Goal: Transaction & Acquisition: Purchase product/service

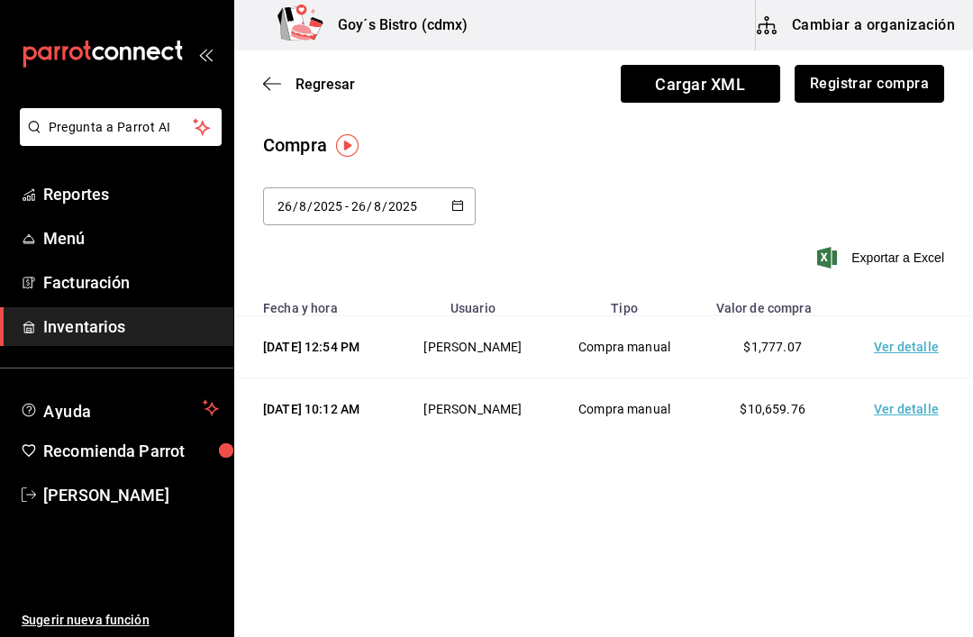
click at [921, 76] on button "Registrar compra" at bounding box center [868, 84] width 149 height 38
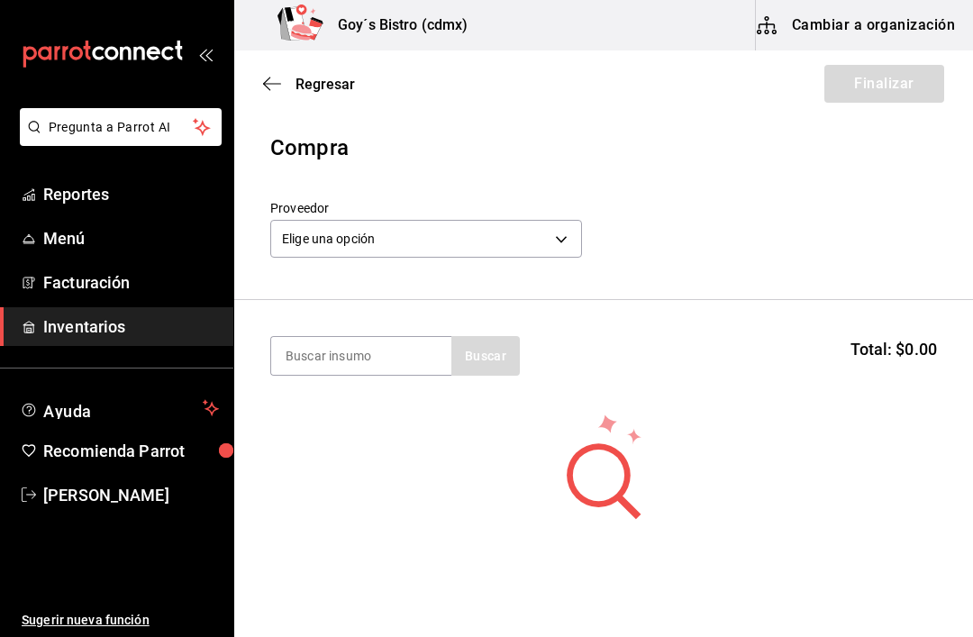
click at [505, 240] on body "Pregunta a Parrot AI Reportes Menú Facturación Inventarios Ayuda Recomienda Par…" at bounding box center [486, 267] width 973 height 535
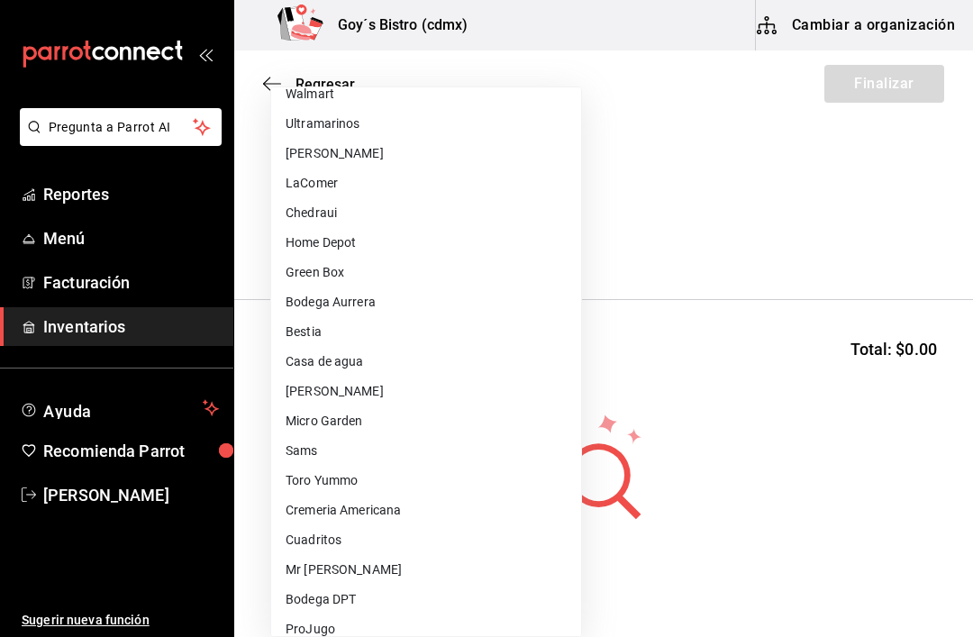
scroll to position [45, 0]
click at [364, 423] on li "Micro Garden" at bounding box center [426, 421] width 310 height 30
type input "0205f9e2-0657-47ac-ad12-b418602837a0"
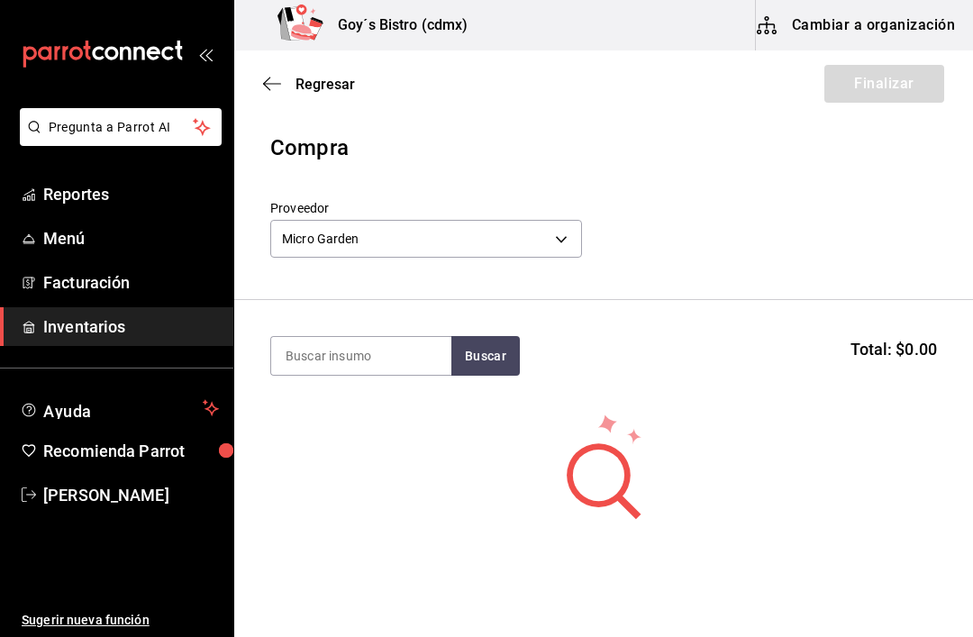
click at [356, 372] on input at bounding box center [361, 356] width 180 height 38
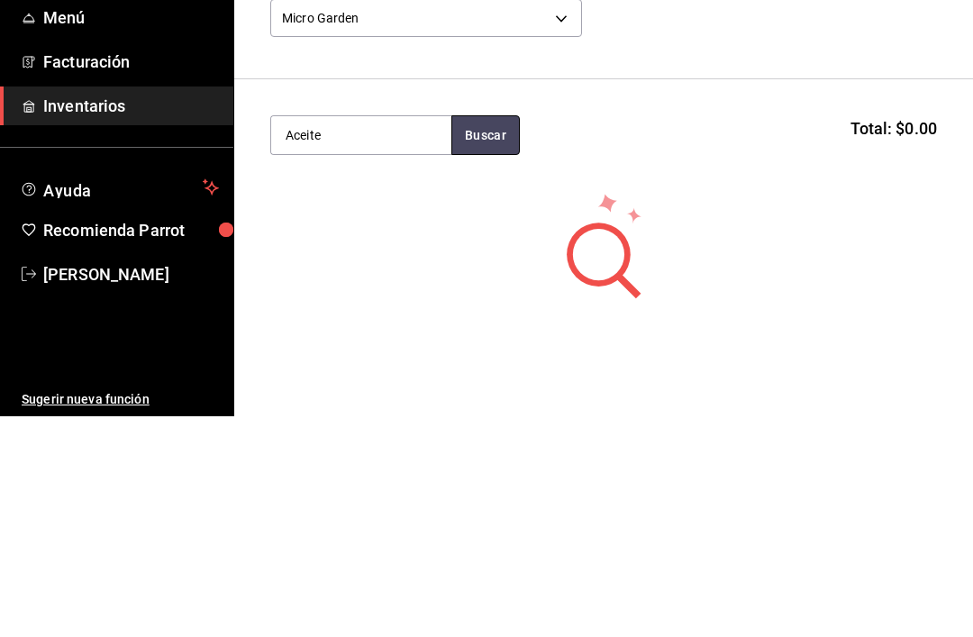
click at [481, 336] on button "Buscar" at bounding box center [485, 356] width 68 height 40
type input "A"
type input "Aceite"
click at [492, 336] on button "Buscar" at bounding box center [485, 356] width 68 height 40
click at [498, 336] on button "Buscar" at bounding box center [485, 356] width 68 height 40
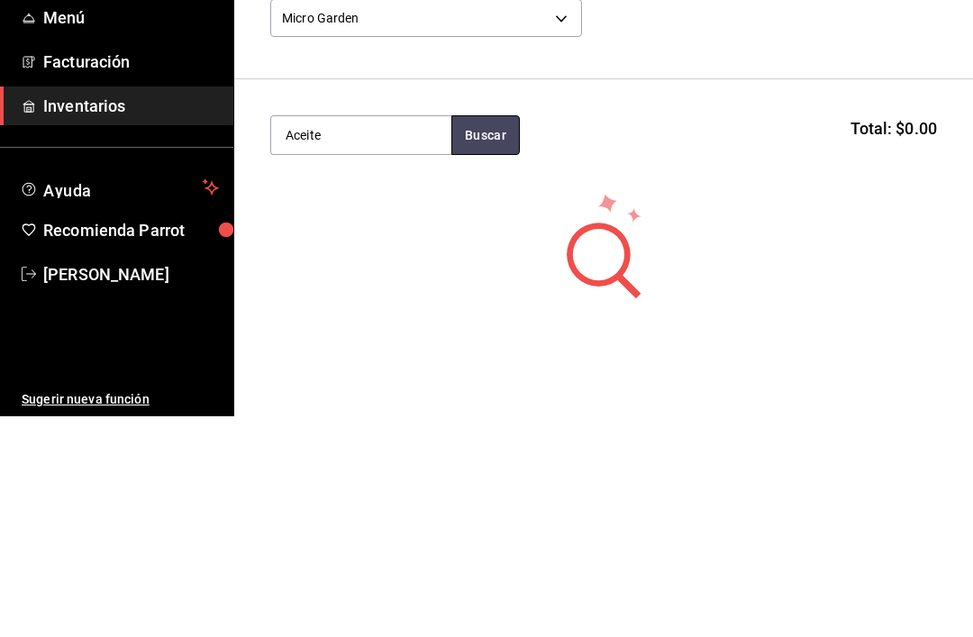
click at [490, 336] on button "Buscar" at bounding box center [485, 356] width 68 height 40
click at [489, 336] on button "Buscar" at bounding box center [485, 356] width 68 height 40
click at [550, 18] on body "Pregunta a Parrot AI Reportes Menú Facturación Inventarios Ayuda Recomienda Par…" at bounding box center [486, 267] width 973 height 535
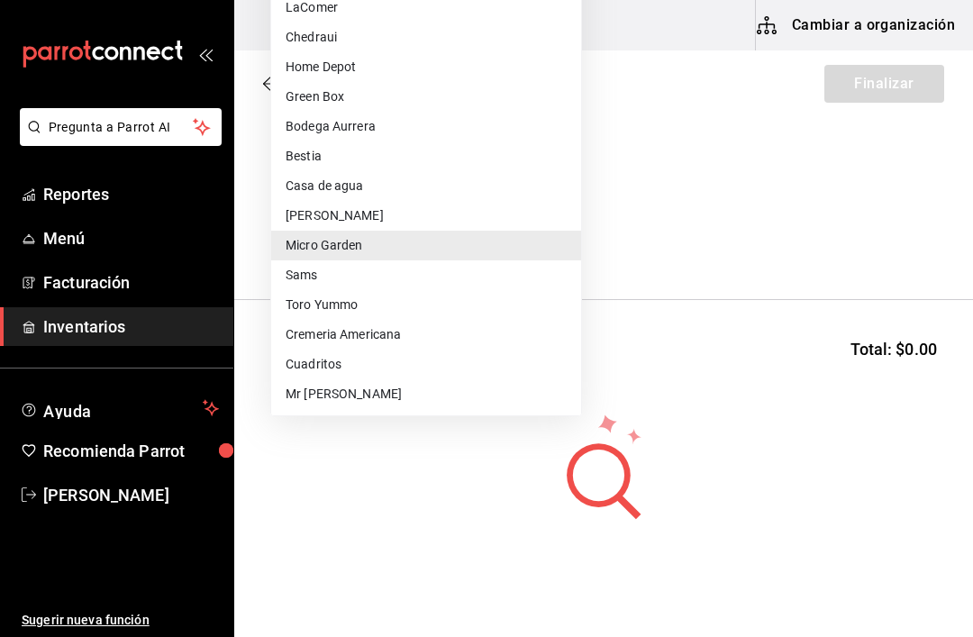
scroll to position [0, 0]
click at [355, 100] on li "Green Box" at bounding box center [426, 97] width 310 height 30
type input "0dca333b-f015-43b3-9b40-8a0a3c86af5c"
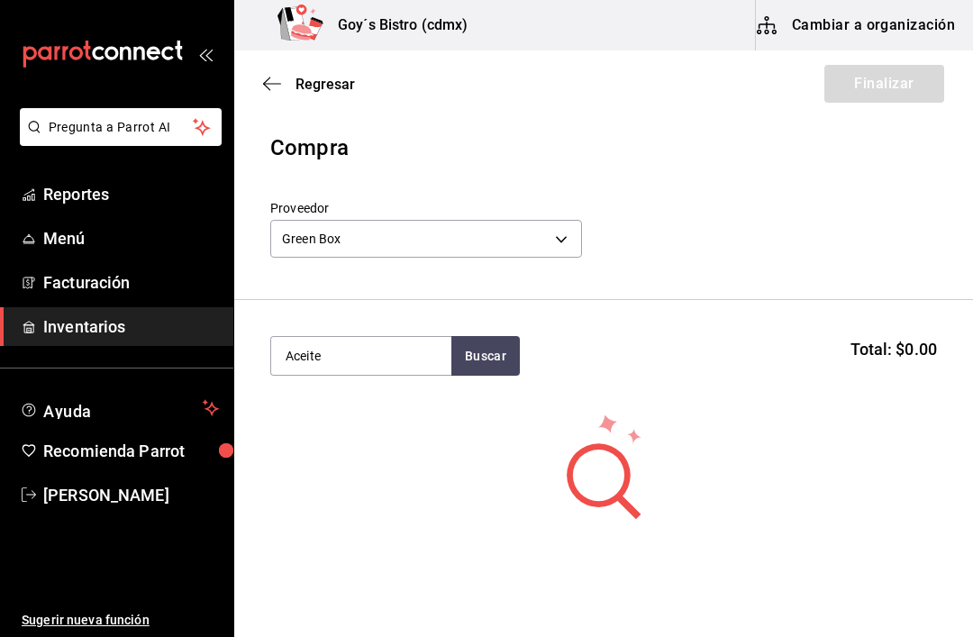
click at [407, 352] on input "Aceite" at bounding box center [361, 356] width 180 height 38
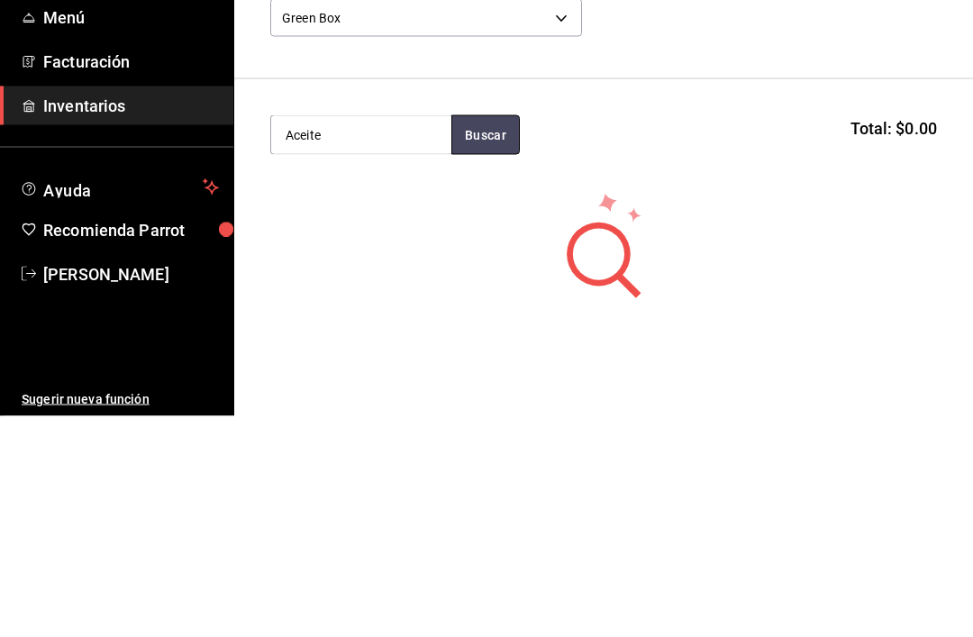
click at [463, 336] on button "Buscar" at bounding box center [485, 356] width 68 height 40
click at [547, 9] on body "Pregunta a Parrot AI Reportes Menú Facturación Inventarios Ayuda Recomienda Par…" at bounding box center [486, 267] width 973 height 535
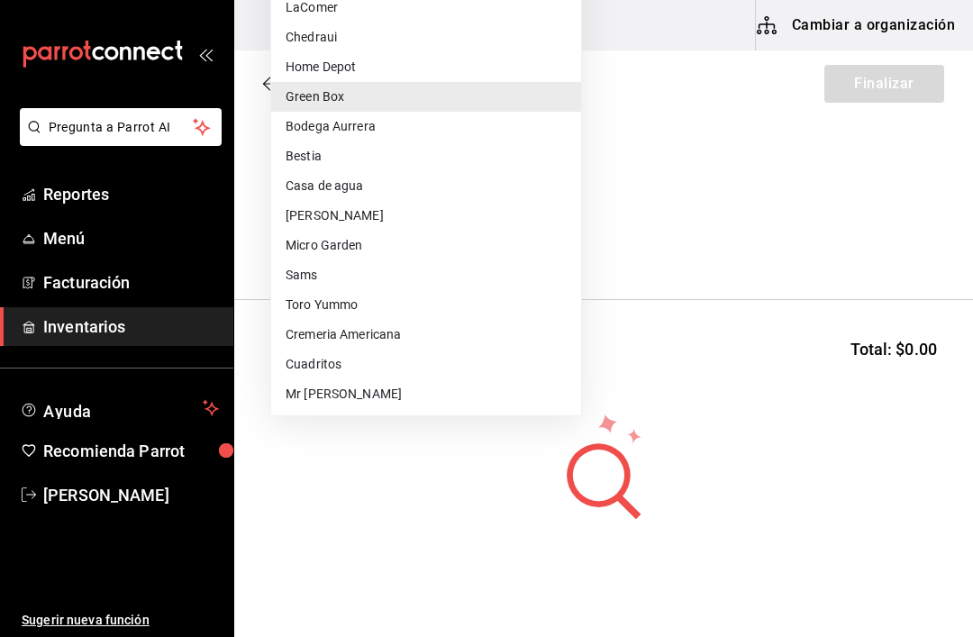
click at [727, 224] on div at bounding box center [486, 318] width 973 height 637
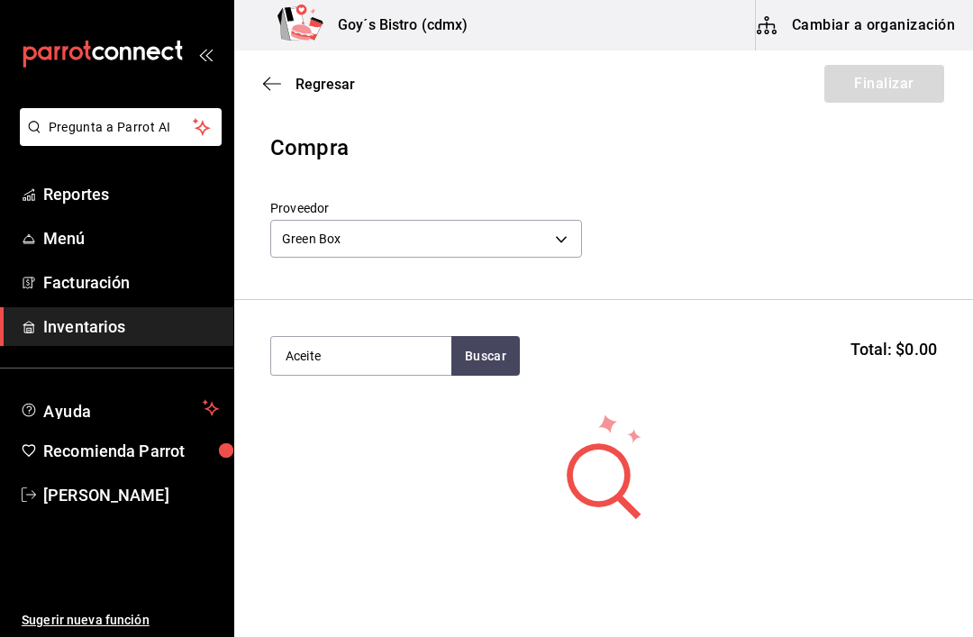
click at [406, 361] on input "Aceite" at bounding box center [361, 356] width 180 height 38
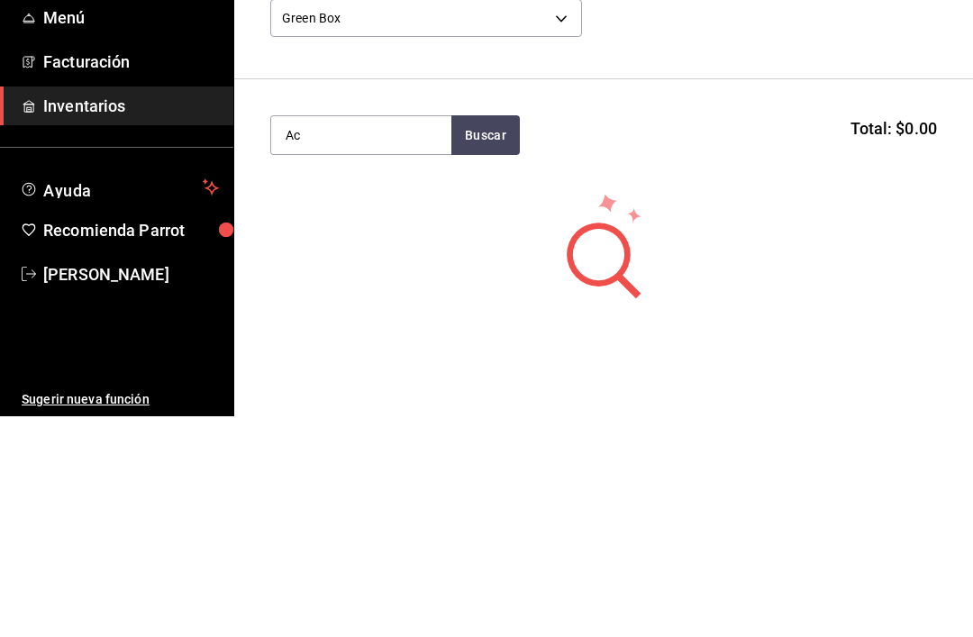
type input "A"
click at [842, 336] on div "Buscar Total: $0.00" at bounding box center [603, 356] width 666 height 40
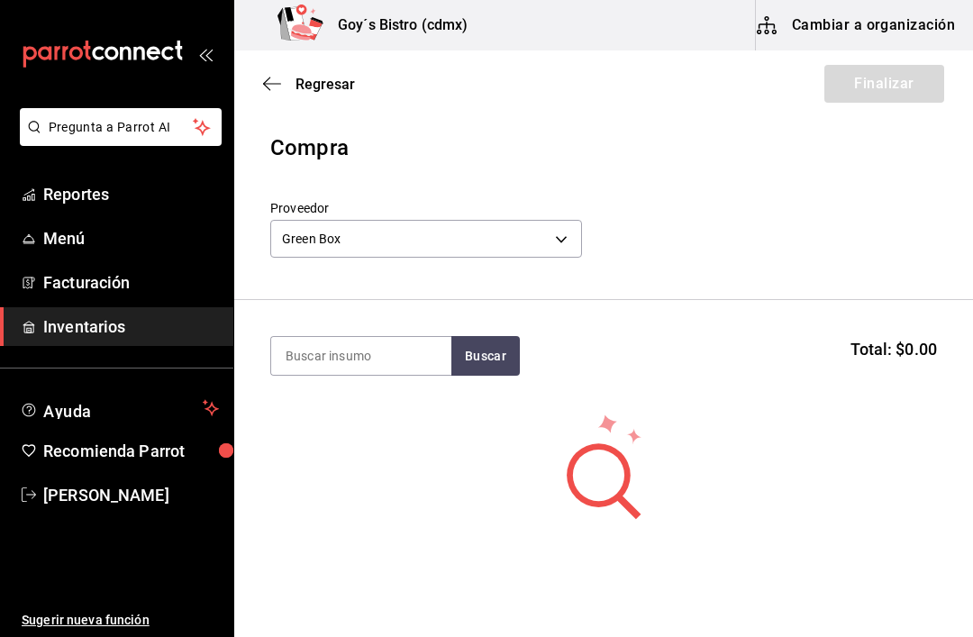
click at [64, 321] on span "Inventarios" at bounding box center [131, 326] width 176 height 24
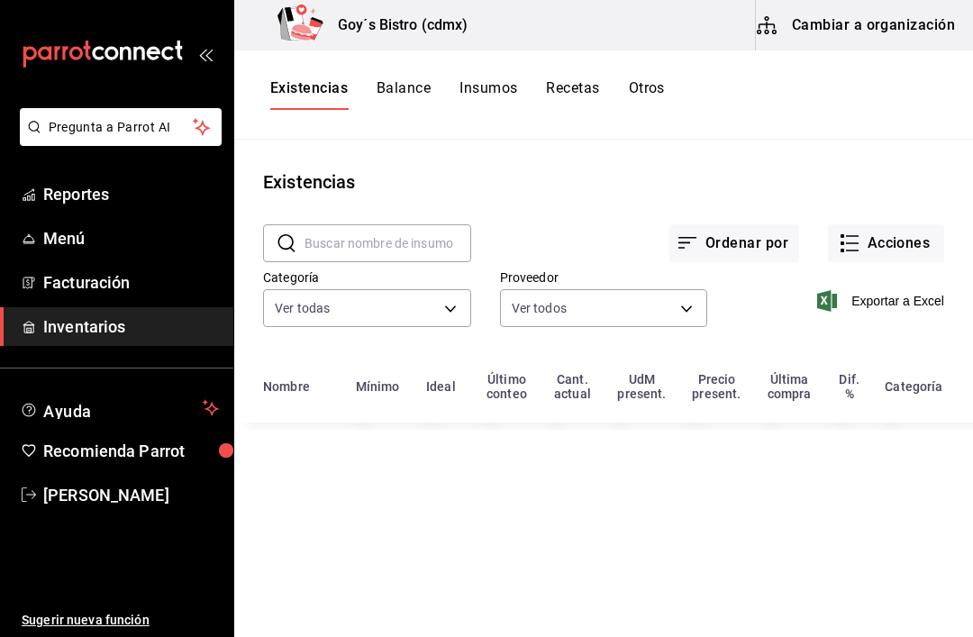
click at [915, 39] on button "Cambiar a organización" at bounding box center [857, 25] width 203 height 50
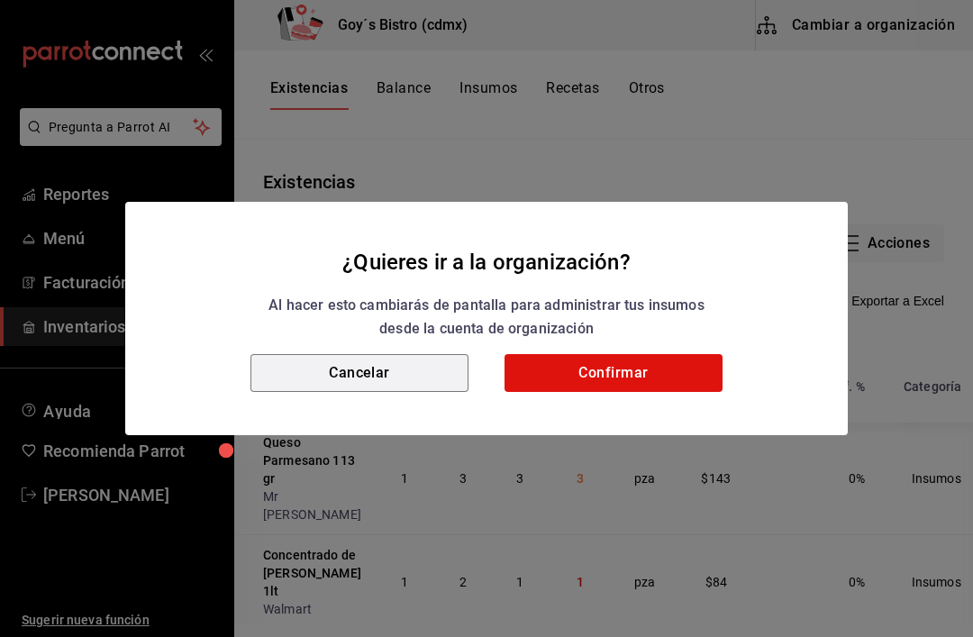
click at [385, 376] on button "Cancelar" at bounding box center [359, 373] width 218 height 38
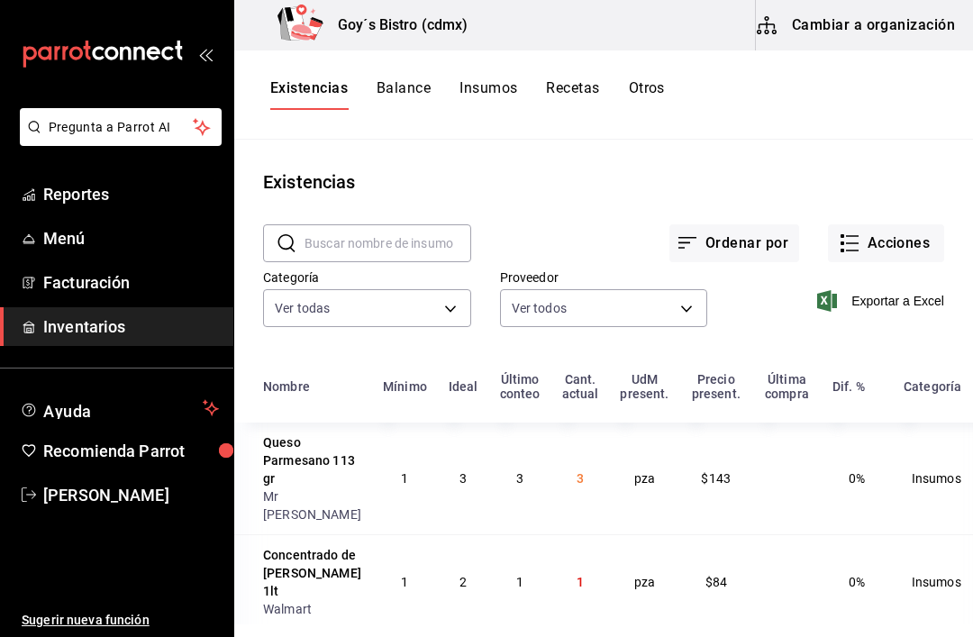
click at [880, 254] on button "Acciones" at bounding box center [886, 243] width 116 height 38
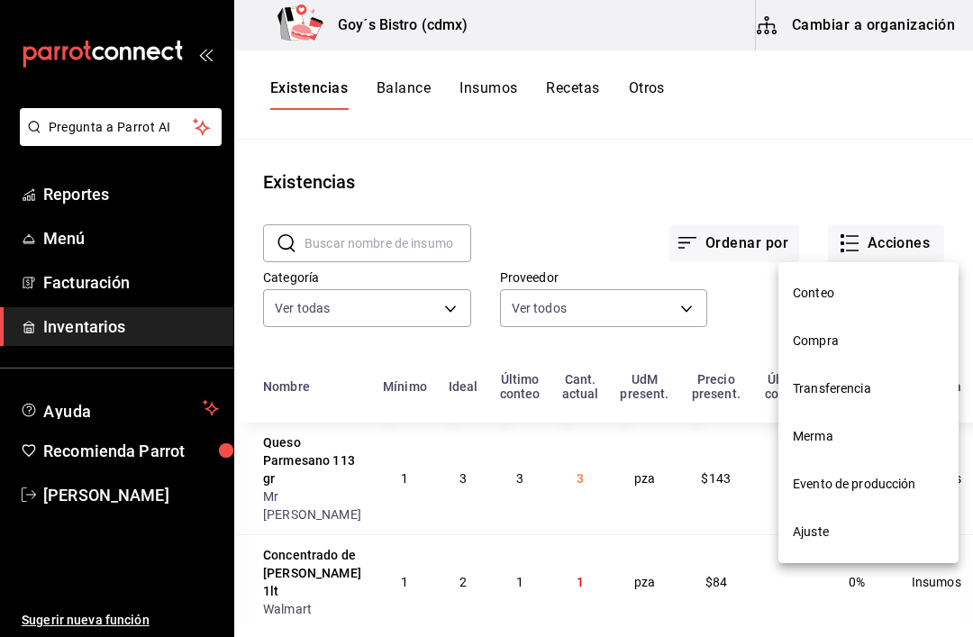
click at [690, 188] on div at bounding box center [486, 318] width 973 height 637
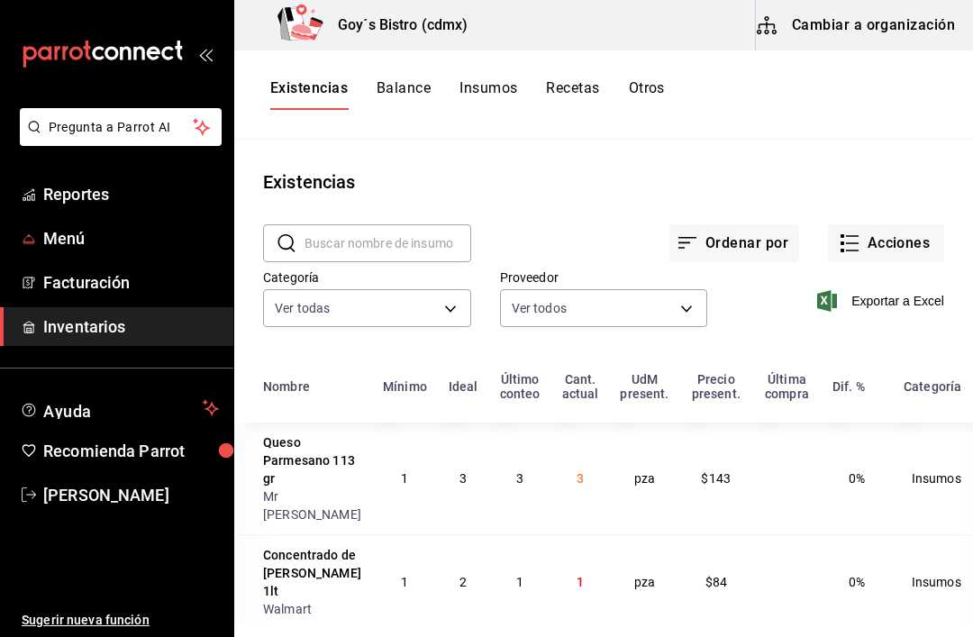
click at [126, 237] on span "Menú" at bounding box center [131, 238] width 176 height 24
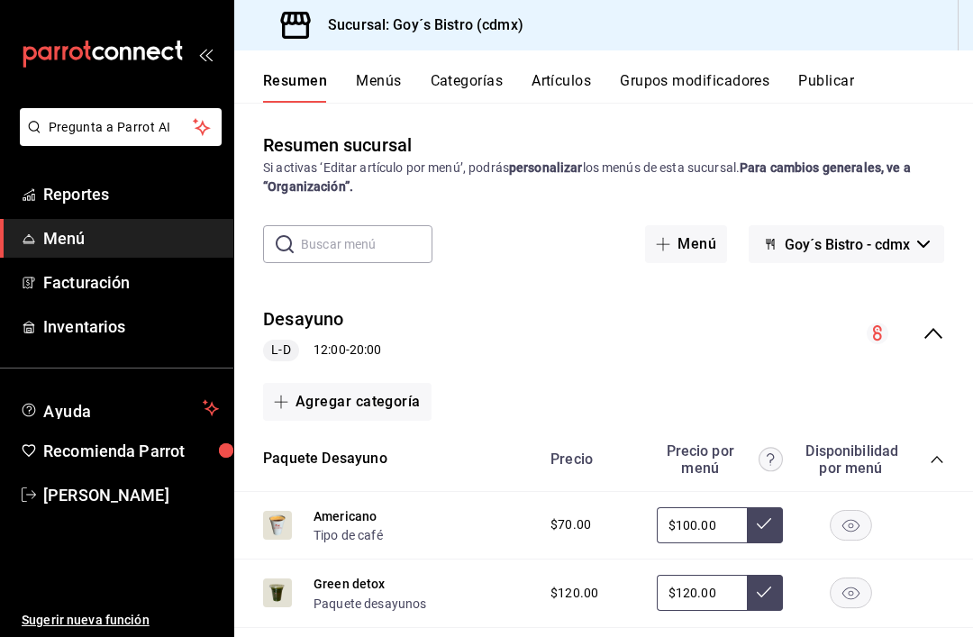
click at [924, 236] on button "Goy´s Bistro - cdmx" at bounding box center [845, 244] width 195 height 38
click at [762, 341] on div at bounding box center [486, 318] width 973 height 637
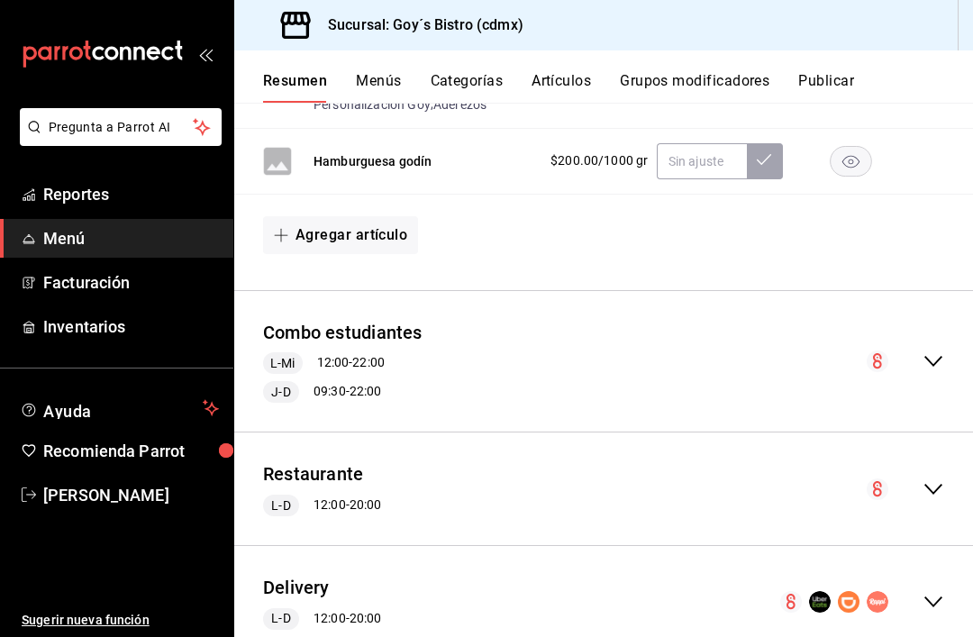
scroll to position [932, 0]
click at [162, 201] on span "Reportes" at bounding box center [131, 194] width 176 height 24
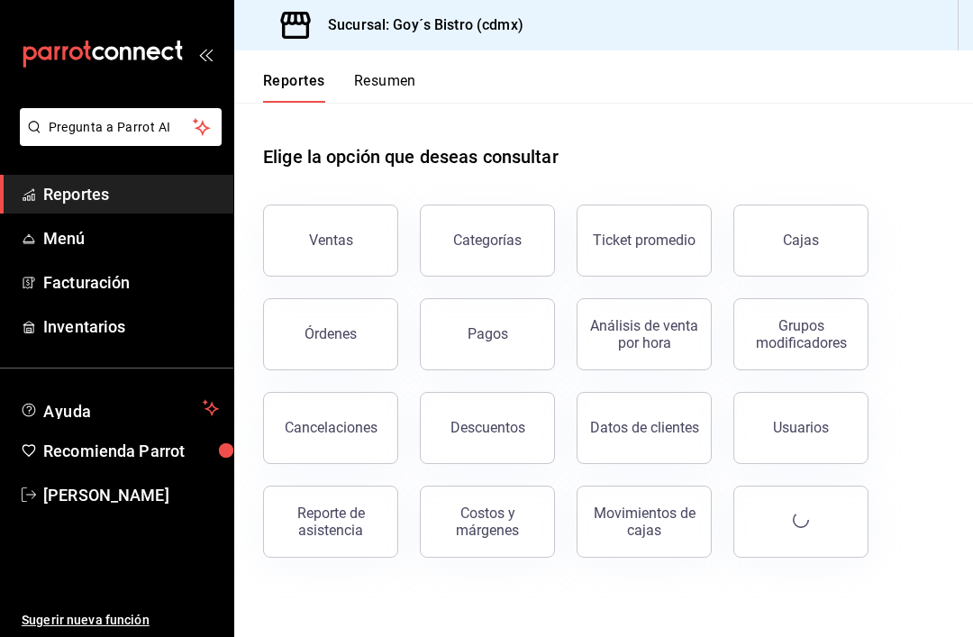
click at [137, 276] on span "Facturación" at bounding box center [131, 282] width 176 height 24
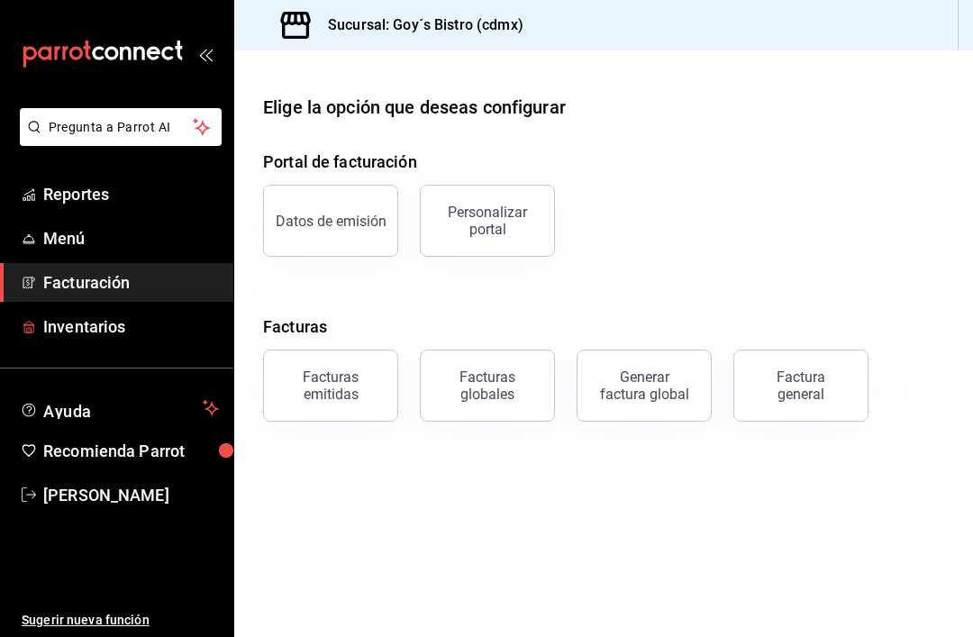
click at [110, 327] on span "Inventarios" at bounding box center [131, 326] width 176 height 24
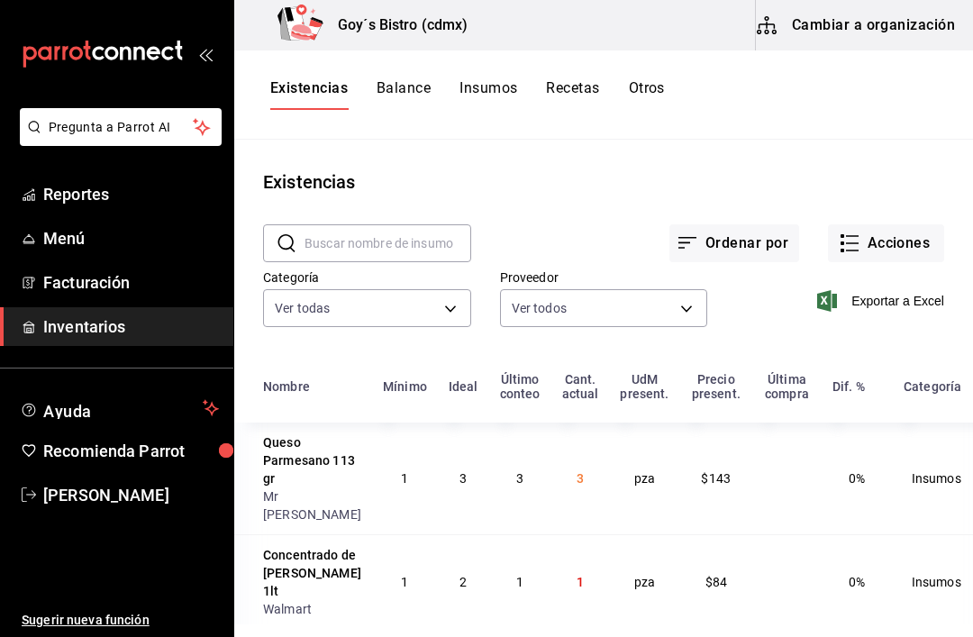
click at [925, 244] on button "Acciones" at bounding box center [886, 243] width 116 height 38
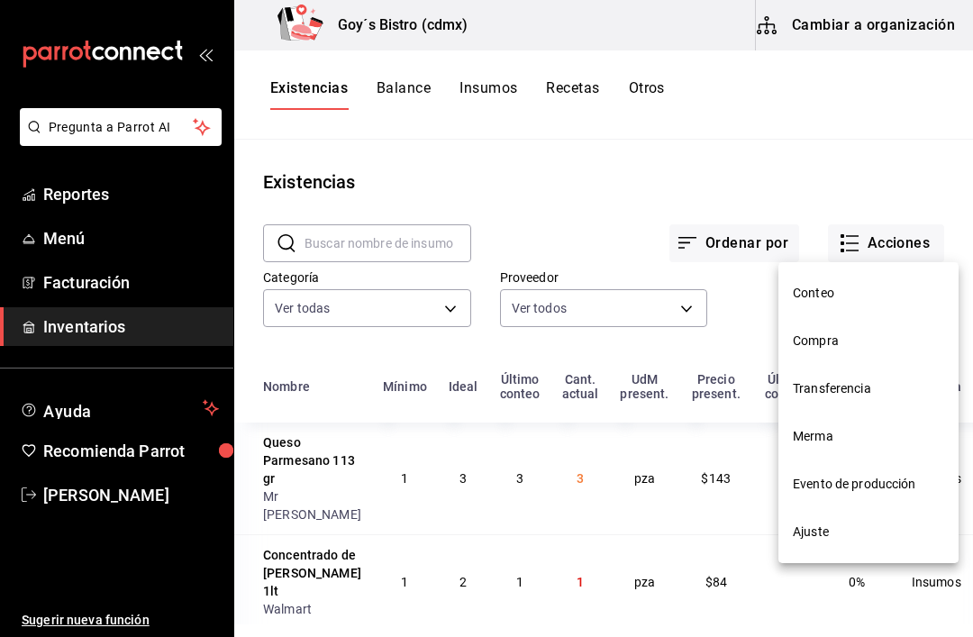
click at [861, 339] on span "Compra" at bounding box center [867, 340] width 151 height 19
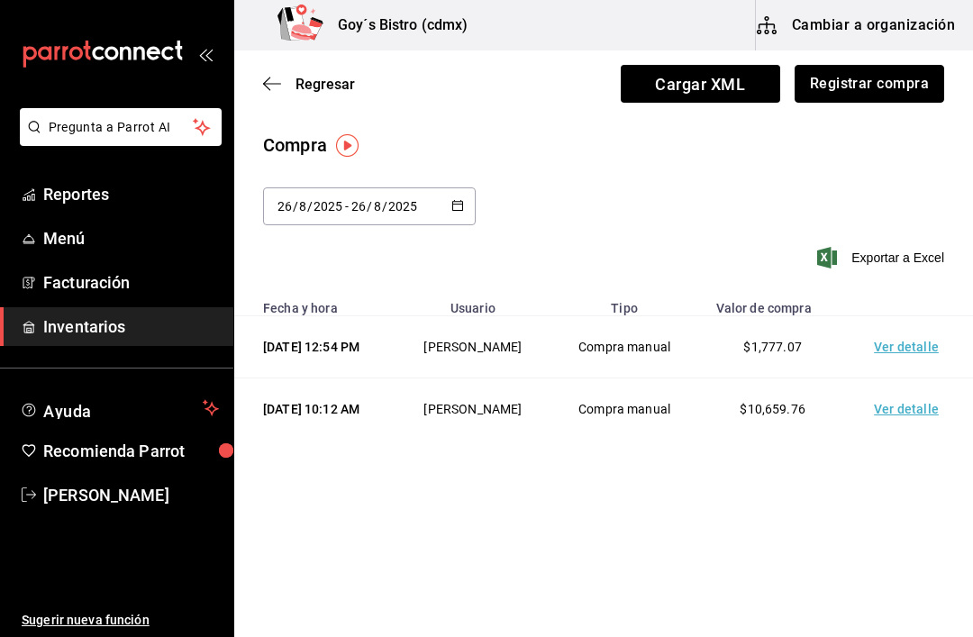
click at [884, 77] on button "Registrar compra" at bounding box center [868, 84] width 149 height 38
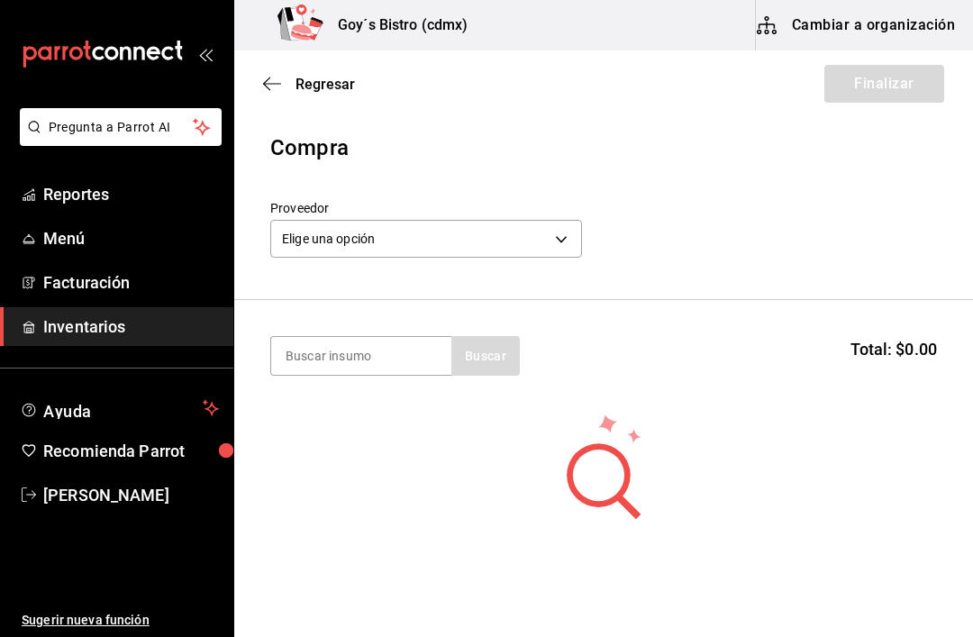
click at [440, 238] on body "Pregunta a Parrot AI Reportes Menú Facturación Inventarios Ayuda Recomienda Par…" at bounding box center [486, 267] width 973 height 535
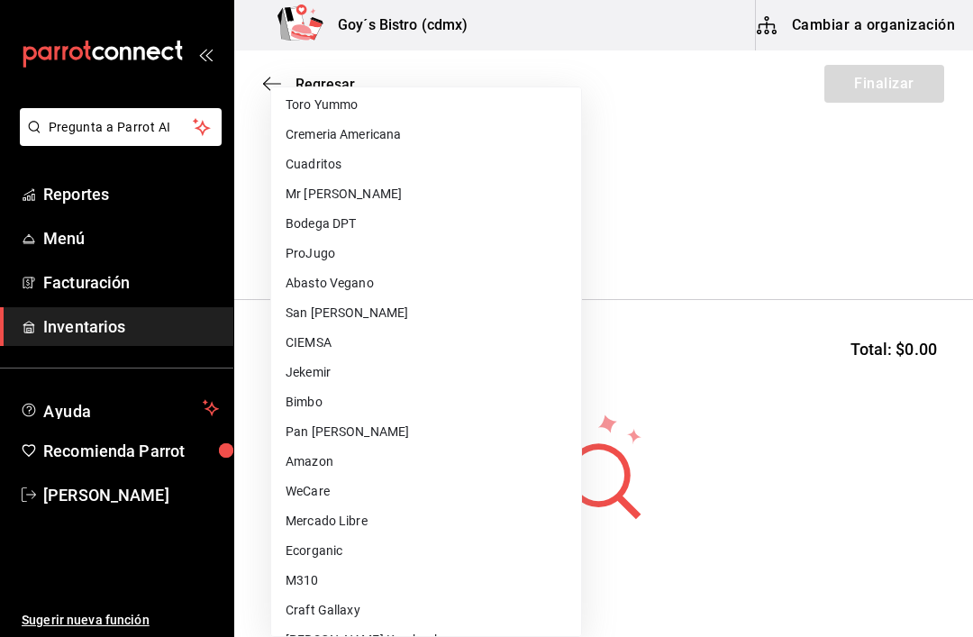
scroll to position [486, 0]
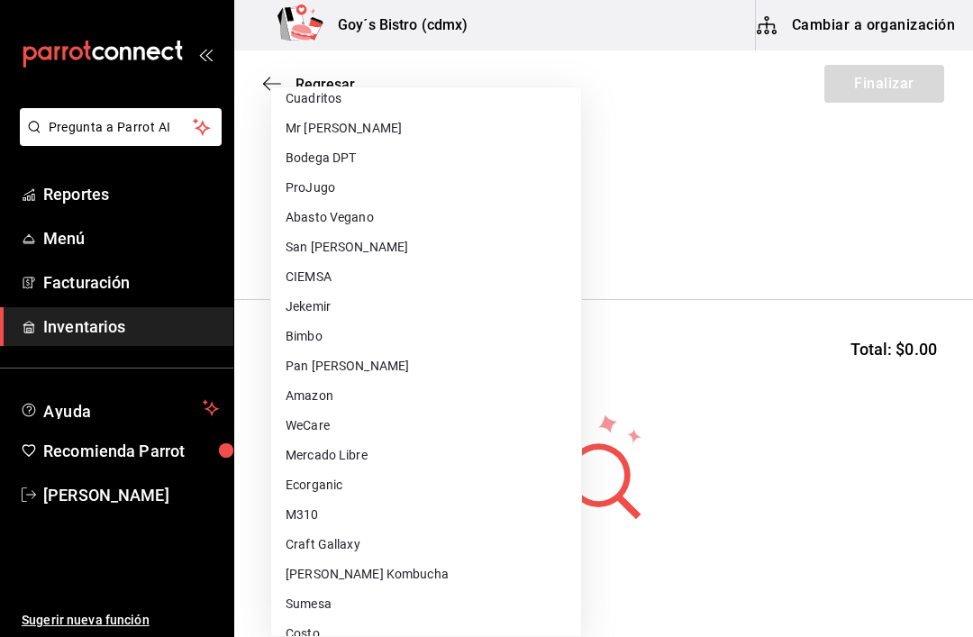
click at [740, 194] on div at bounding box center [486, 318] width 973 height 637
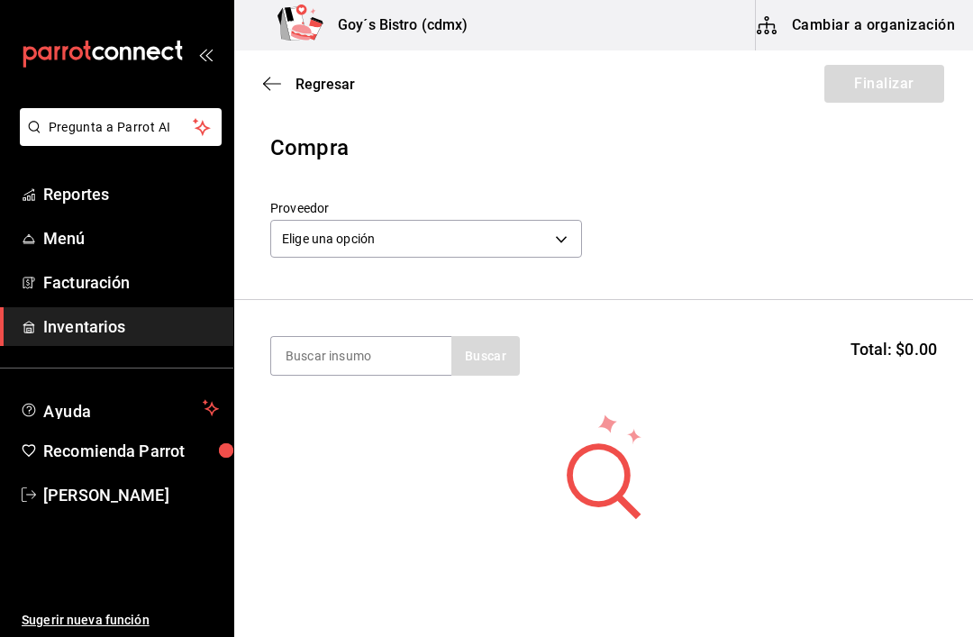
click at [470, 242] on body "Pregunta a Parrot AI Reportes Menú Facturación Inventarios Ayuda Recomienda Par…" at bounding box center [486, 267] width 973 height 535
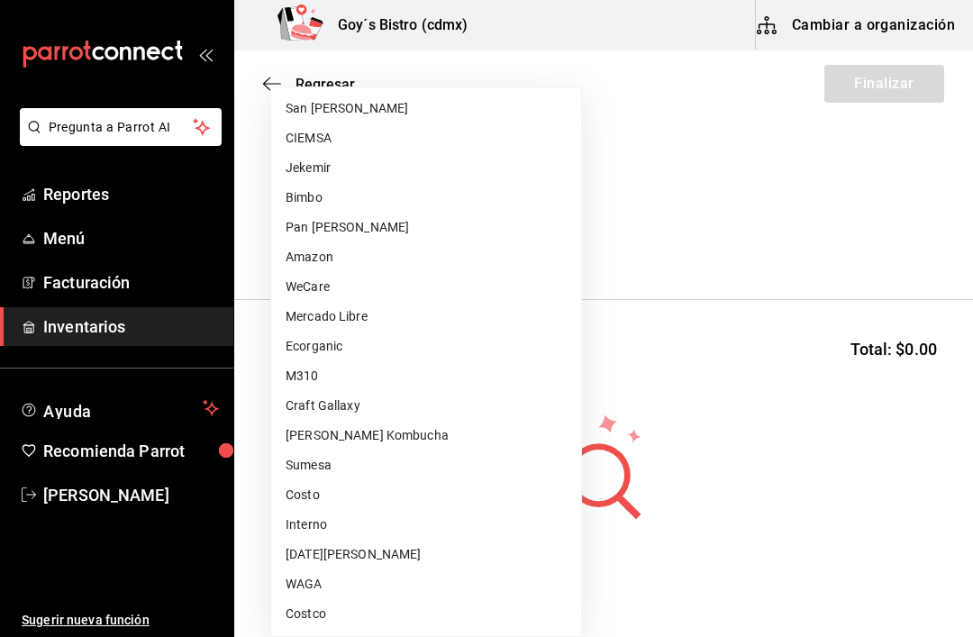
scroll to position [625, 0]
click at [349, 145] on li "CIEMSA" at bounding box center [426, 138] width 310 height 30
type input "8e14c71d-19f7-4cc3-9191-290d0579da9d"
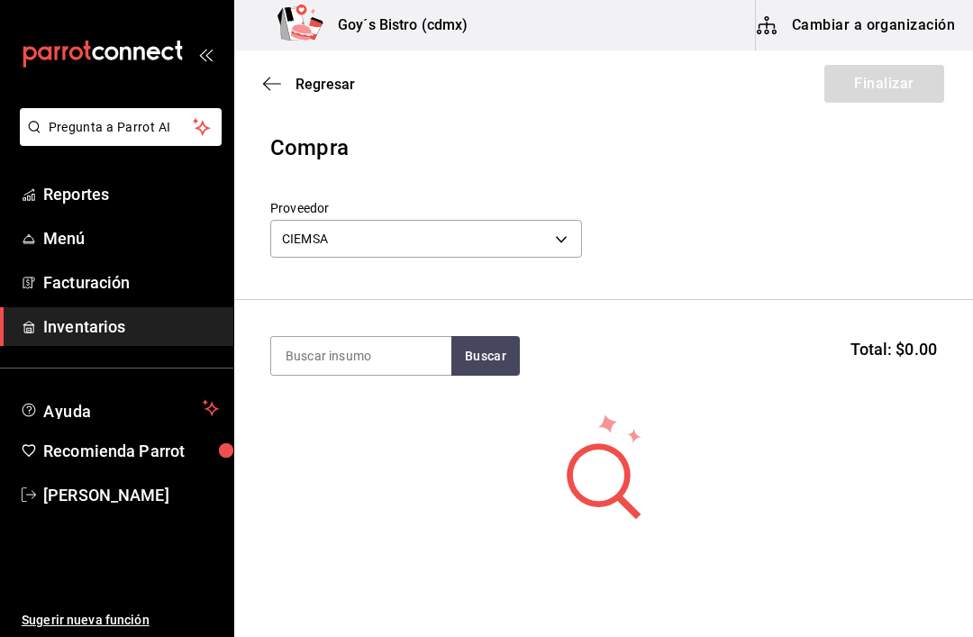
click at [379, 364] on input at bounding box center [361, 356] width 180 height 38
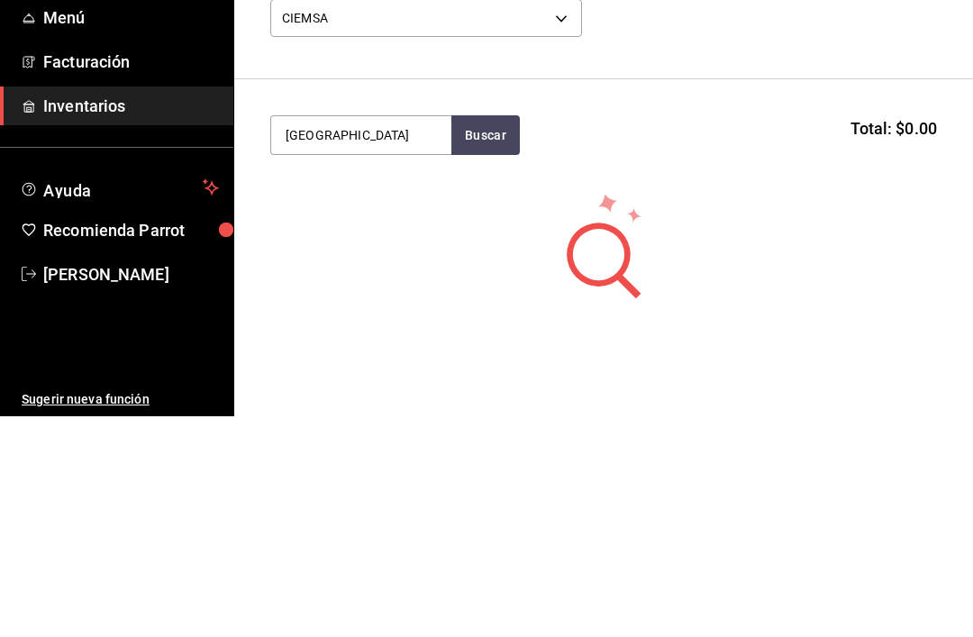
type input "[GEOGRAPHIC_DATA]"
click at [496, 336] on button "Buscar" at bounding box center [485, 356] width 68 height 40
click at [395, 397] on div "Francesas bolsa 2.27kg" at bounding box center [360, 418] width 151 height 43
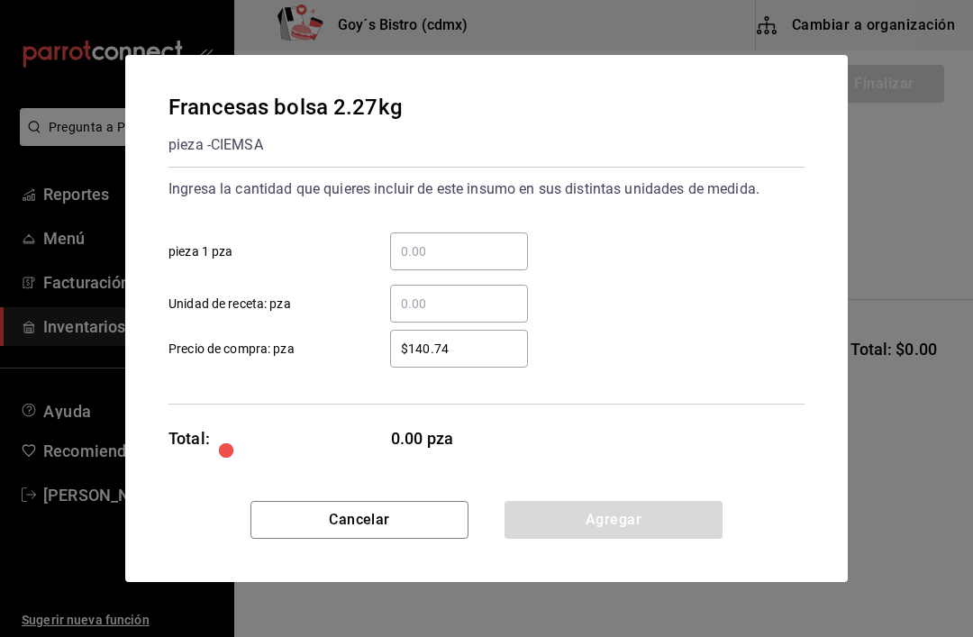
click at [459, 256] on input "​ pieza 1 pza" at bounding box center [459, 251] width 138 height 22
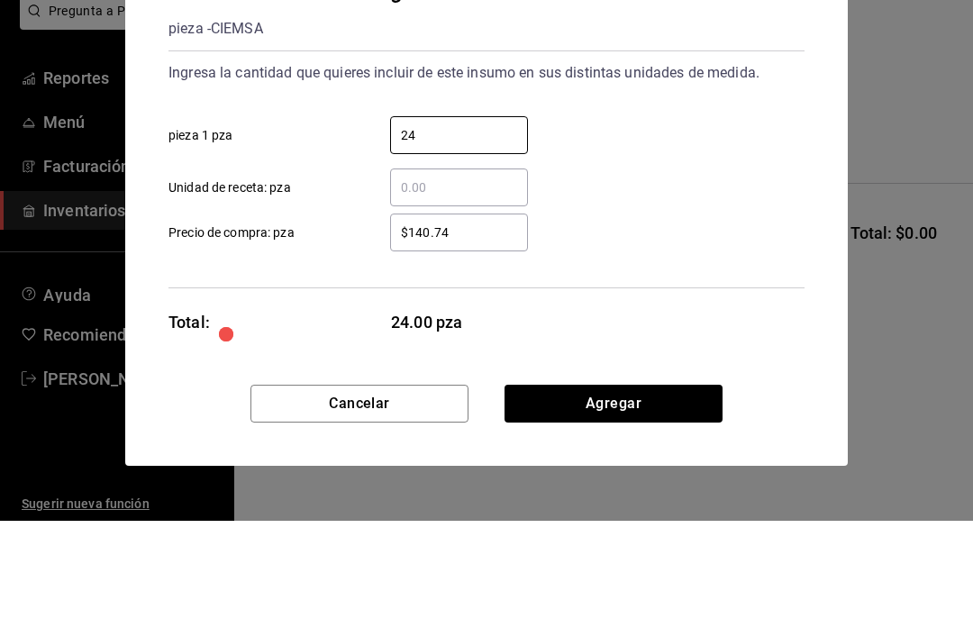
type input "24"
click at [480, 338] on input "$140.74" at bounding box center [459, 349] width 138 height 22
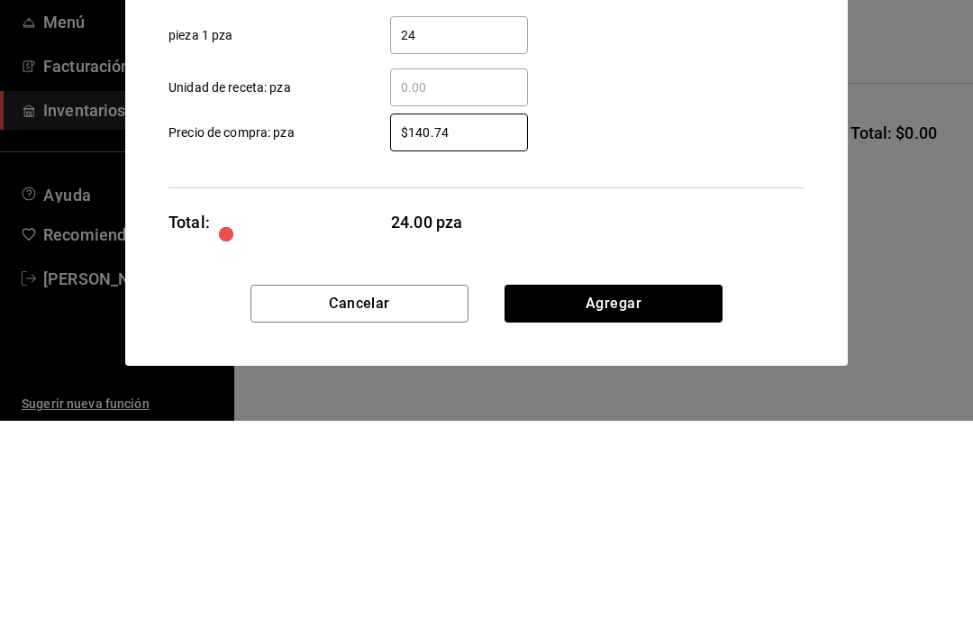
click at [659, 202] on div "Francesas bolsa 2.27kg pieza - CIEMSA Ingresa la cantidad que quieres incluir d…" at bounding box center [486, 278] width 722 height 446
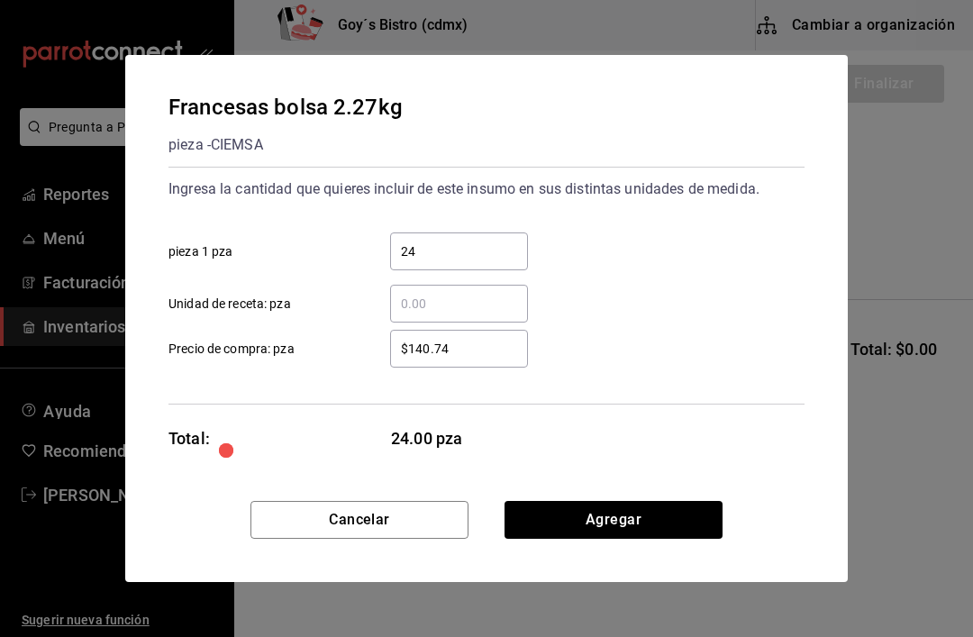
click at [480, 358] on input "$140.74" at bounding box center [459, 349] width 138 height 22
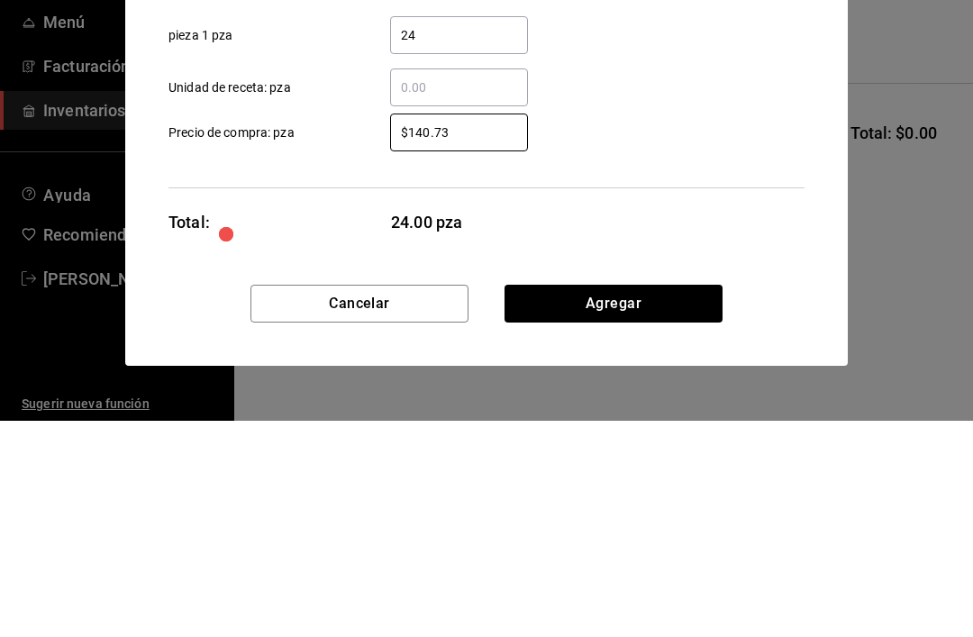
type input "$140.73"
click at [653, 315] on div "$140.73 ​ Precio de compra: pza" at bounding box center [479, 341] width 650 height 52
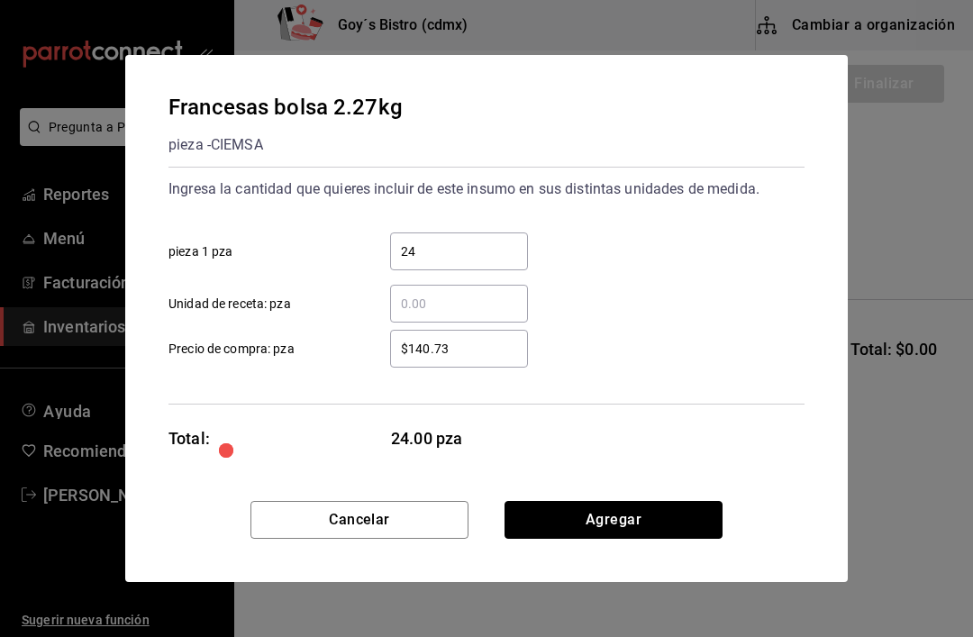
click at [653, 503] on button "Agregar" at bounding box center [613, 520] width 218 height 38
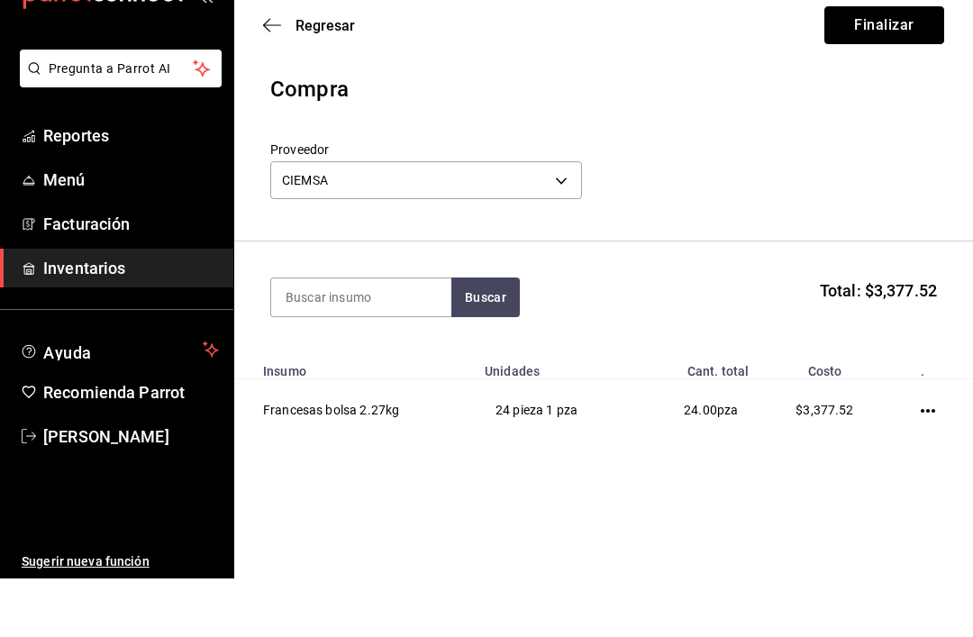
click at [891, 65] on button "Finalizar" at bounding box center [884, 84] width 120 height 38
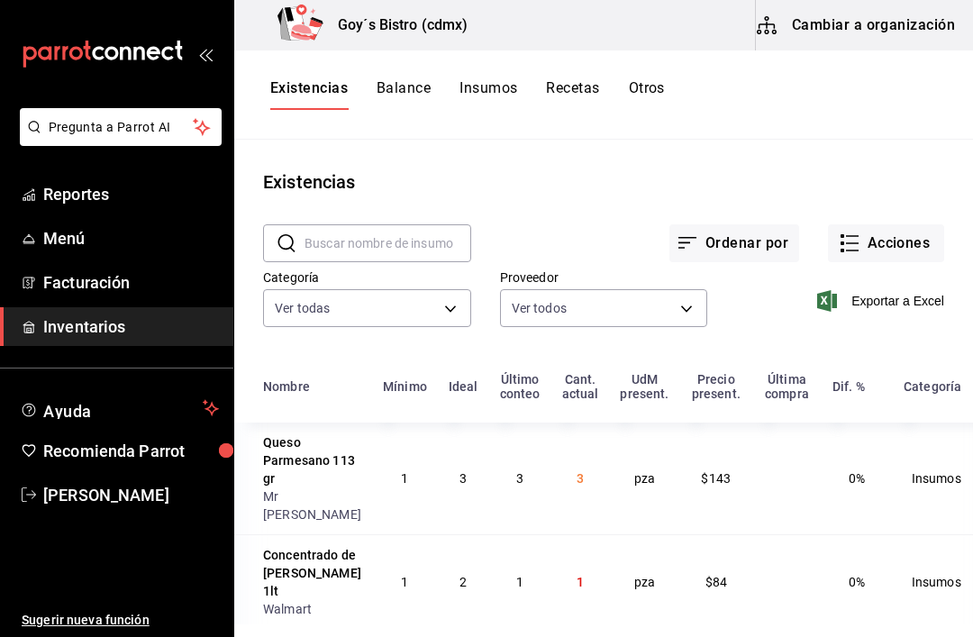
click at [919, 249] on button "Acciones" at bounding box center [886, 243] width 116 height 38
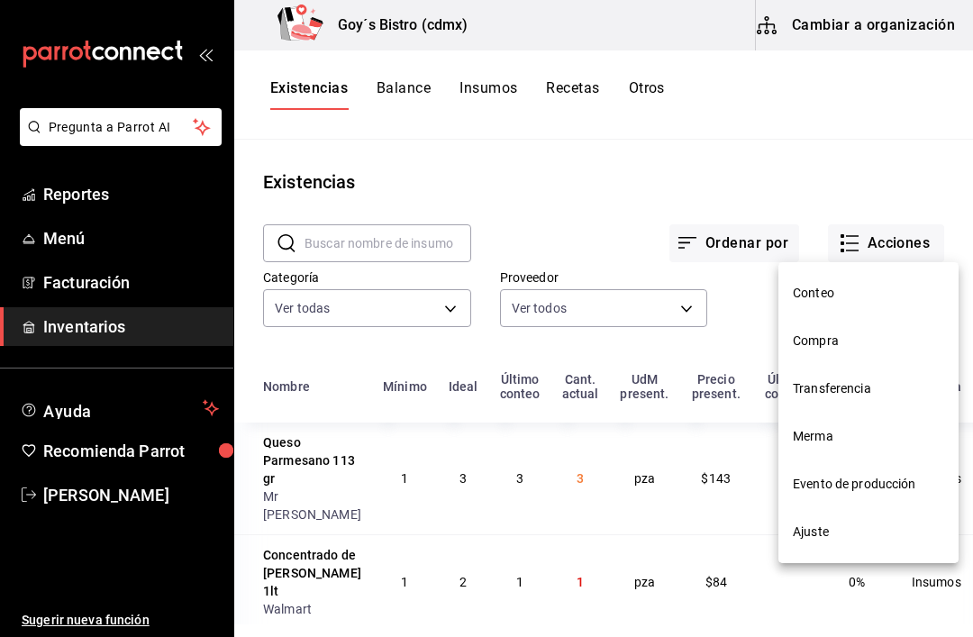
click at [865, 341] on span "Compra" at bounding box center [867, 340] width 151 height 19
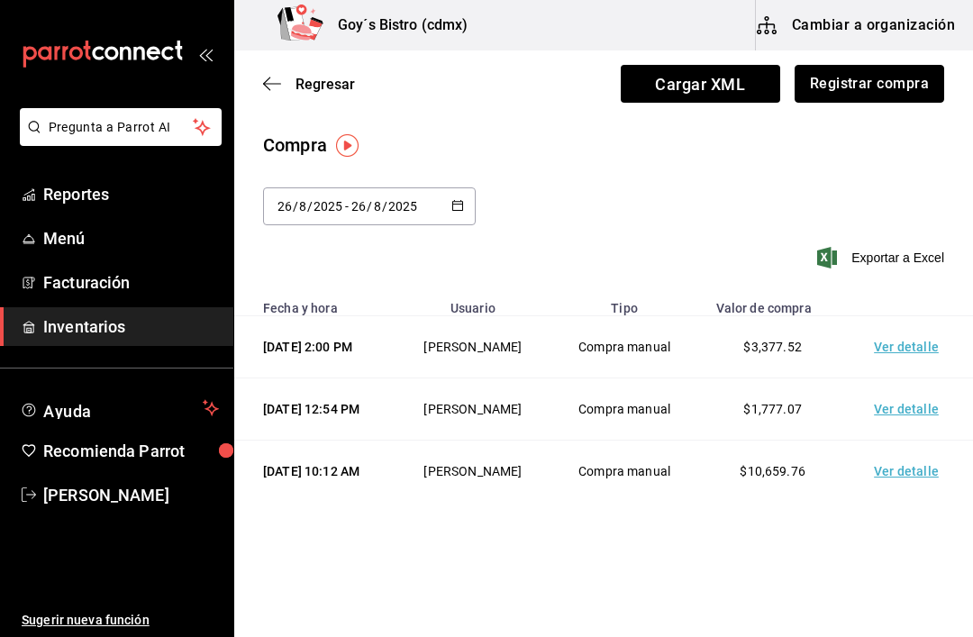
click at [888, 80] on button "Registrar compra" at bounding box center [868, 84] width 149 height 38
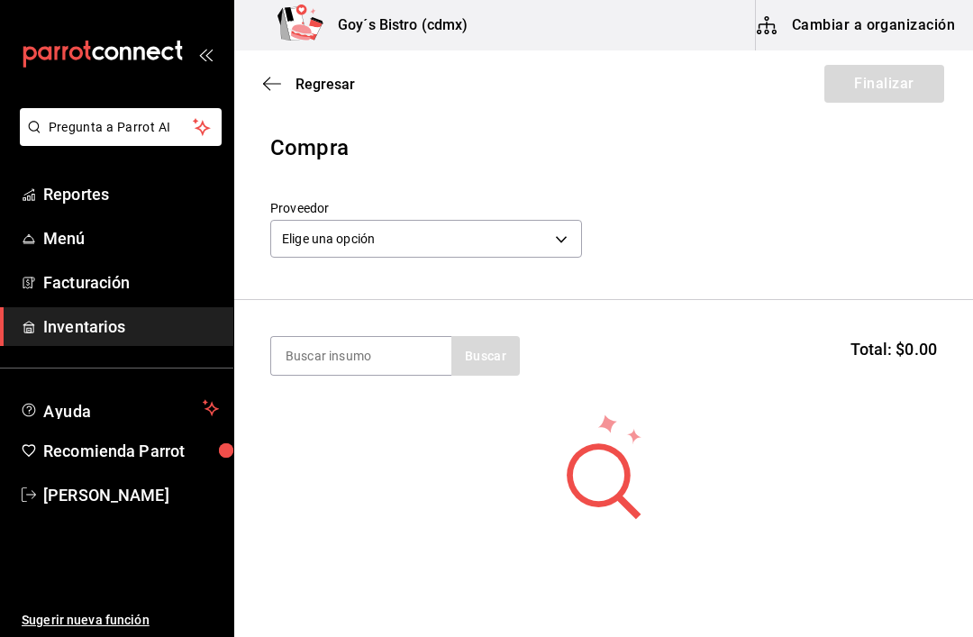
click at [382, 360] on input at bounding box center [361, 356] width 180 height 38
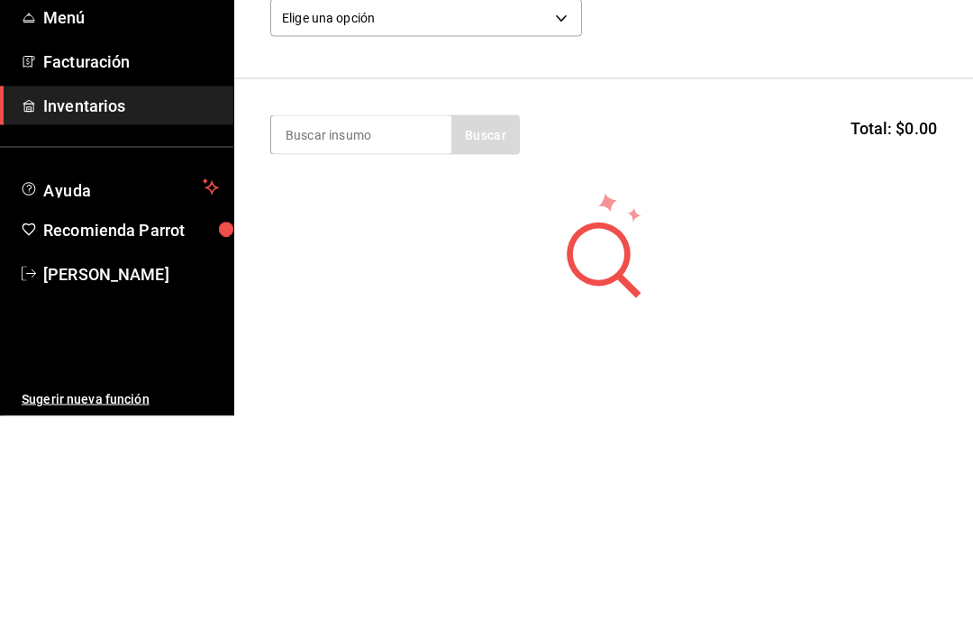
type input "E"
click at [519, 336] on div "Bidón Buscar" at bounding box center [394, 356] width 249 height 40
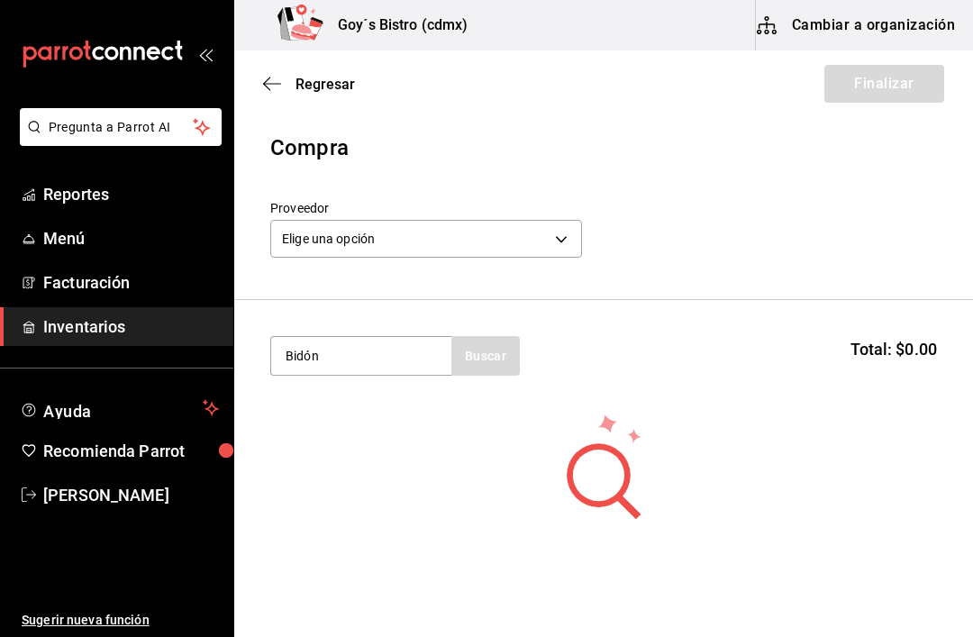
click at [500, 341] on div "Bidón Buscar" at bounding box center [394, 356] width 249 height 40
click at [487, 367] on div "Bidón Buscar" at bounding box center [394, 356] width 249 height 40
click at [399, 366] on input "Bidón" at bounding box center [361, 356] width 180 height 38
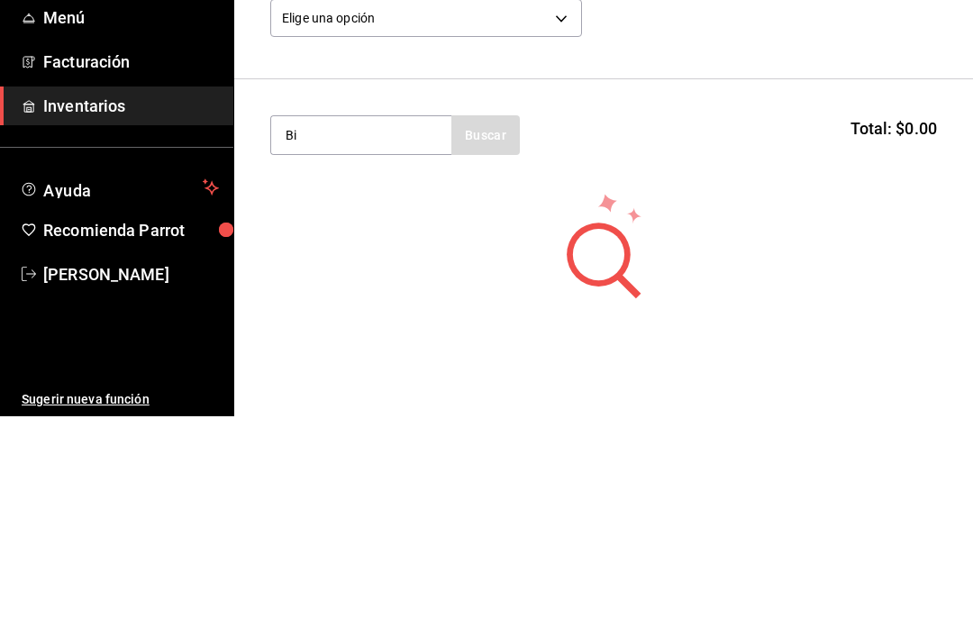
type input "B"
type input "Aceite"
click at [485, 336] on div "Aceite Buscar" at bounding box center [394, 356] width 249 height 40
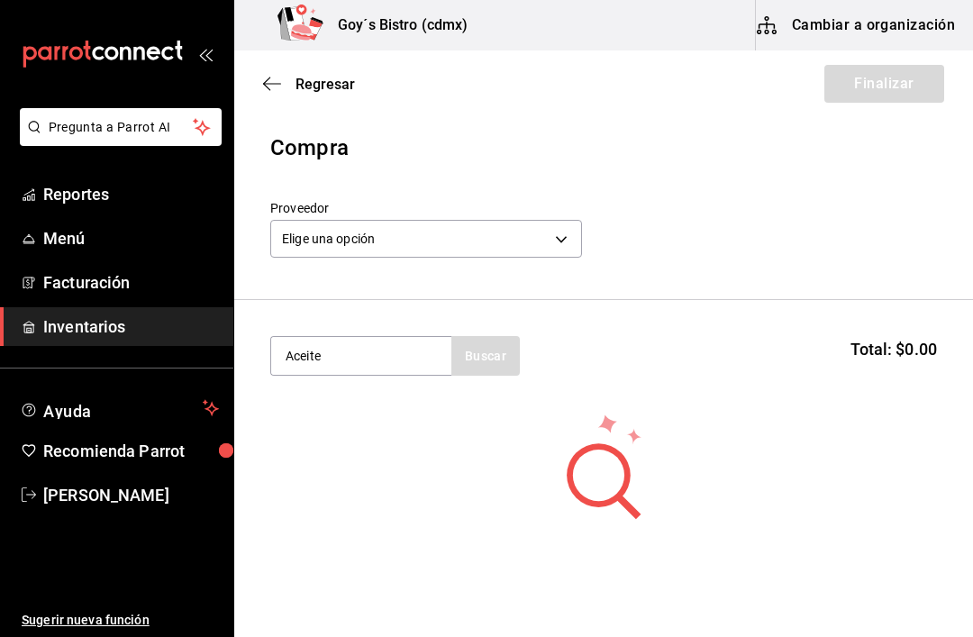
click at [475, 360] on div "Aceite Buscar" at bounding box center [394, 356] width 249 height 40
click at [503, 356] on div "Aceite Buscar" at bounding box center [394, 356] width 249 height 40
click at [546, 228] on body "Pregunta a Parrot AI Reportes Menú Facturación Inventarios Ayuda Recomienda Par…" at bounding box center [486, 267] width 973 height 535
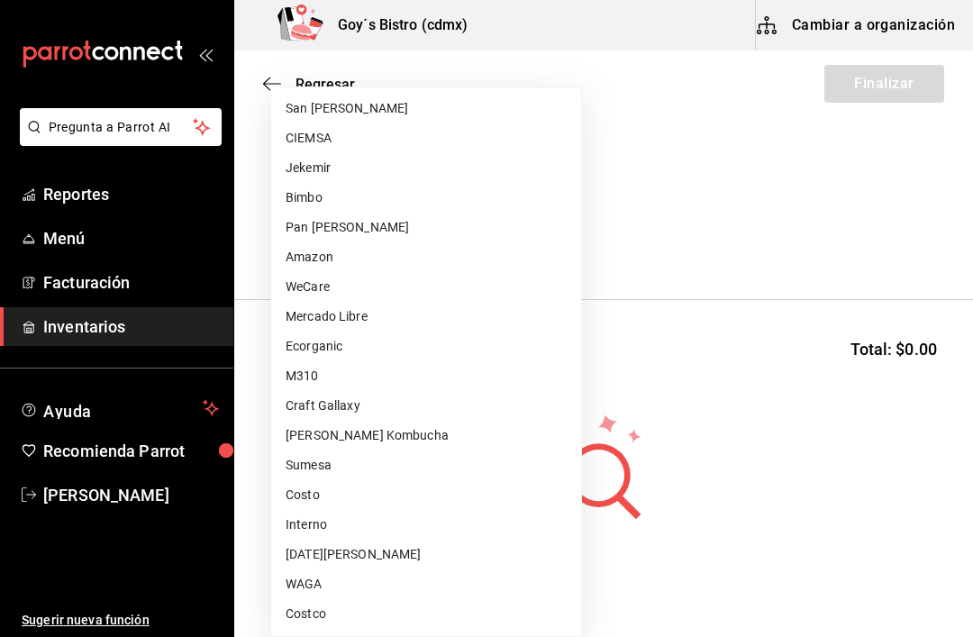
scroll to position [625, 0]
click at [339, 490] on li "Costo" at bounding box center [426, 495] width 310 height 30
type input "5cd109e3-a4e3-4fc6-a6ec-eafed05765da"
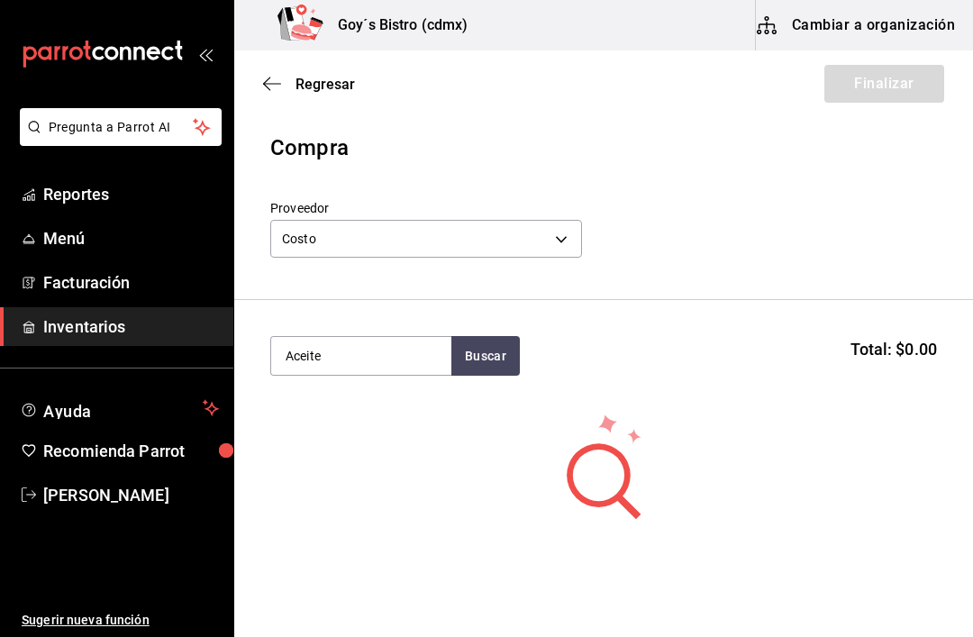
click at [392, 356] on input "Aceite" at bounding box center [361, 356] width 180 height 38
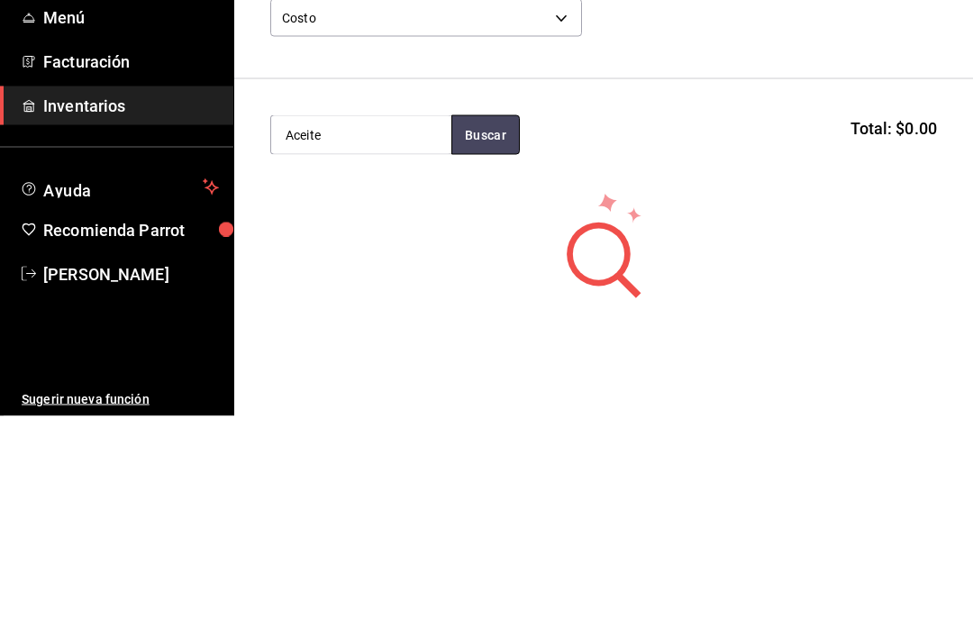
click at [500, 336] on button "Buscar" at bounding box center [485, 356] width 68 height 40
type input "A"
click at [508, 336] on button "Buscar" at bounding box center [485, 356] width 68 height 40
click at [591, 336] on div "Bidon Buscar Total: $0.00" at bounding box center [603, 356] width 666 height 40
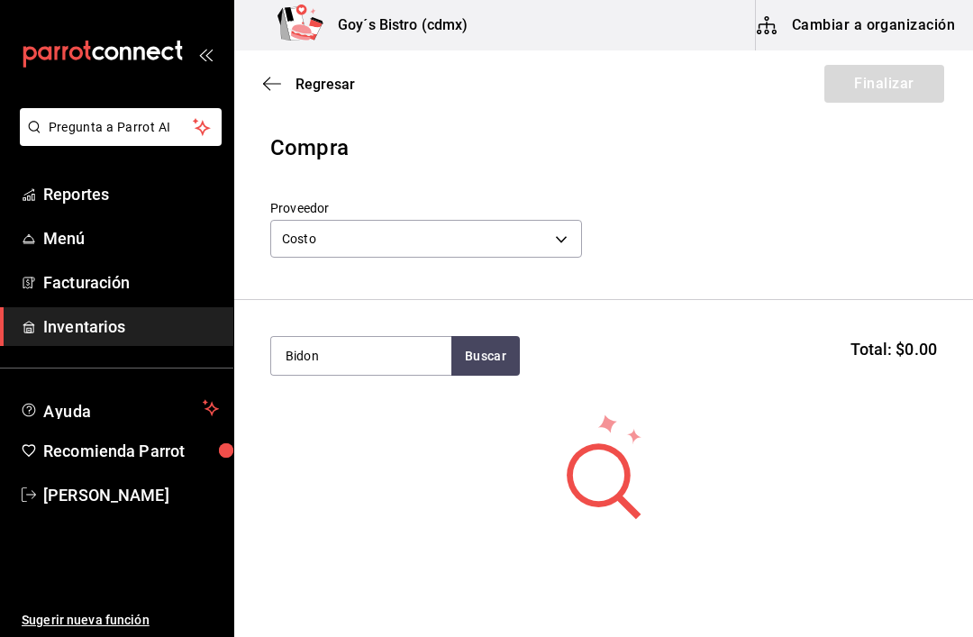
click at [389, 349] on input "Bidon" at bounding box center [361, 356] width 180 height 38
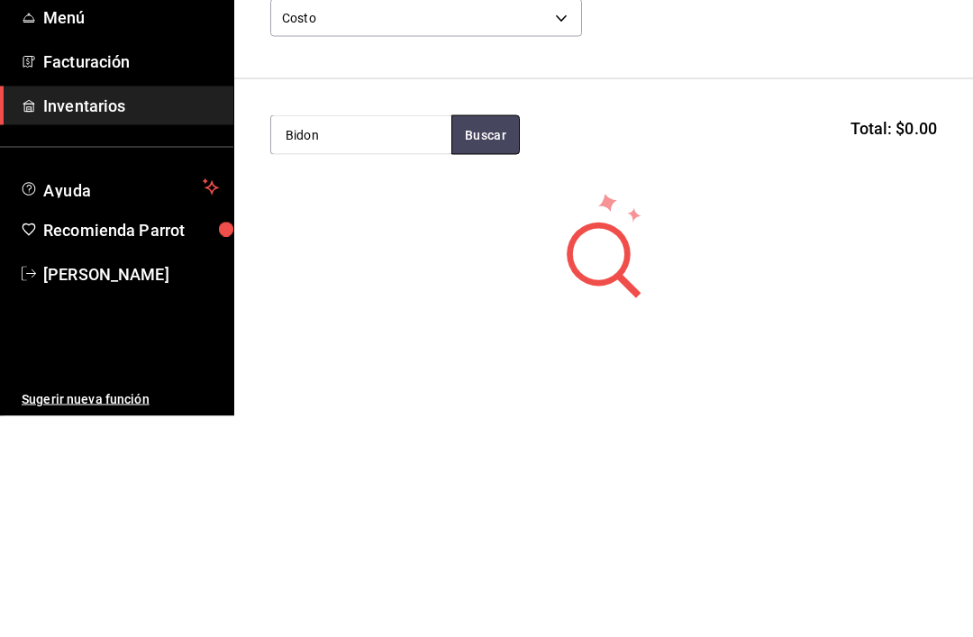
click at [474, 336] on button "Buscar" at bounding box center [485, 356] width 68 height 40
type input "B"
type input "Aceite"
click at [507, 336] on button "Buscar" at bounding box center [485, 356] width 68 height 40
click at [497, 336] on button "Buscar" at bounding box center [485, 356] width 68 height 40
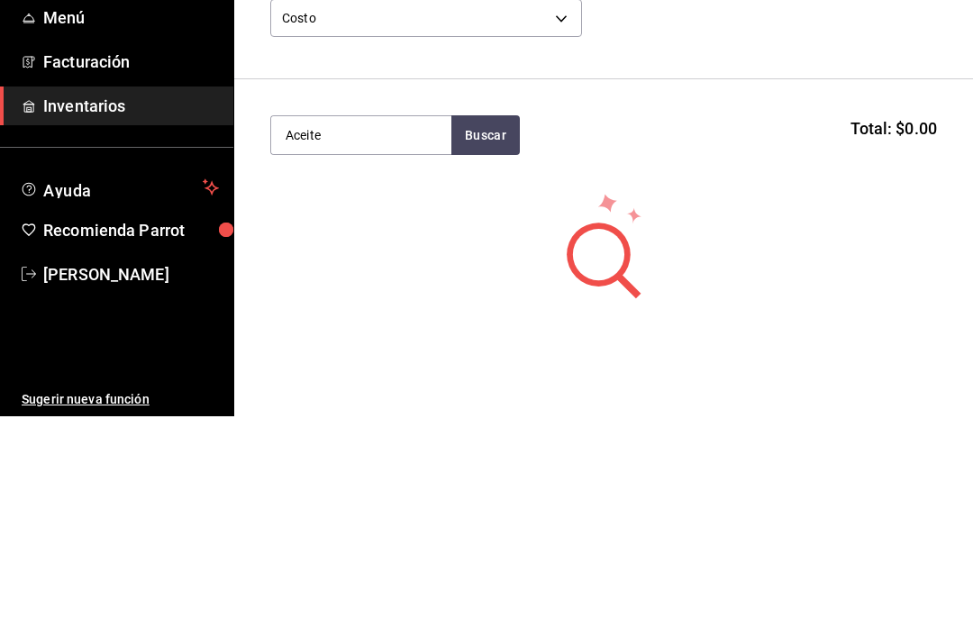
click at [556, 14] on body "Pregunta a Parrot AI Reportes Menú Facturación Inventarios Ayuda Recomienda Par…" at bounding box center [486, 267] width 973 height 535
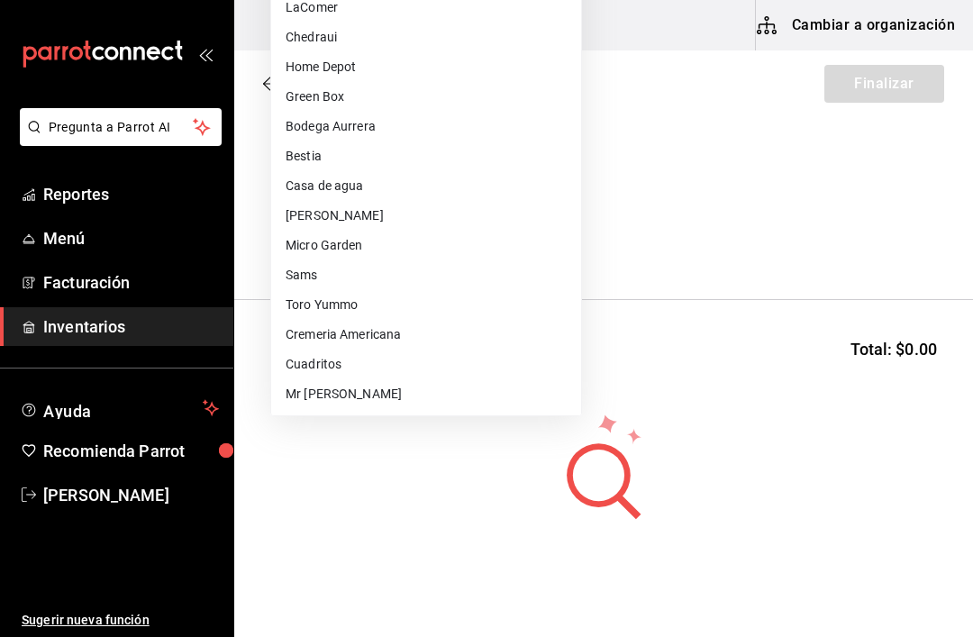
scroll to position [0, 0]
click at [357, 243] on li "Micro Garden" at bounding box center [426, 246] width 310 height 30
type input "0205f9e2-0657-47ac-ad12-b418602837a0"
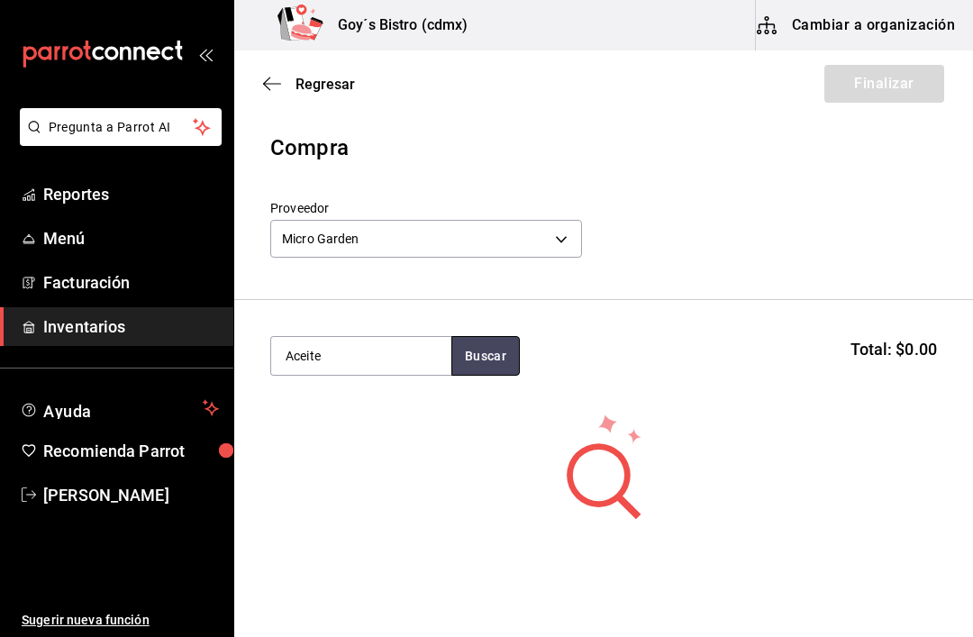
click at [490, 365] on button "Buscar" at bounding box center [485, 356] width 68 height 40
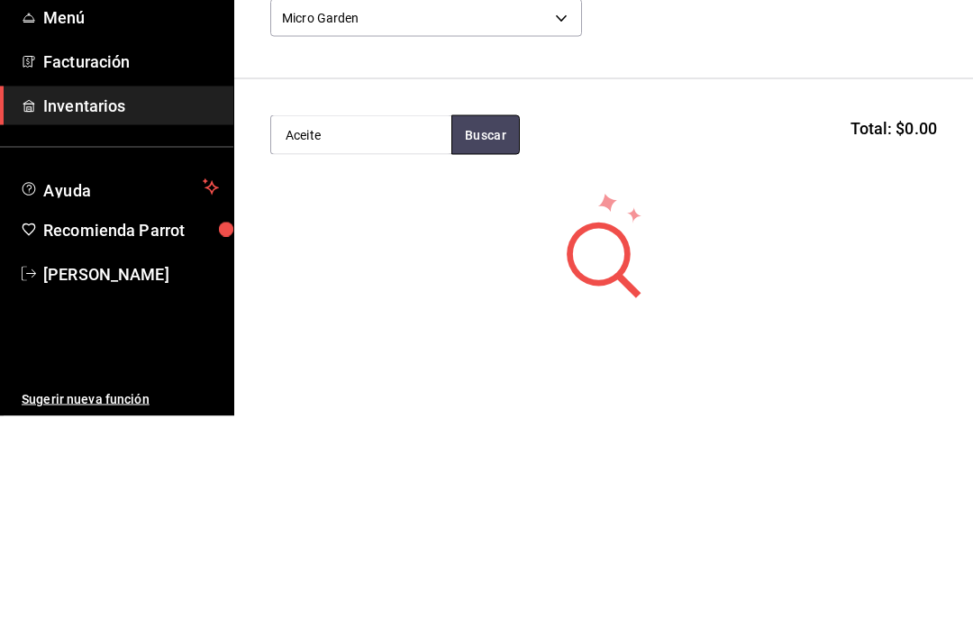
click at [471, 336] on button "Buscar" at bounding box center [485, 356] width 68 height 40
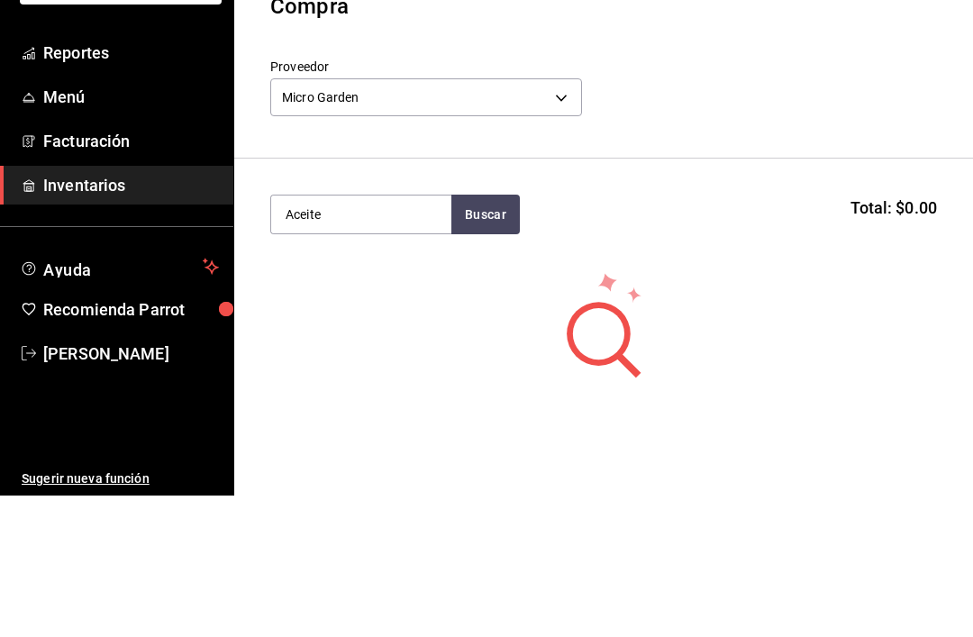
click at [562, 300] on section "Aceite Buscar Total: $0.00" at bounding box center [603, 356] width 738 height 112
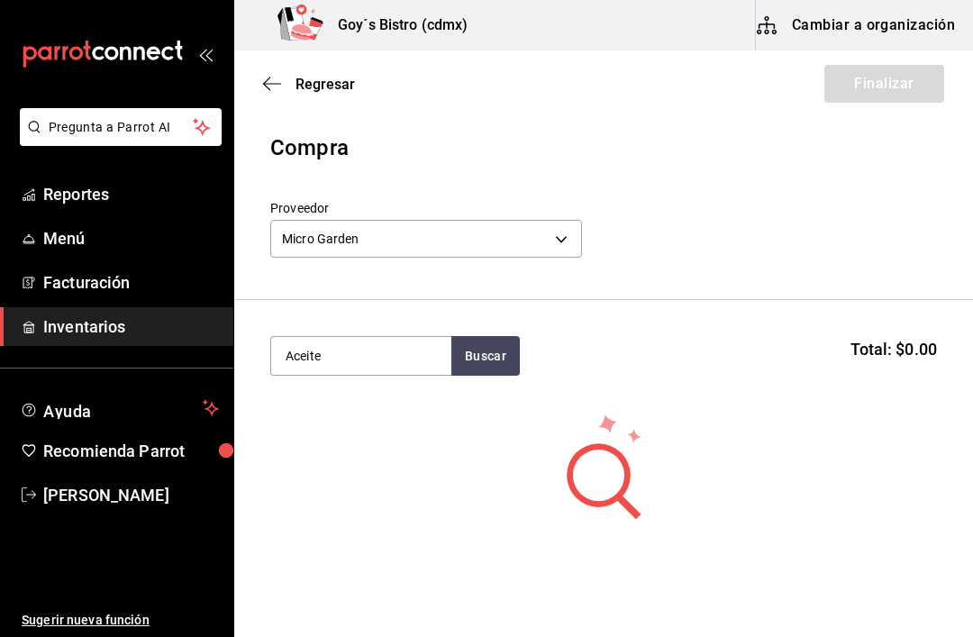
click at [376, 366] on input "Aceite" at bounding box center [361, 356] width 180 height 38
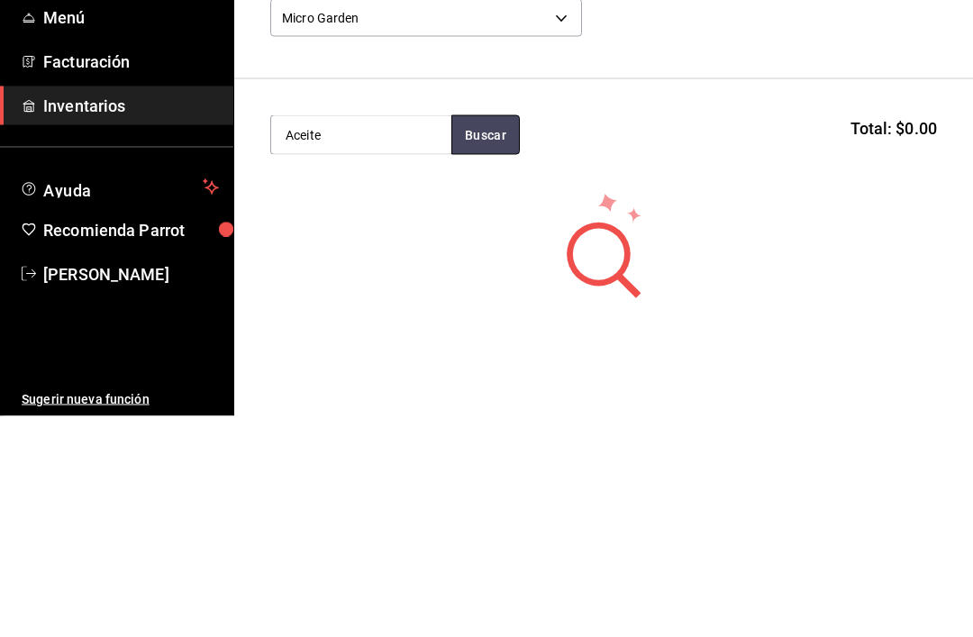
click at [493, 336] on button "Buscar" at bounding box center [485, 356] width 68 height 40
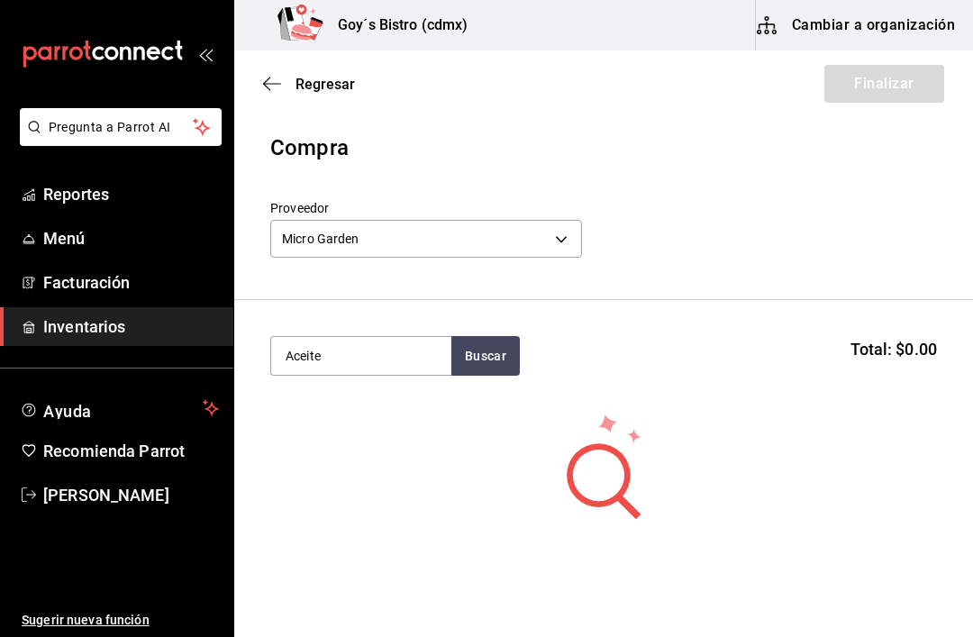
click at [770, 180] on header "Compra Proveedor Micro Garden 0205f9e2-0657-47ac-ad12-b418602837a0" at bounding box center [603, 215] width 738 height 168
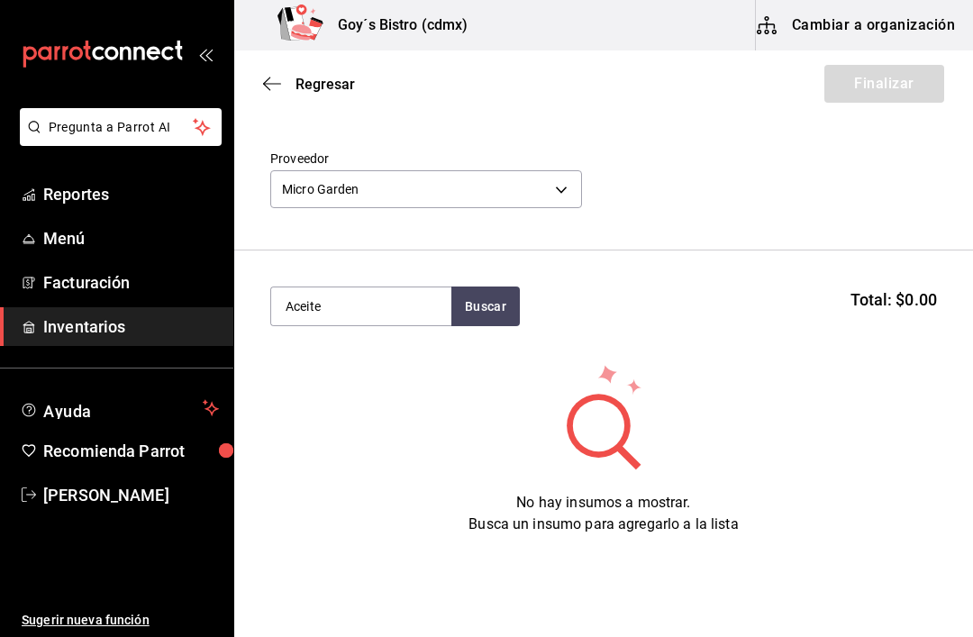
scroll to position [50, 0]
click at [490, 305] on button "Buscar" at bounding box center [485, 306] width 68 height 40
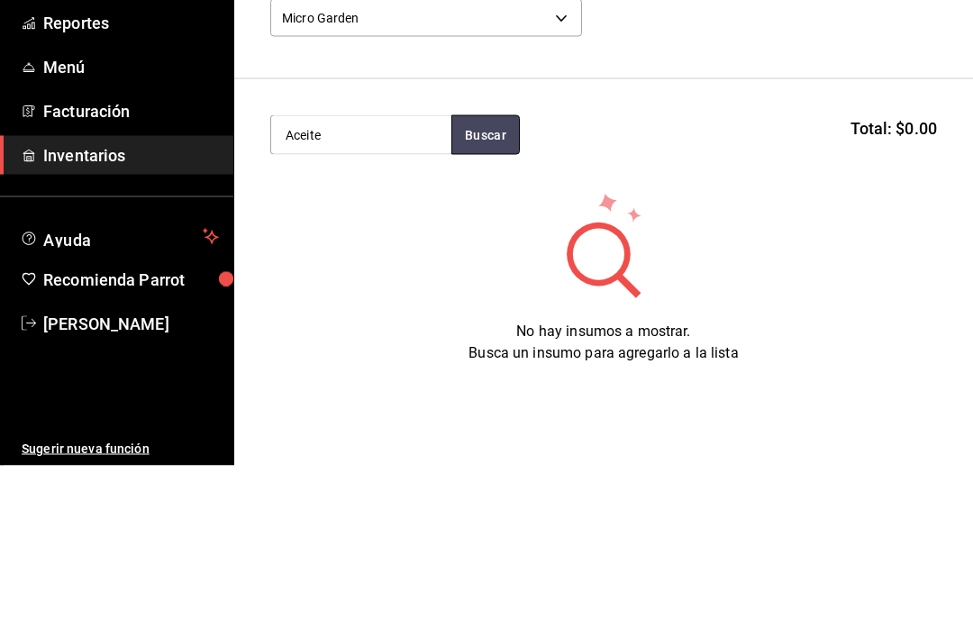
click at [479, 286] on button "Buscar" at bounding box center [485, 306] width 68 height 40
click at [488, 286] on button "Buscar" at bounding box center [485, 306] width 68 height 40
type input "A"
click at [480, 286] on button "Buscar" at bounding box center [485, 306] width 68 height 40
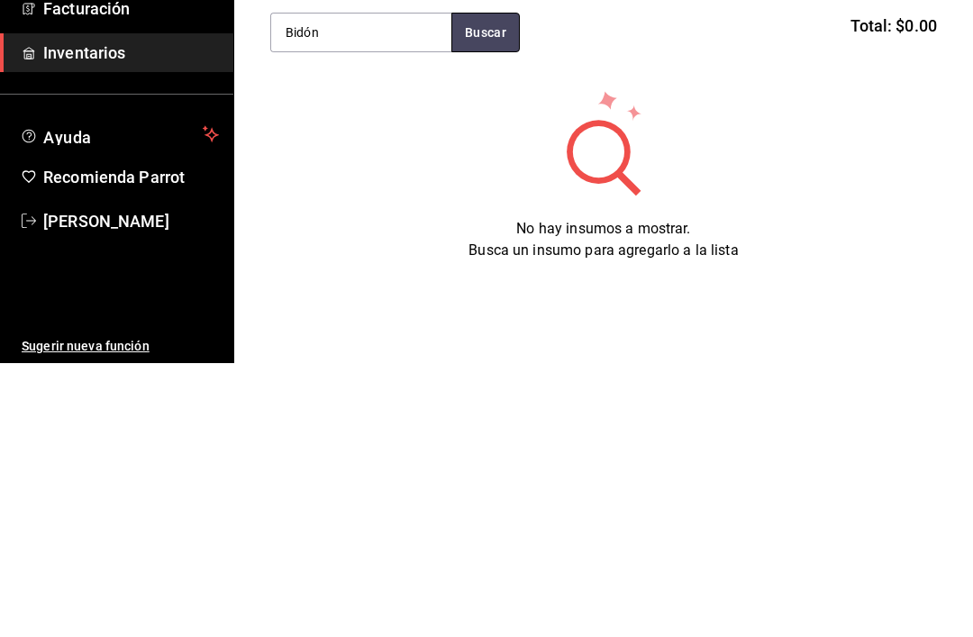
click at [507, 286] on button "Buscar" at bounding box center [485, 306] width 68 height 40
click at [487, 286] on button "Buscar" at bounding box center [485, 306] width 68 height 40
click at [494, 286] on button "Buscar" at bounding box center [485, 306] width 68 height 40
click at [472, 286] on button "Buscar" at bounding box center [485, 306] width 68 height 40
click at [505, 286] on button "Buscar" at bounding box center [485, 306] width 68 height 40
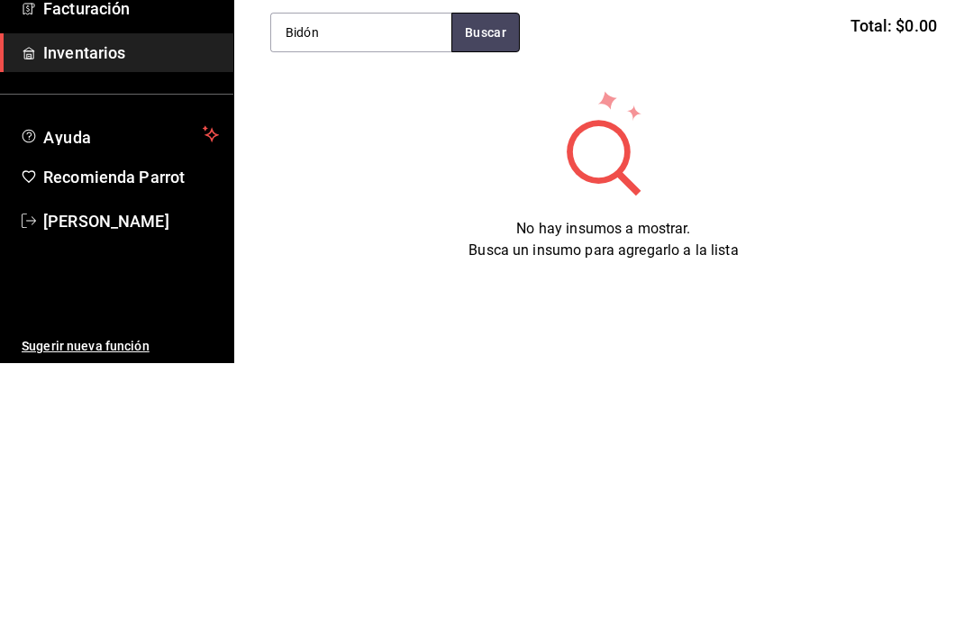
click at [459, 286] on button "Buscar" at bounding box center [485, 306] width 68 height 40
type input "B"
type input "Acite"
click at [494, 286] on button "Buscar" at bounding box center [485, 306] width 68 height 40
click at [928, 362] on div "No hay insumos a mostrar. Busca un insumo para agregarlo a la lista" at bounding box center [603, 448] width 738 height 173
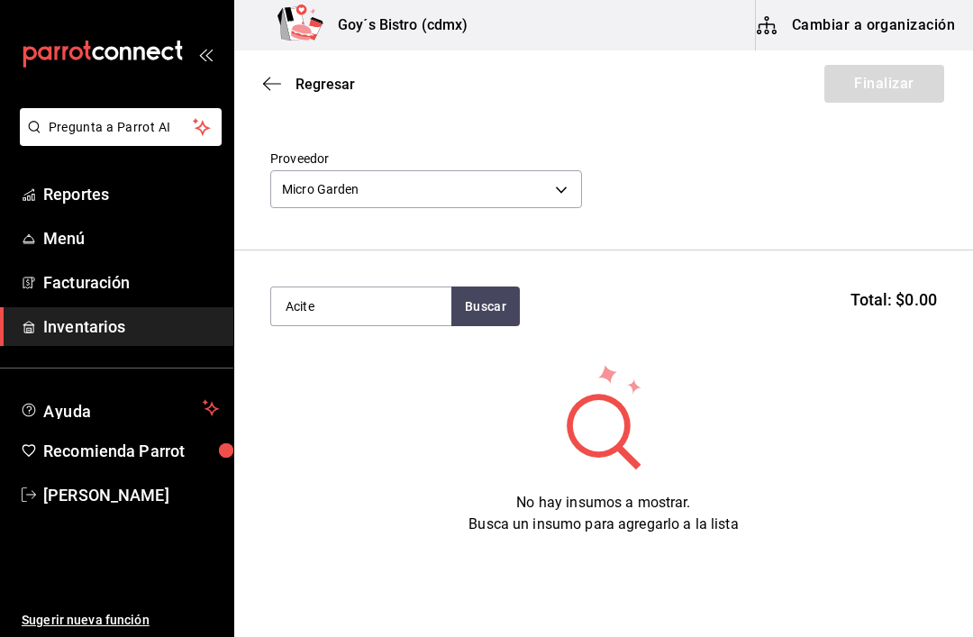
click at [536, 193] on body "Pregunta a Parrot AI Reportes Menú Facturación Inventarios Ayuda Recomienda Par…" at bounding box center [486, 267] width 973 height 535
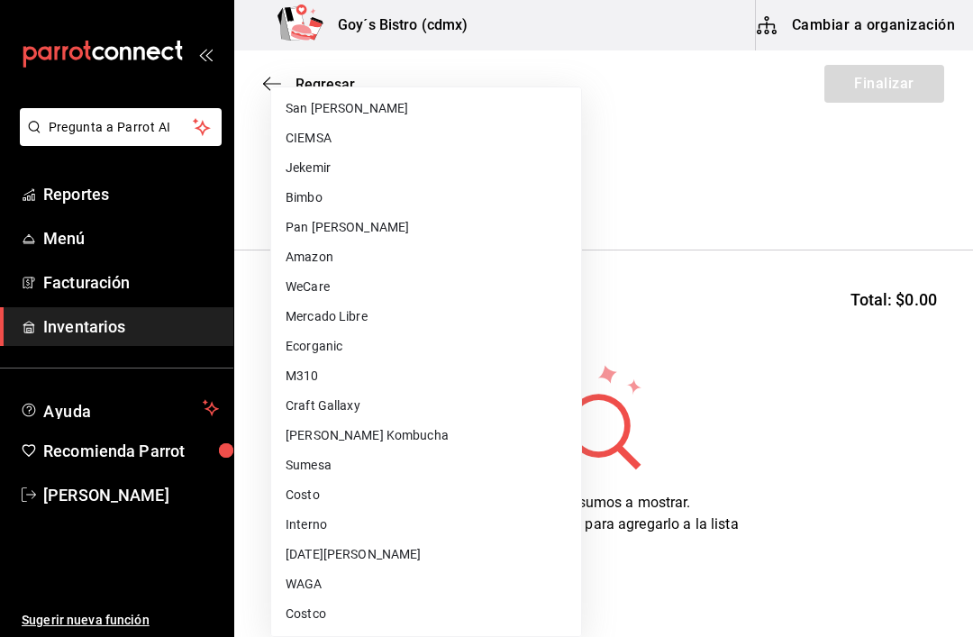
scroll to position [625, 0]
click at [348, 484] on li "Costo" at bounding box center [426, 495] width 310 height 30
type input "5cd109e3-a4e3-4fc6-a6ec-eafed05765da"
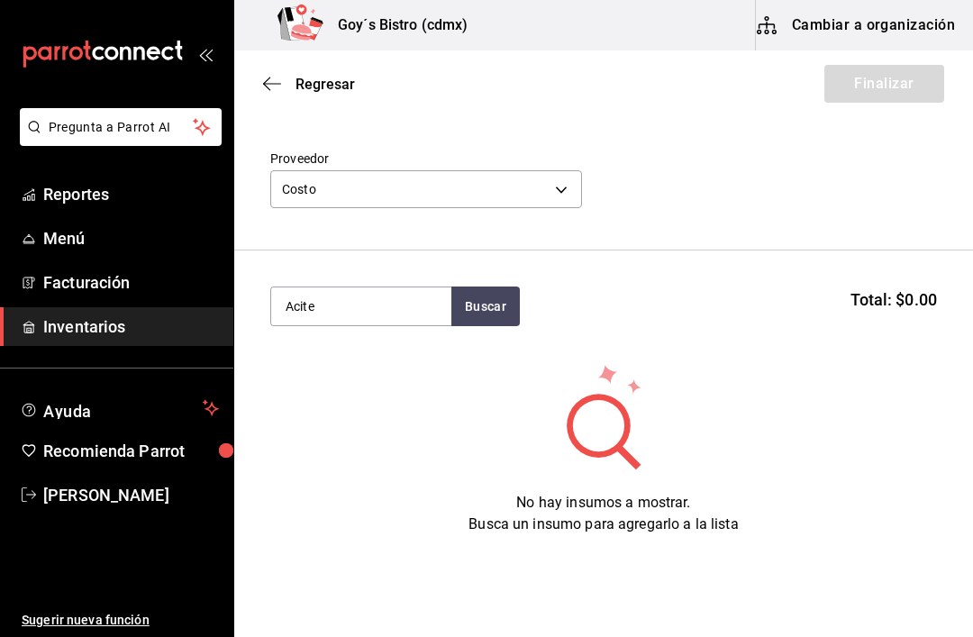
click at [376, 313] on input "Acite" at bounding box center [361, 306] width 180 height 38
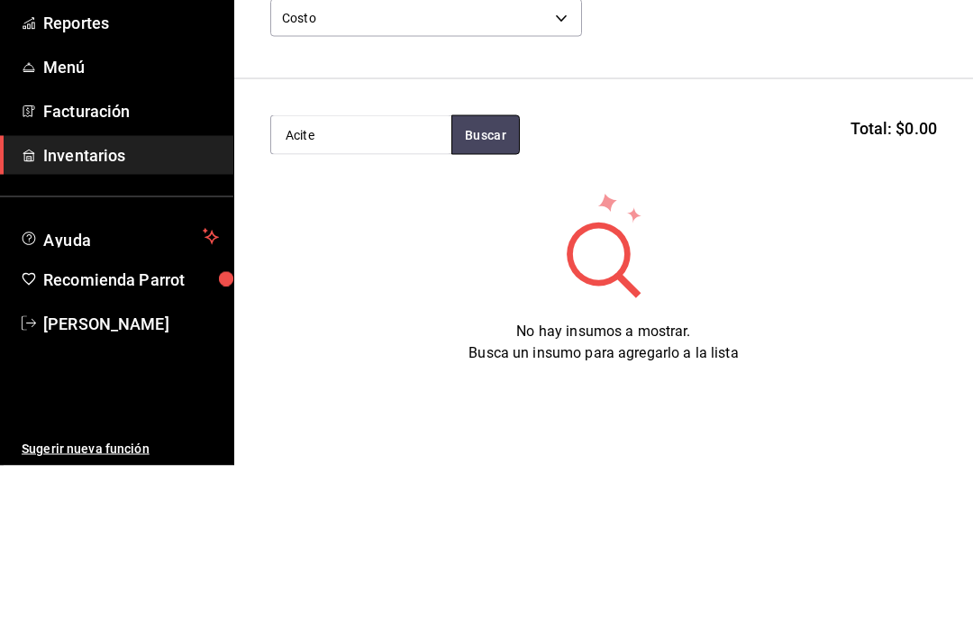
click at [486, 286] on button "Buscar" at bounding box center [485, 306] width 68 height 40
type input "A"
click at [491, 286] on button "Buscar" at bounding box center [485, 306] width 68 height 40
click at [485, 286] on button "Buscar" at bounding box center [485, 306] width 68 height 40
type input "B"
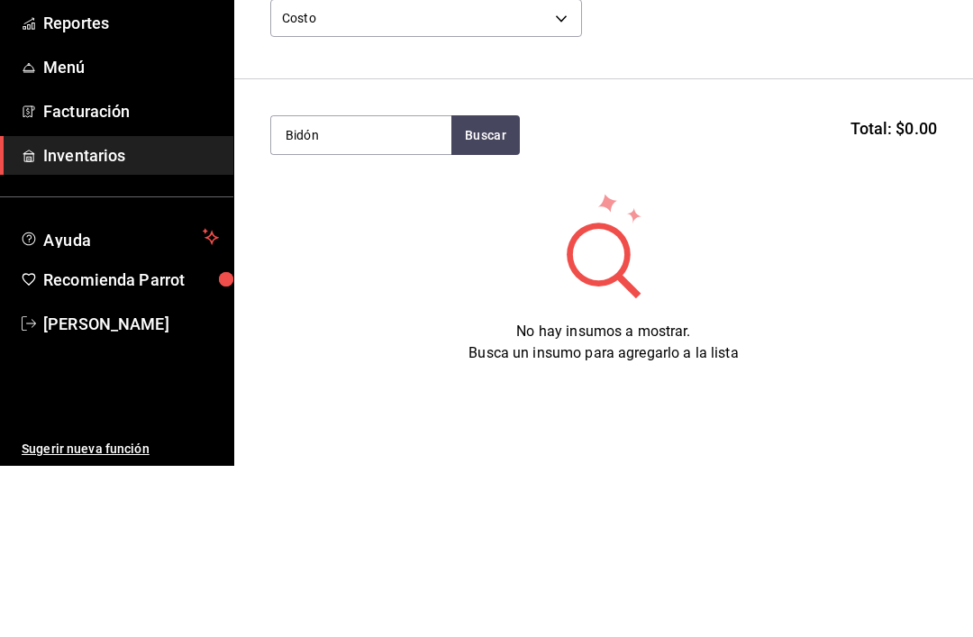
type input "Bidón"
click at [501, 286] on button "Buscar" at bounding box center [485, 306] width 68 height 40
click at [770, 250] on section "Bidón Buscar Total: $0.00" at bounding box center [603, 306] width 738 height 112
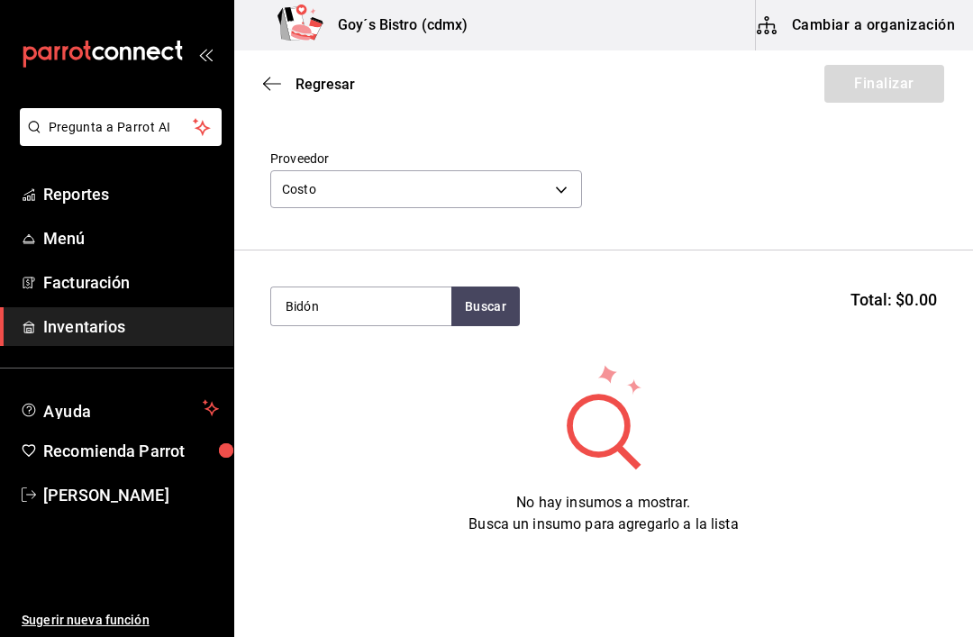
click at [527, 196] on body "Pregunta a Parrot AI Reportes Menú Facturación Inventarios Ayuda Recomienda Par…" at bounding box center [486, 267] width 973 height 535
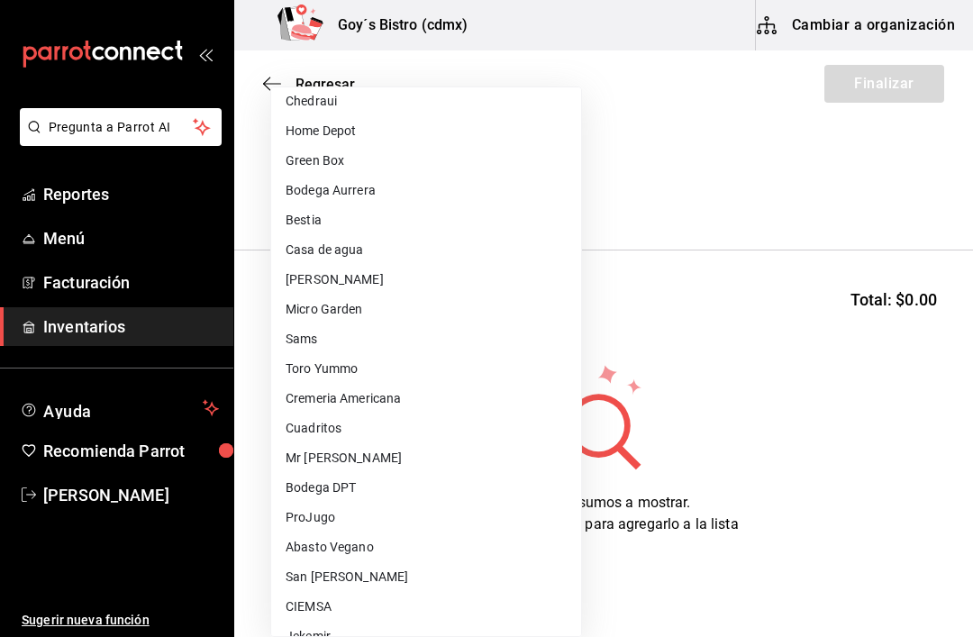
scroll to position [128, 0]
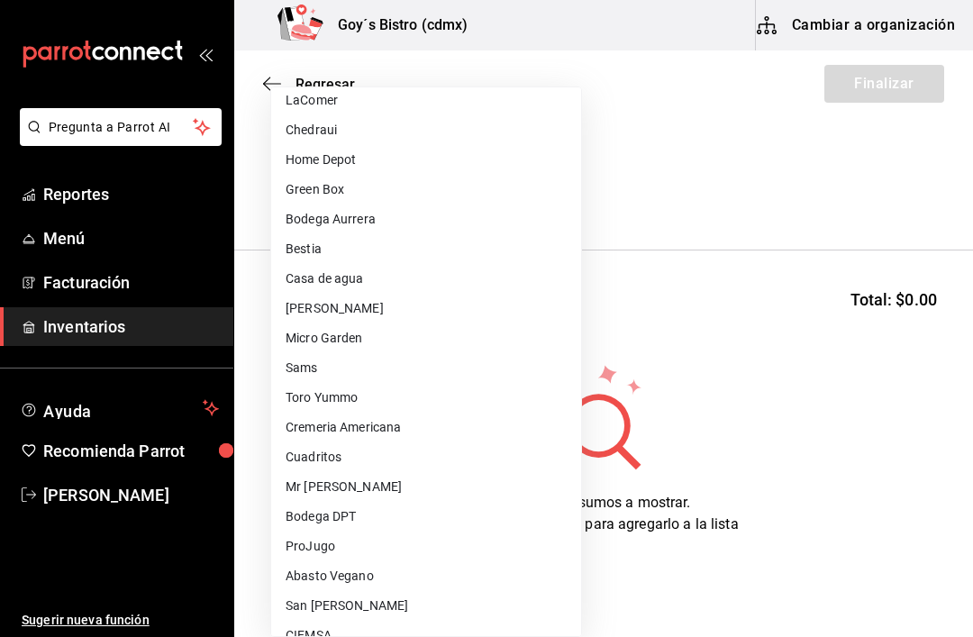
click at [375, 343] on li "Micro Garden" at bounding box center [426, 338] width 310 height 30
type input "0205f9e2-0657-47ac-ad12-b418602837a0"
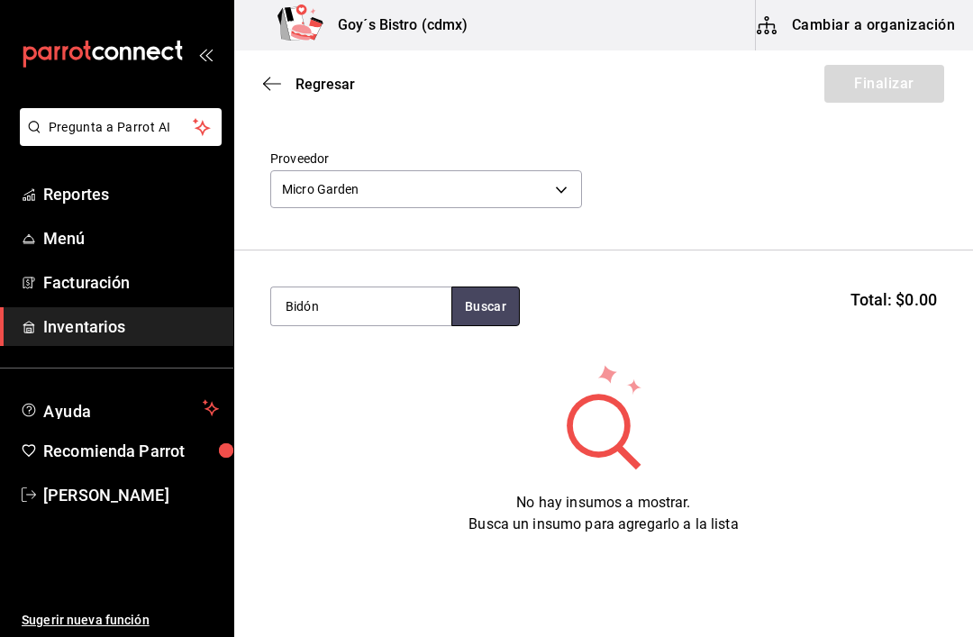
click at [463, 299] on button "Buscar" at bounding box center [485, 306] width 68 height 40
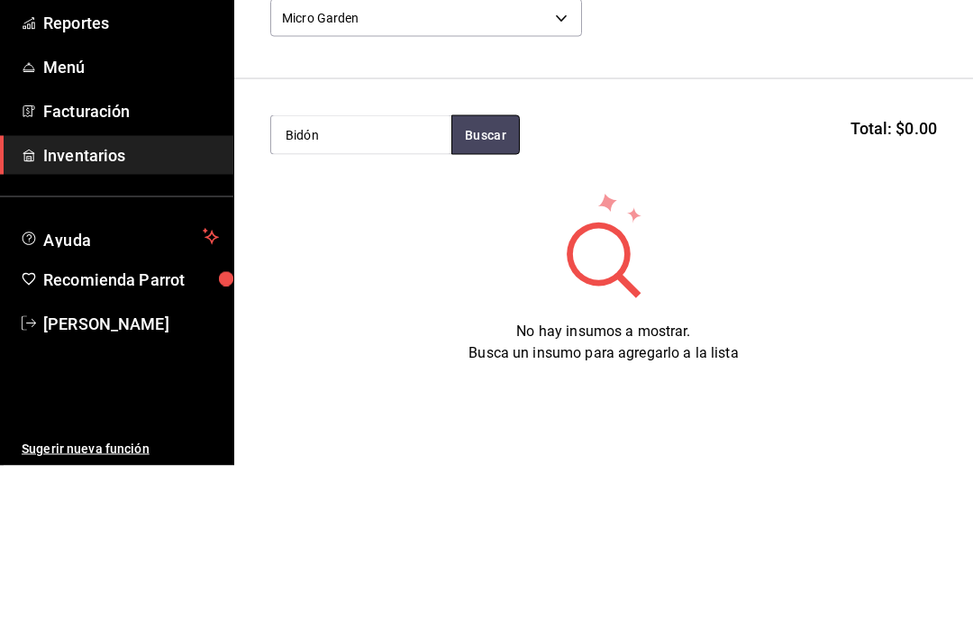
click at [483, 286] on button "Buscar" at bounding box center [485, 306] width 68 height 40
click at [392, 287] on input "Bidón" at bounding box center [361, 306] width 180 height 38
click at [484, 286] on button "Buscar" at bounding box center [485, 306] width 68 height 40
click at [493, 286] on button "Buscar" at bounding box center [485, 306] width 68 height 40
type input "B"
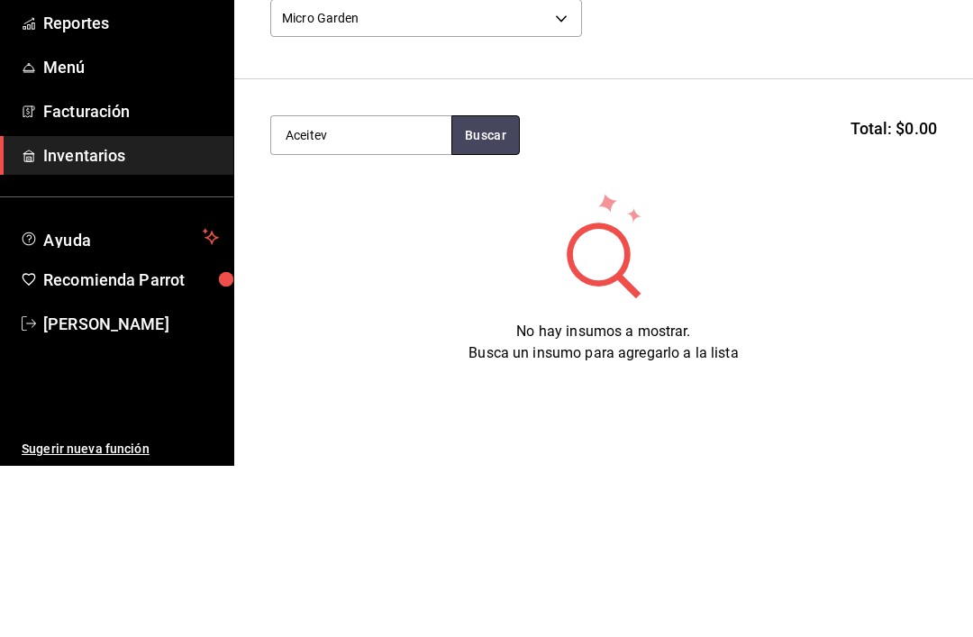
click at [508, 286] on button "Buscar" at bounding box center [485, 306] width 68 height 40
click at [396, 287] on input "Aceite" at bounding box center [361, 306] width 180 height 38
click at [481, 286] on button "Buscar" at bounding box center [485, 306] width 68 height 40
click at [493, 286] on button "Buscar" at bounding box center [485, 306] width 68 height 40
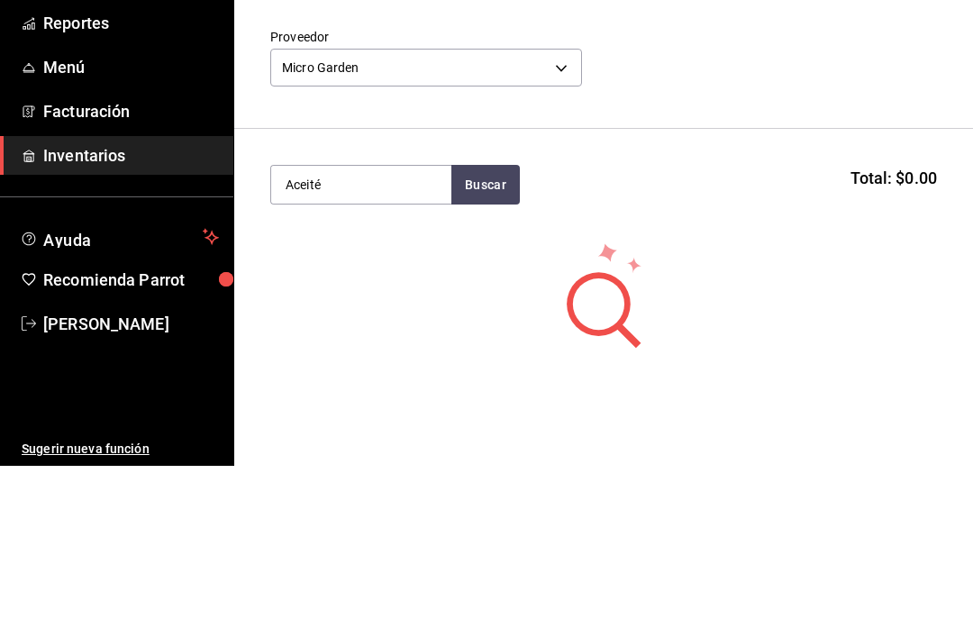
scroll to position [0, 0]
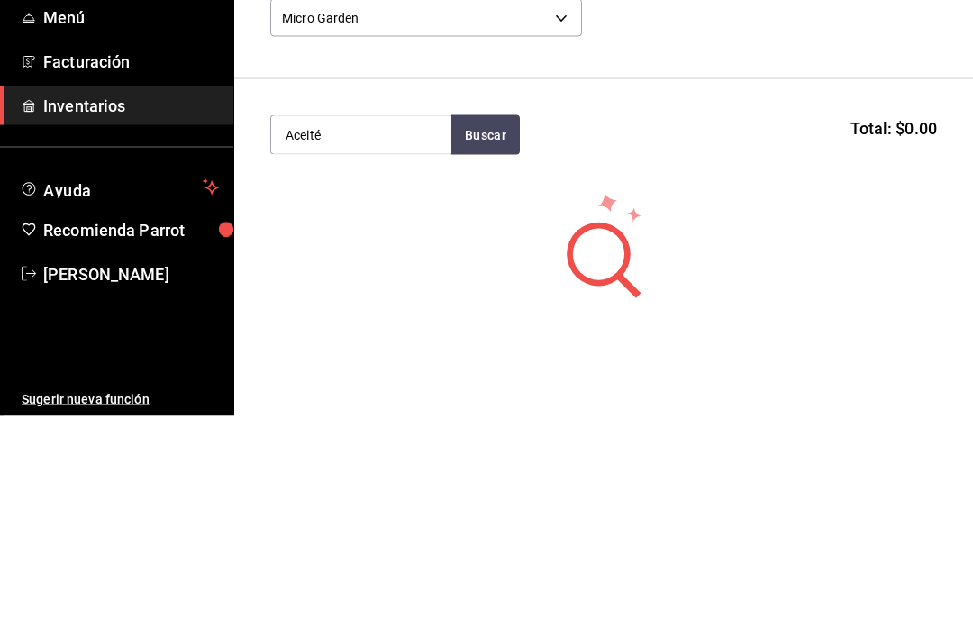
click at [810, 336] on div "Aceité Buscar Total: $0.00" at bounding box center [603, 356] width 666 height 40
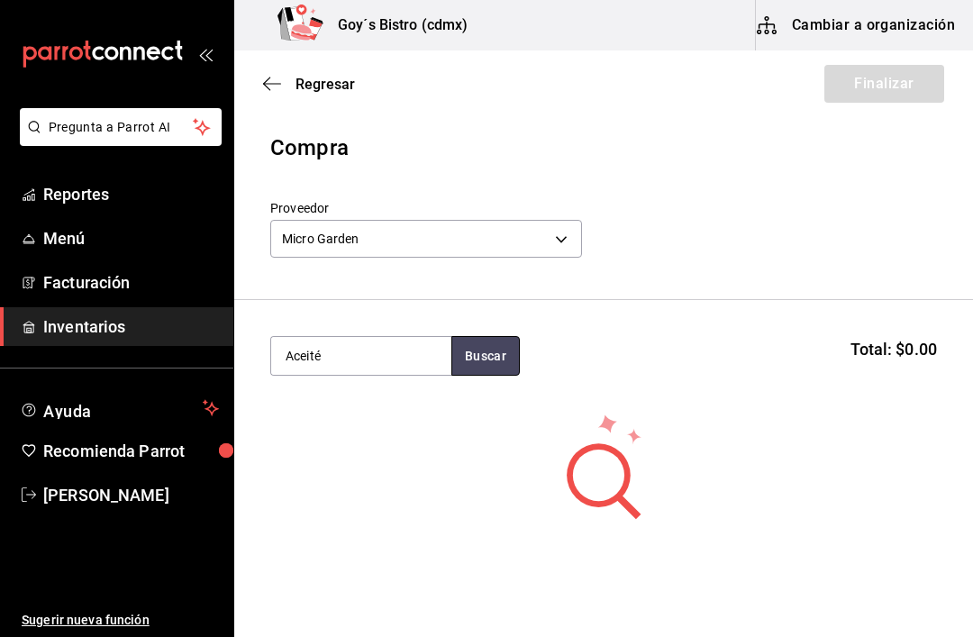
click at [484, 361] on button "Buscar" at bounding box center [485, 356] width 68 height 40
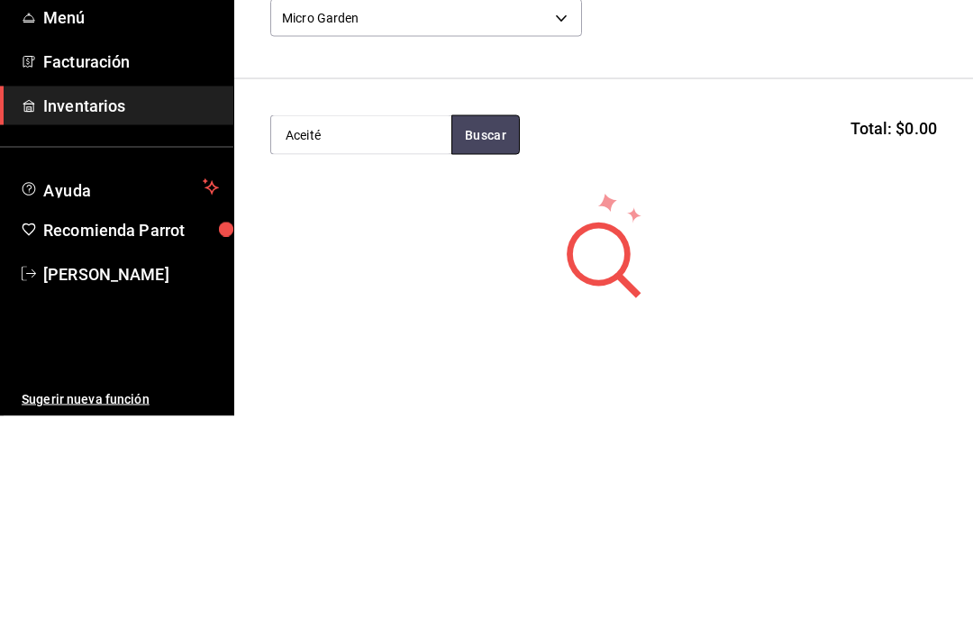
click at [475, 336] on button "Buscar" at bounding box center [485, 356] width 68 height 40
type input "A"
type input "Bidón"
click at [501, 336] on button "Buscar" at bounding box center [485, 356] width 68 height 40
click at [730, 300] on section "Bidón Buscar Total: $0.00" at bounding box center [603, 356] width 738 height 112
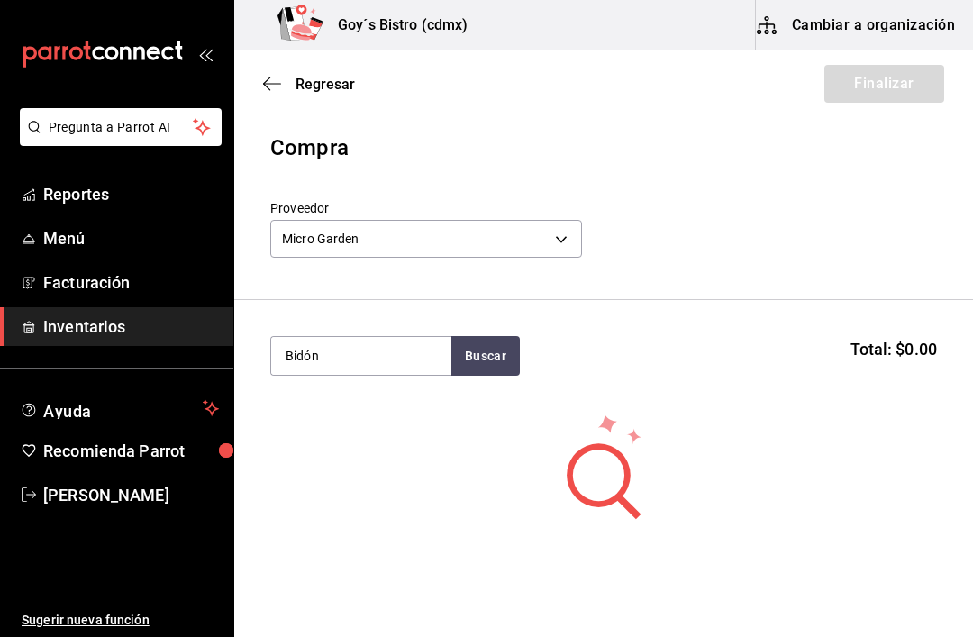
click at [264, 78] on icon "button" at bounding box center [272, 84] width 18 height 16
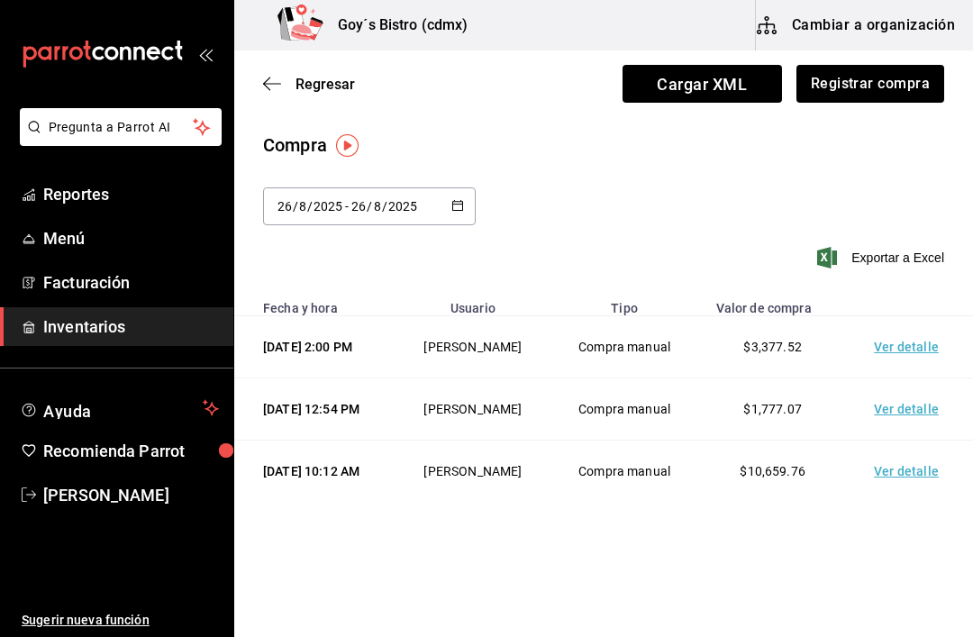
click at [271, 77] on icon "button" at bounding box center [272, 84] width 18 height 16
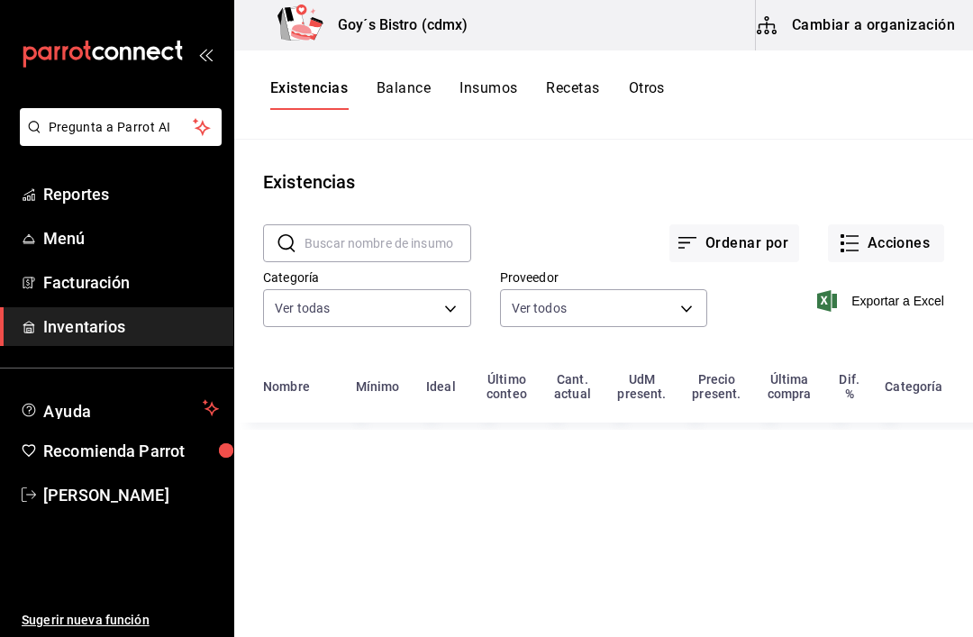
click at [909, 247] on button "Acciones" at bounding box center [886, 243] width 116 height 38
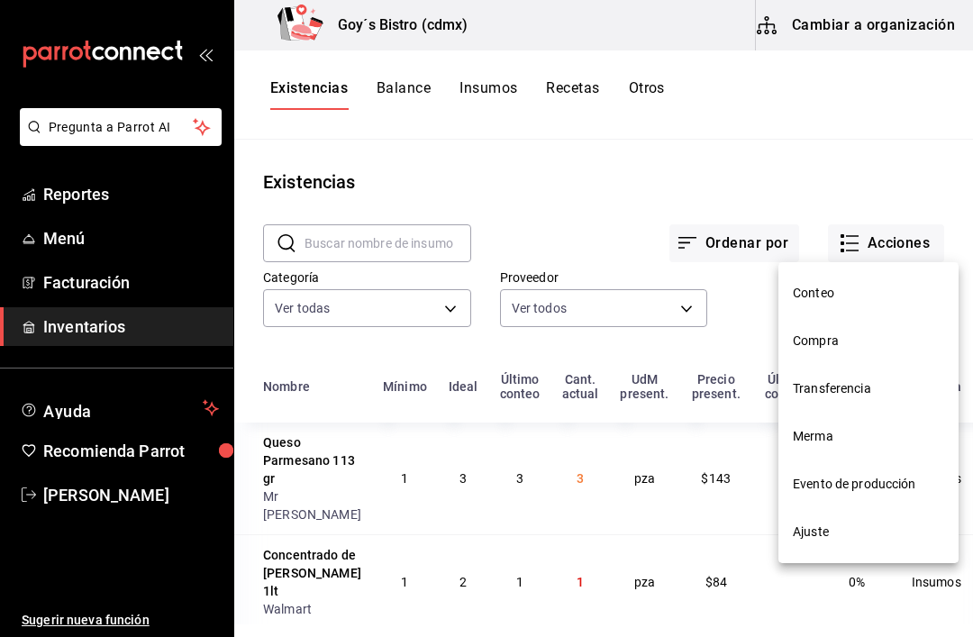
click at [894, 494] on li "Evento de producción" at bounding box center [868, 484] width 180 height 48
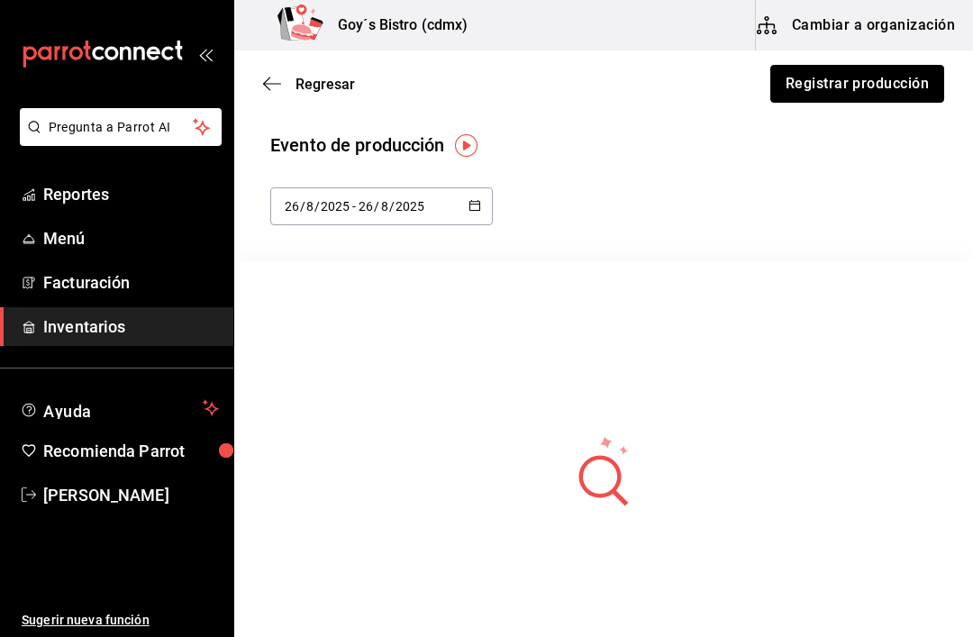
click at [833, 88] on button "Registrar producción" at bounding box center [857, 84] width 174 height 38
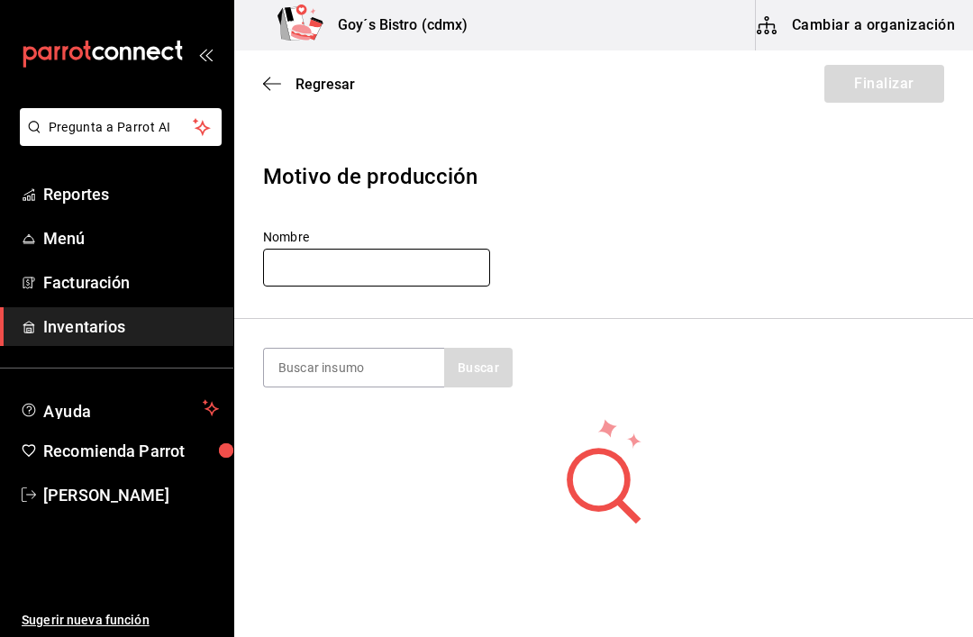
click at [394, 267] on input "text" at bounding box center [376, 268] width 227 height 38
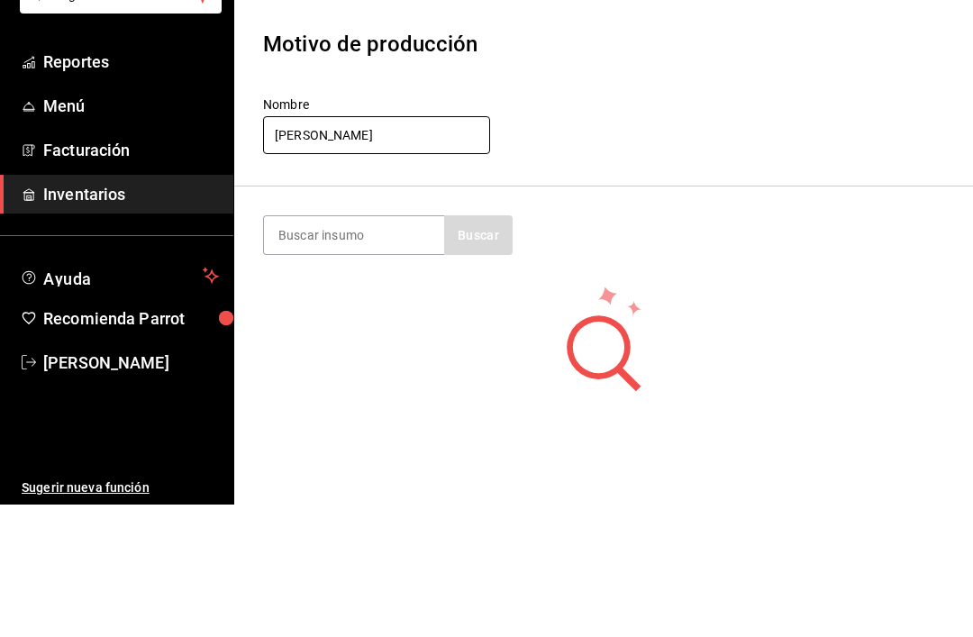
type input "[PERSON_NAME]"
click at [363, 348] on input at bounding box center [354, 367] width 180 height 38
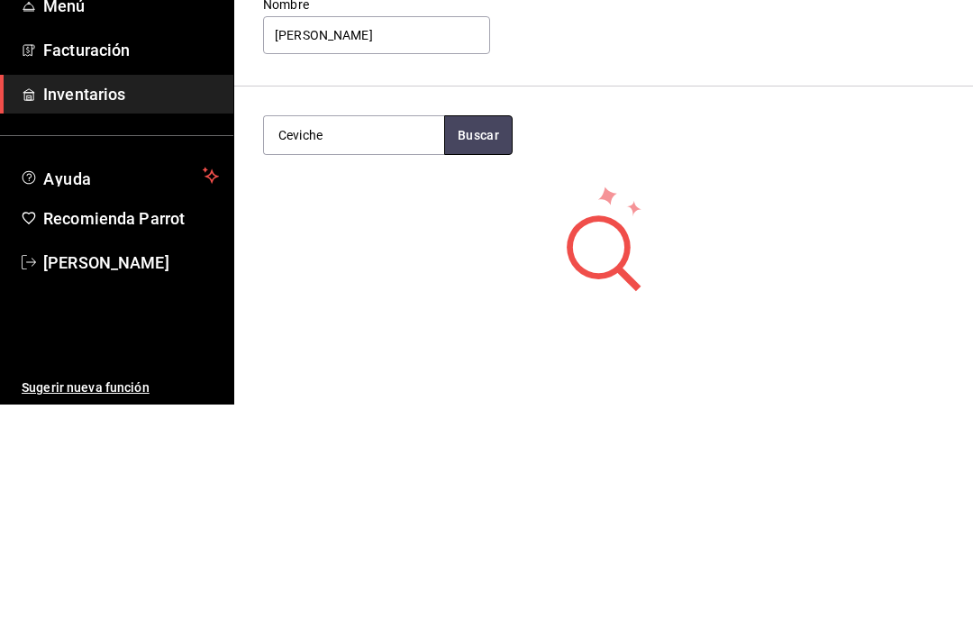
click at [484, 348] on button "Buscar" at bounding box center [478, 368] width 68 height 40
type input "Ceviche"
click at [463, 348] on button "Buscar" at bounding box center [478, 368] width 68 height 40
click at [363, 394] on div "Ceviche pieza - Interno" at bounding box center [354, 428] width 180 height 69
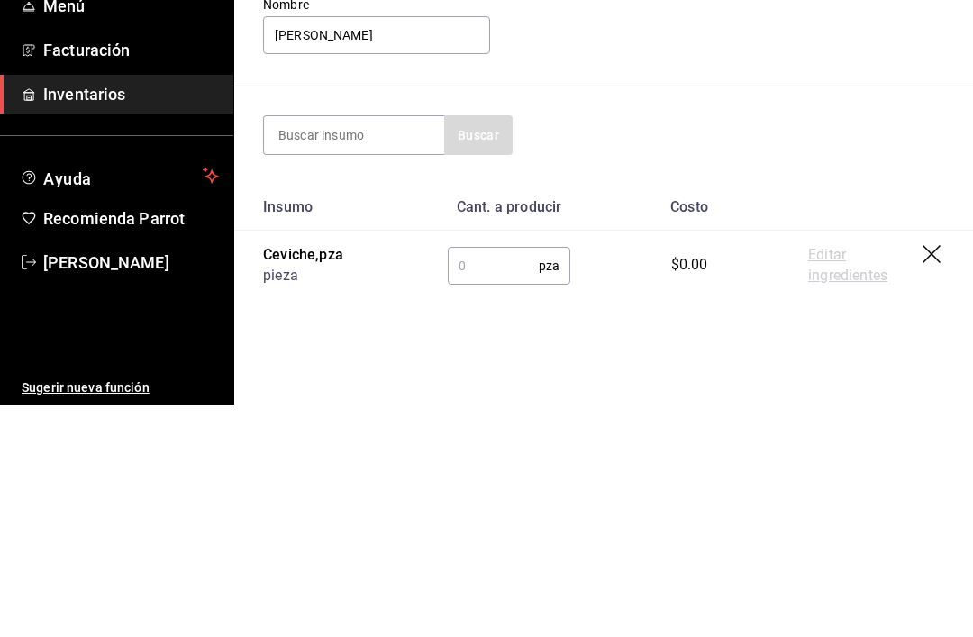
click at [505, 480] on input "text" at bounding box center [493, 498] width 91 height 36
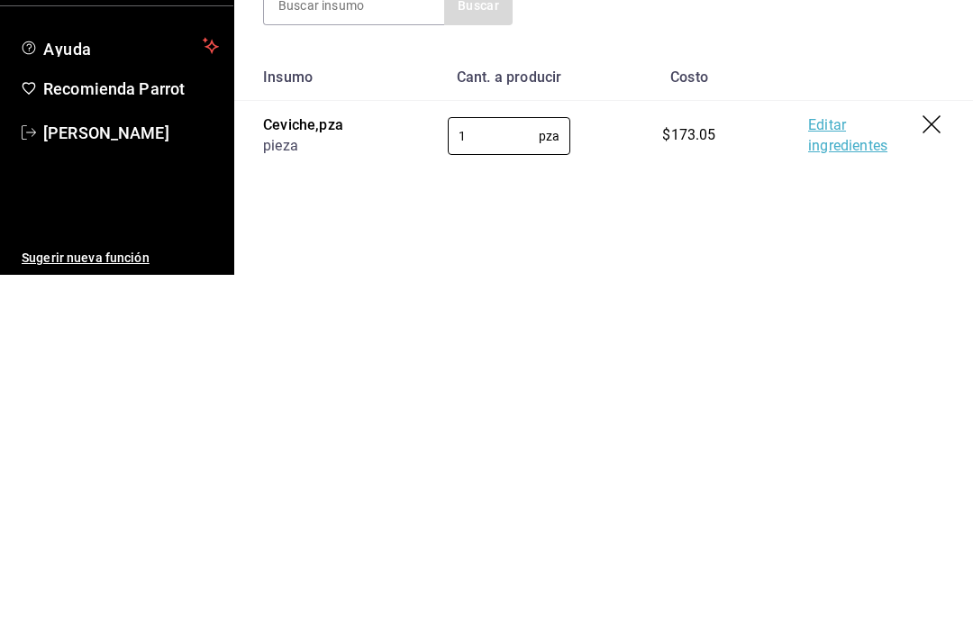
type input "1"
click at [744, 416] on th "Costo" at bounding box center [689, 439] width 180 height 47
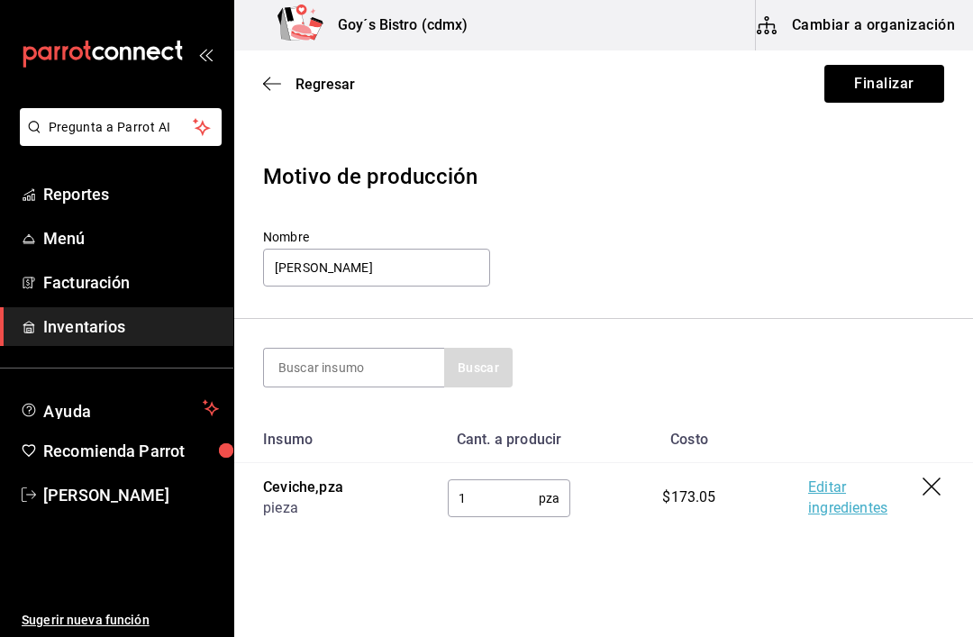
click at [845, 506] on link "Editar ingredientes" at bounding box center [865, 497] width 114 height 41
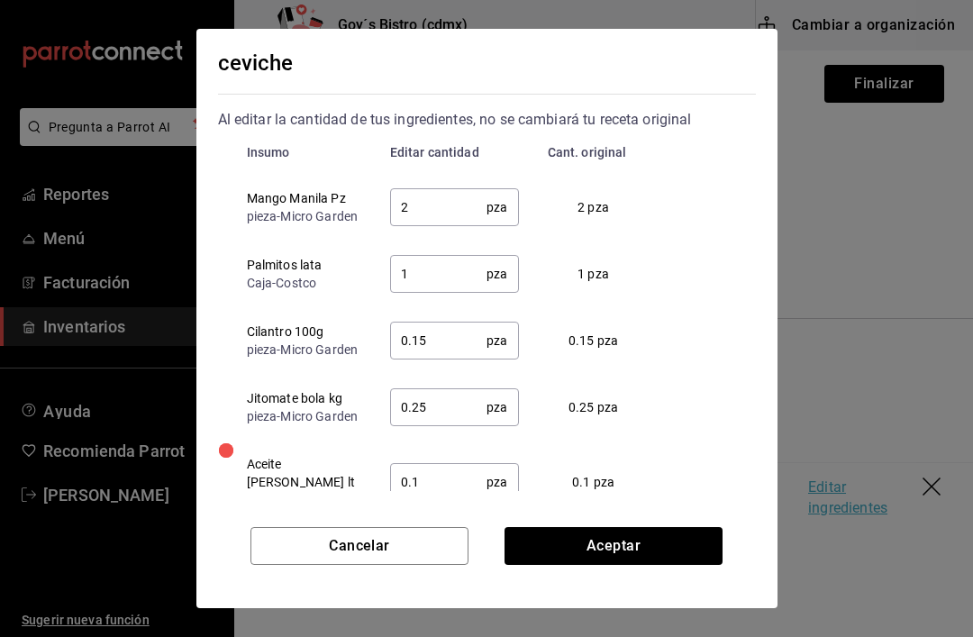
click at [444, 212] on input "2" at bounding box center [438, 207] width 97 height 36
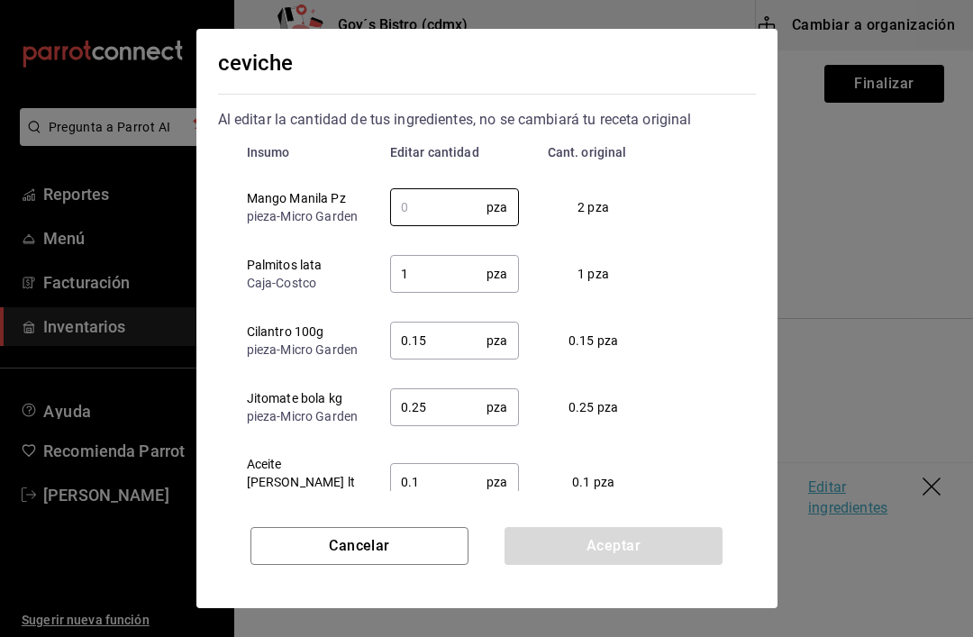
type input "1"
type input "2"
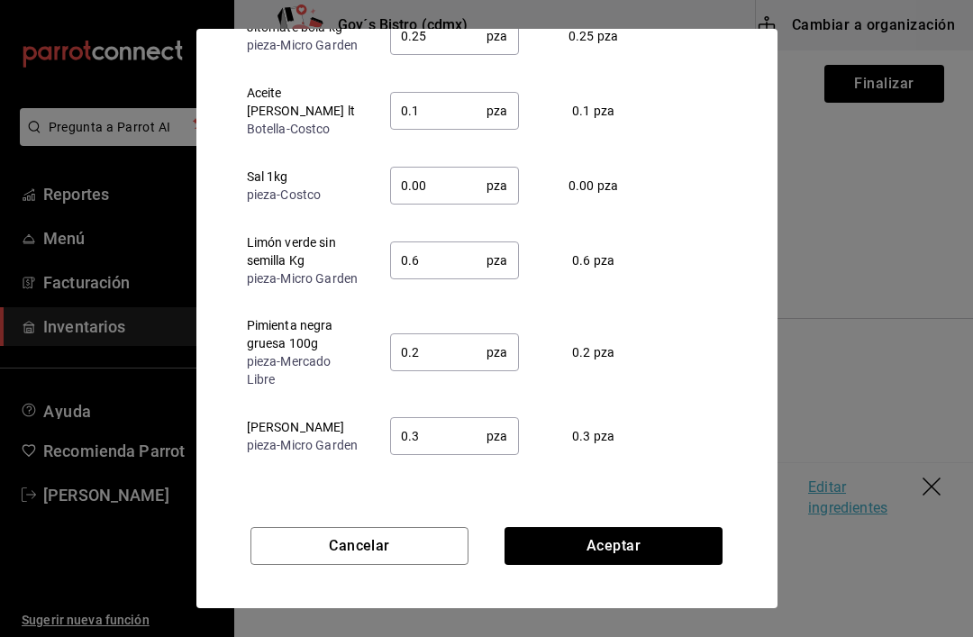
scroll to position [328, 0]
click at [718, 206] on div "Insumo Editar cantidad Cant. original Mango Manila Pz pieza - Micro Garden 2 pz…" at bounding box center [487, 244] width 538 height 449
click at [631, 539] on button "Aceptar" at bounding box center [613, 546] width 218 height 38
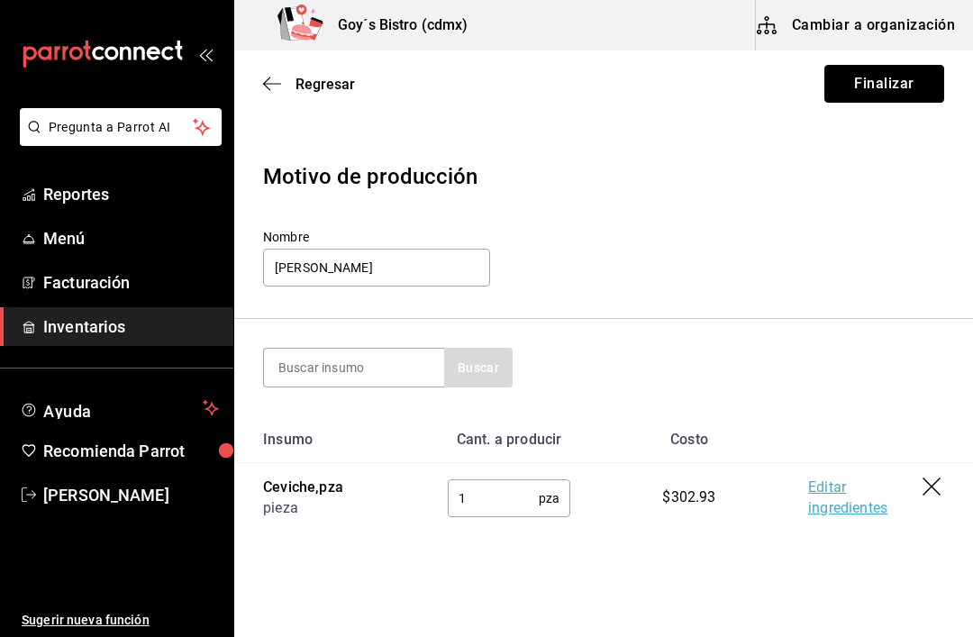
click at [874, 89] on button "Finalizar" at bounding box center [884, 84] width 120 height 38
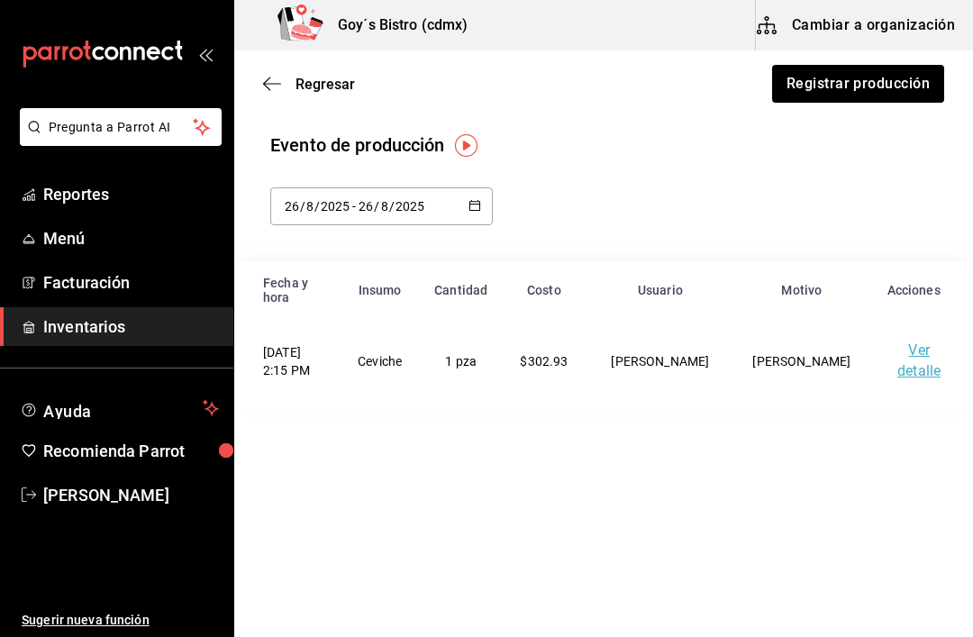
click at [255, 111] on div "Regresar Registrar producción" at bounding box center [603, 83] width 738 height 67
click at [270, 79] on icon "button" at bounding box center [272, 84] width 18 height 16
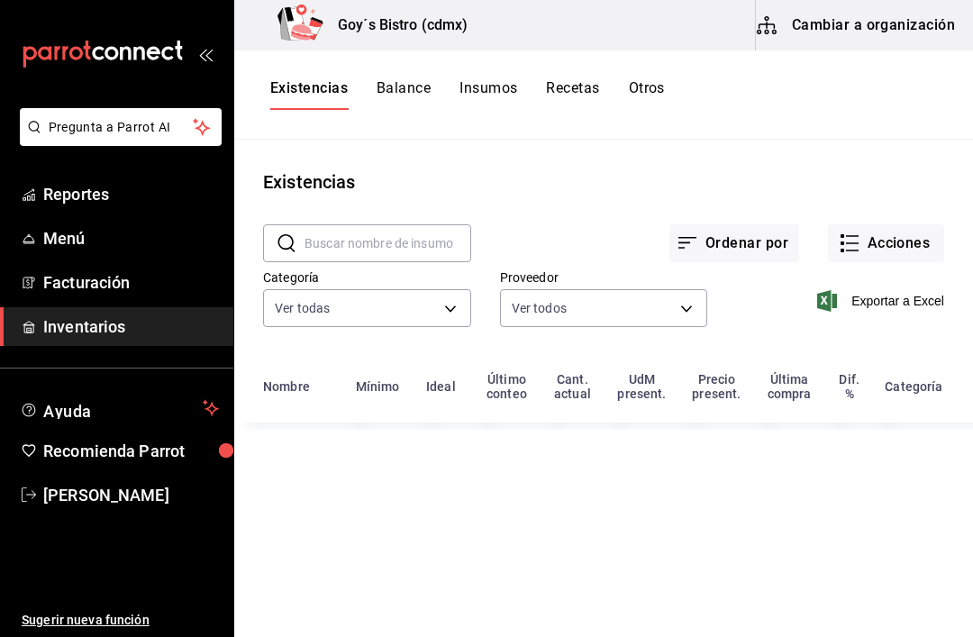
click at [893, 258] on button "Acciones" at bounding box center [886, 243] width 116 height 38
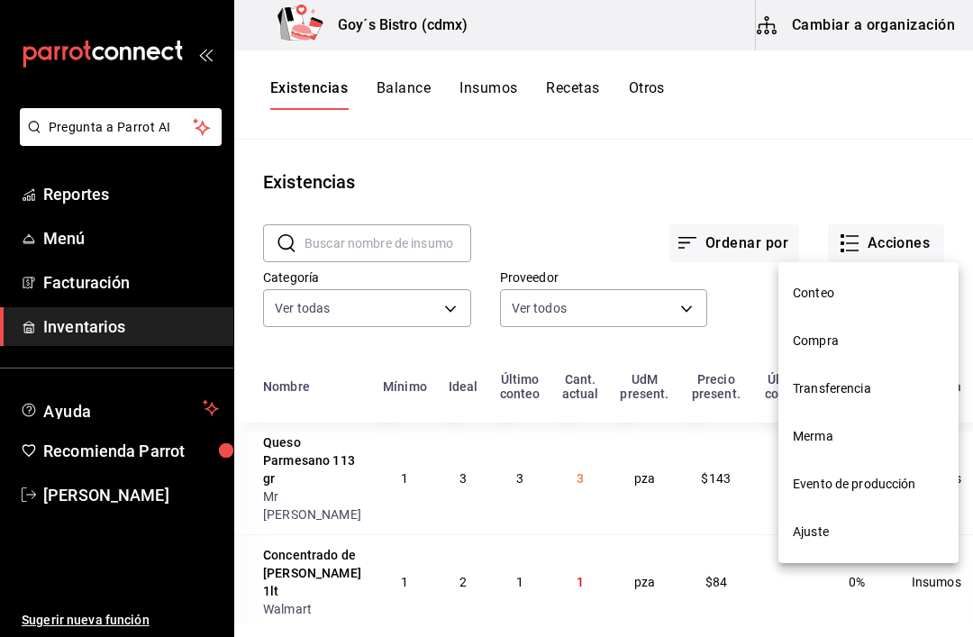
click at [840, 353] on li "Compra" at bounding box center [868, 341] width 180 height 48
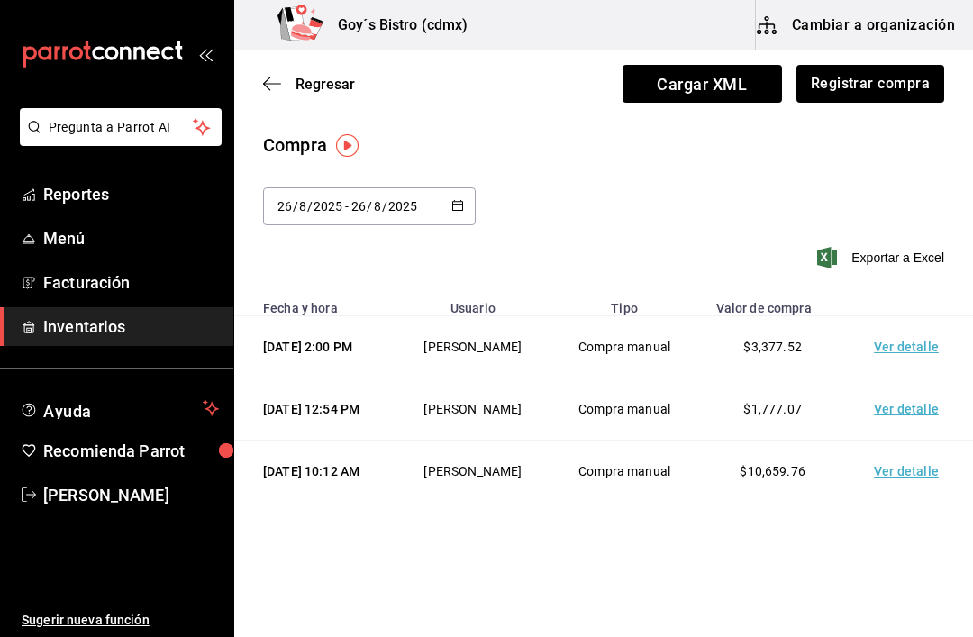
click at [879, 84] on button "Registrar compra" at bounding box center [870, 84] width 148 height 38
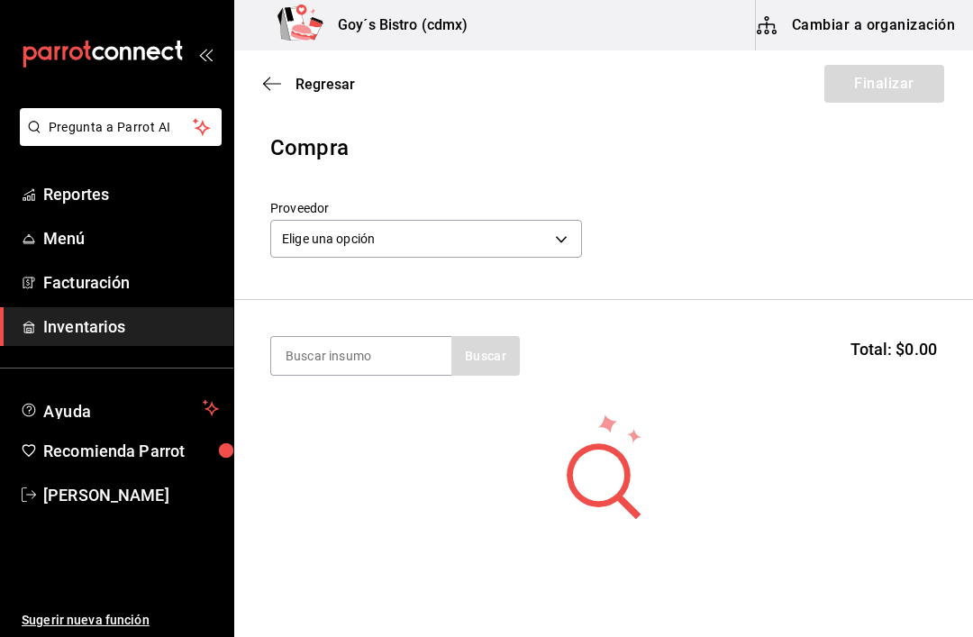
click at [443, 242] on body "Pregunta a Parrot AI Reportes Menú Facturación Inventarios Ayuda Recomienda Par…" at bounding box center [486, 267] width 973 height 535
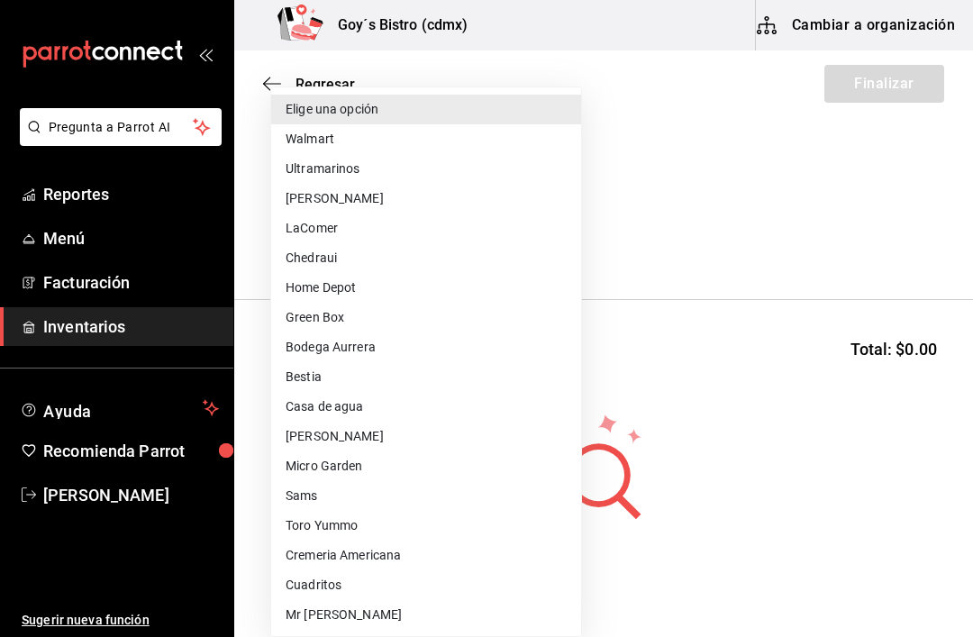
scroll to position [36, 0]
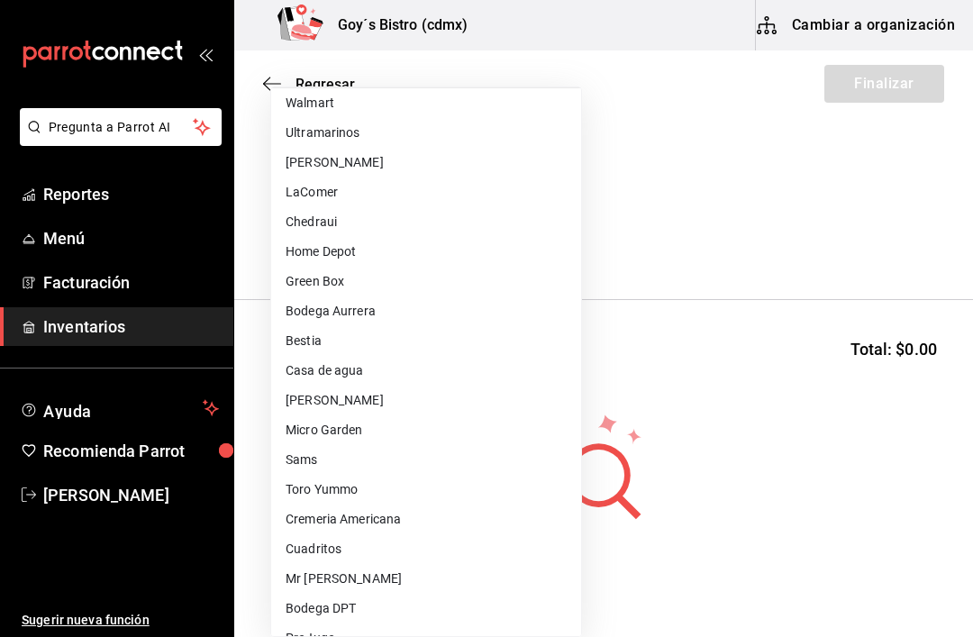
click at [382, 430] on li "Micro Garden" at bounding box center [426, 430] width 310 height 30
type input "0205f9e2-0657-47ac-ad12-b418602837a0"
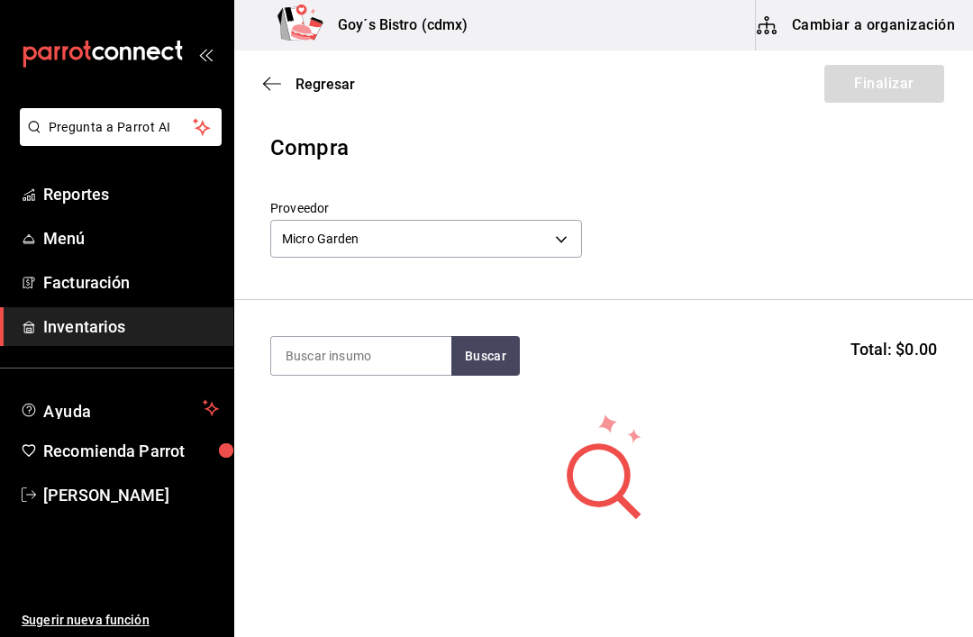
click at [393, 358] on input at bounding box center [361, 356] width 180 height 38
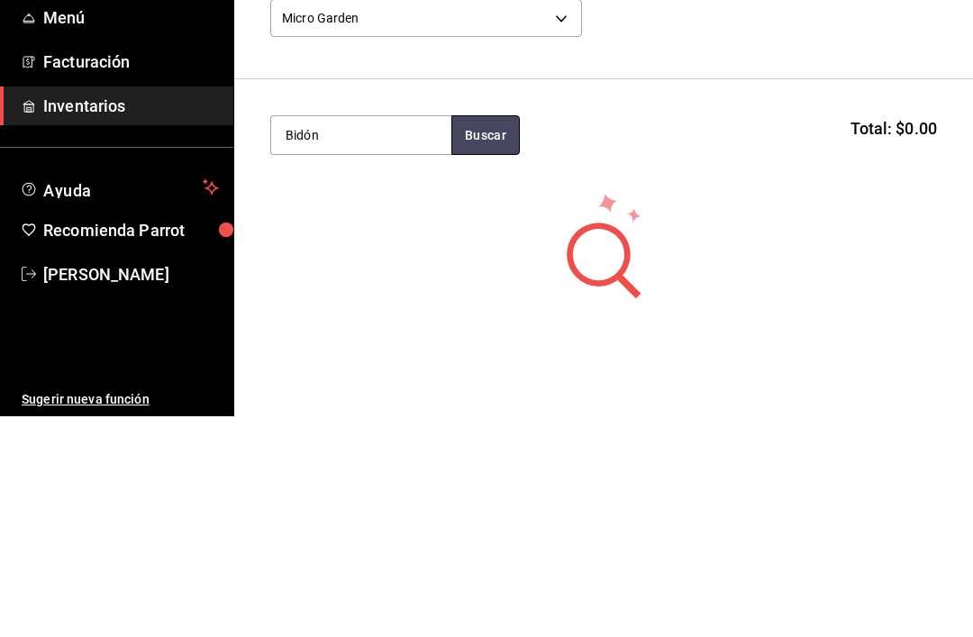
click at [497, 336] on button "Buscar" at bounding box center [485, 356] width 68 height 40
click at [484, 336] on button "Buscar" at bounding box center [485, 356] width 68 height 40
click at [489, 336] on button "Buscar" at bounding box center [485, 356] width 68 height 40
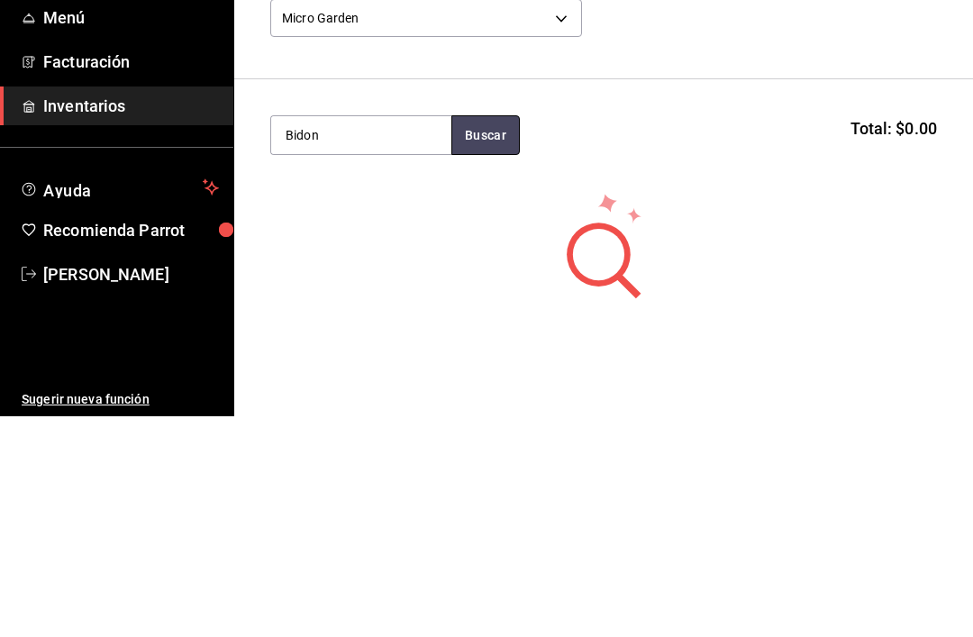
click at [512, 336] on button "Buscar" at bounding box center [485, 356] width 68 height 40
type input "B"
type input "Aceite"
click at [472, 336] on button "Buscar" at bounding box center [485, 356] width 68 height 40
click at [571, 14] on body "Pregunta a Parrot AI Reportes Menú Facturación Inventarios Ayuda Recomienda Par…" at bounding box center [486, 267] width 973 height 535
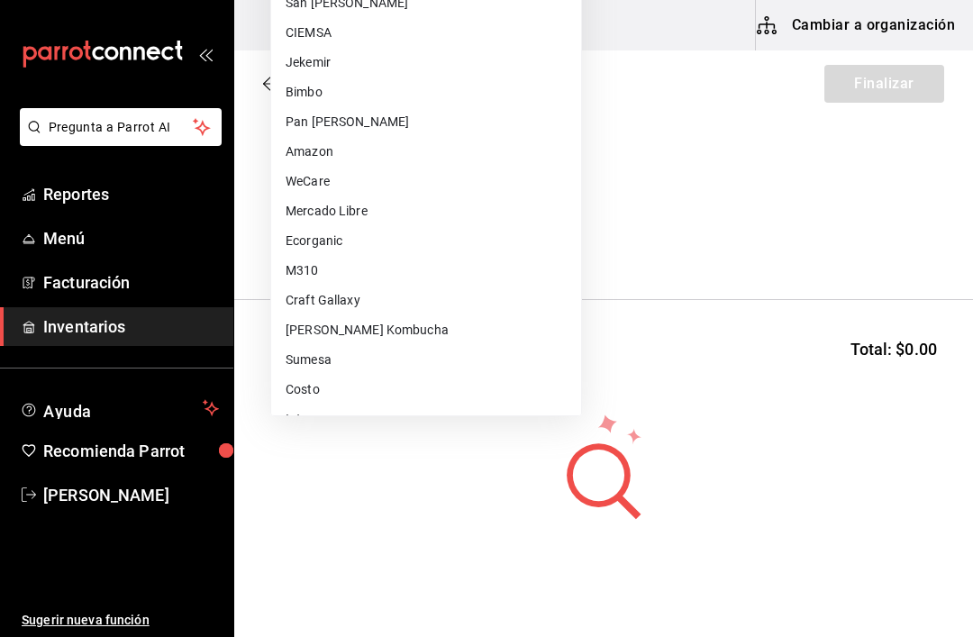
scroll to position [566, 0]
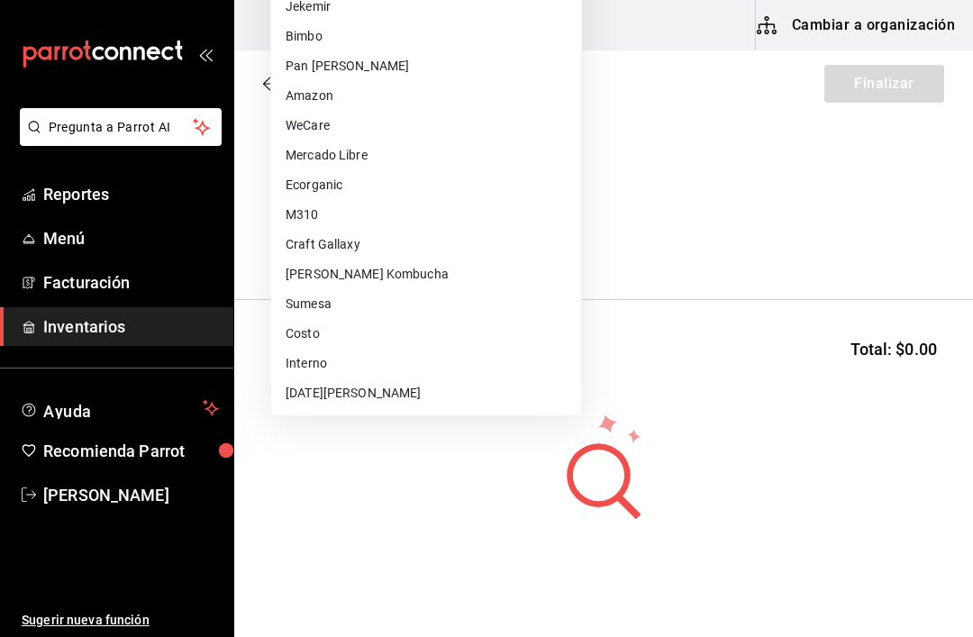
click at [337, 352] on li "Interno" at bounding box center [426, 363] width 310 height 30
type input "e50a29ab-657a-4f97-8026-bd30d6e8a440"
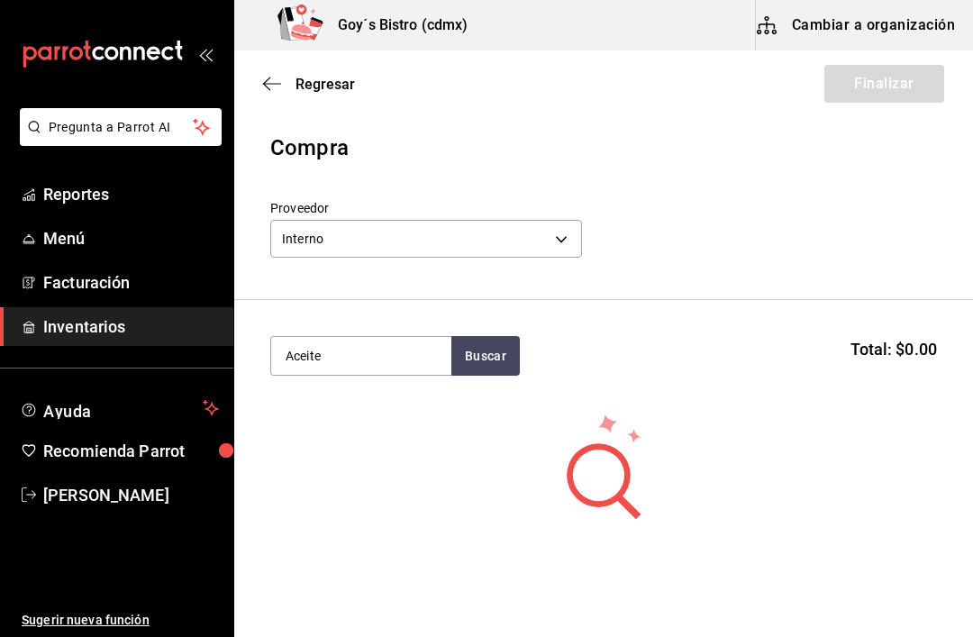
click at [408, 360] on input "Aceite" at bounding box center [361, 356] width 180 height 38
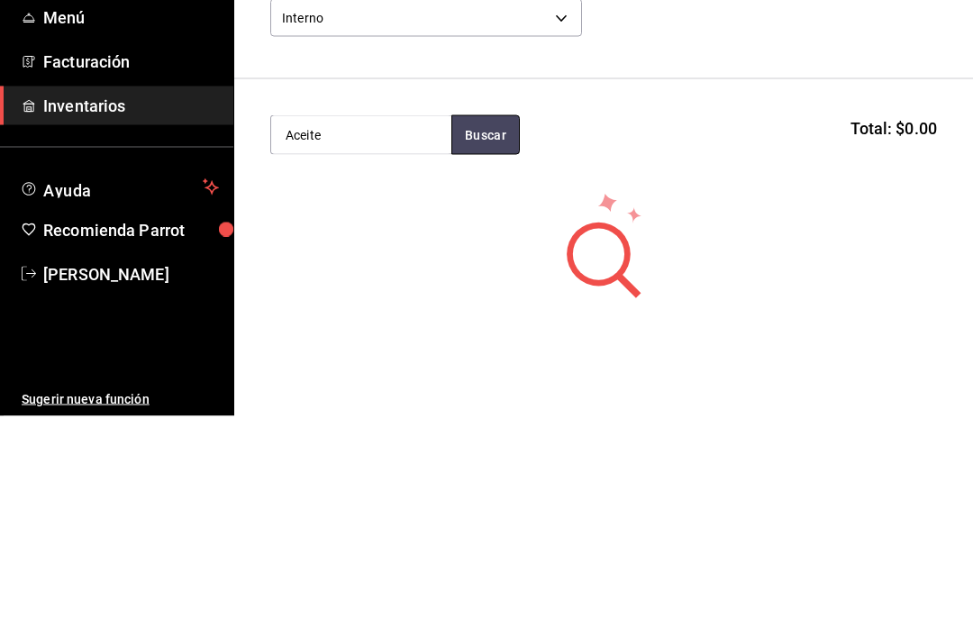
click at [498, 336] on button "Buscar" at bounding box center [485, 356] width 68 height 40
type input "A"
click at [497, 336] on button "Buscar" at bounding box center [485, 356] width 68 height 40
click at [500, 336] on button "Buscar" at bounding box center [485, 356] width 68 height 40
type input "Bidón aceite"
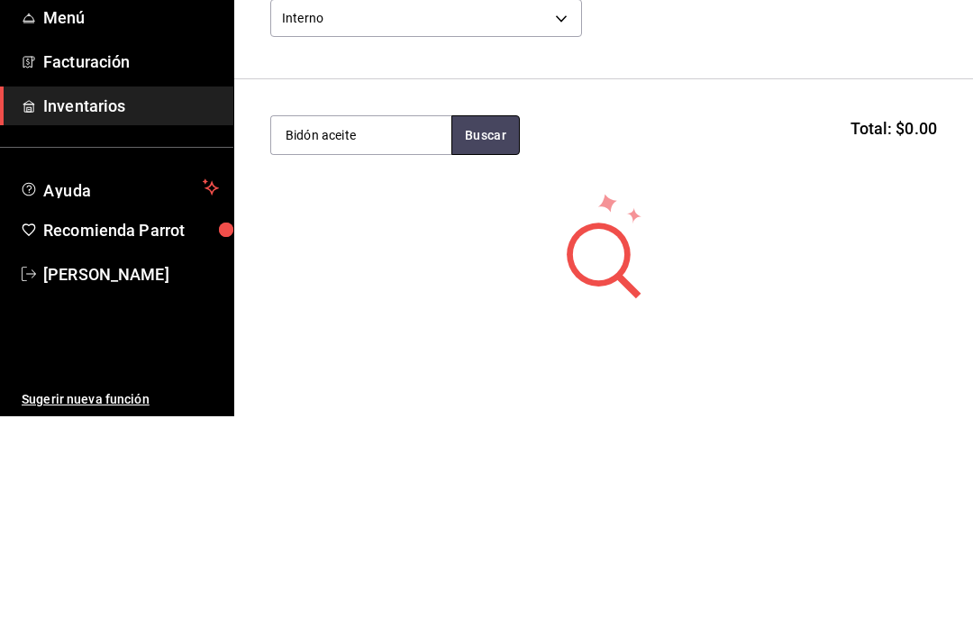
click at [498, 336] on button "Buscar" at bounding box center [485, 356] width 68 height 40
click at [502, 336] on button "Buscar" at bounding box center [485, 356] width 68 height 40
click at [501, 336] on button "Buscar" at bounding box center [485, 356] width 68 height 40
click at [487, 336] on button "Buscar" at bounding box center [485, 356] width 68 height 40
click at [486, 336] on button "Buscar" at bounding box center [485, 356] width 68 height 40
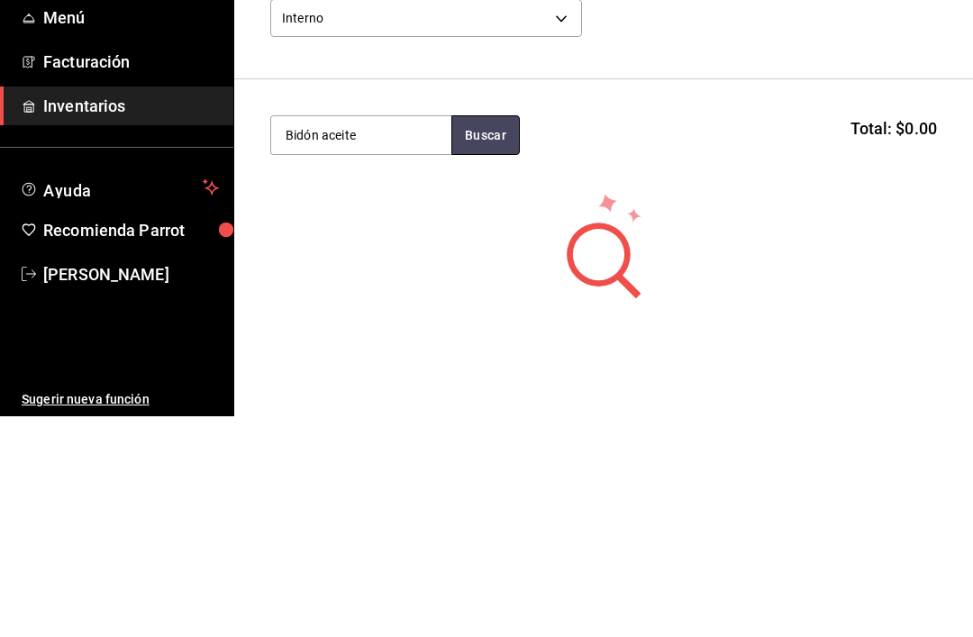
click at [502, 336] on button "Buscar" at bounding box center [485, 356] width 68 height 40
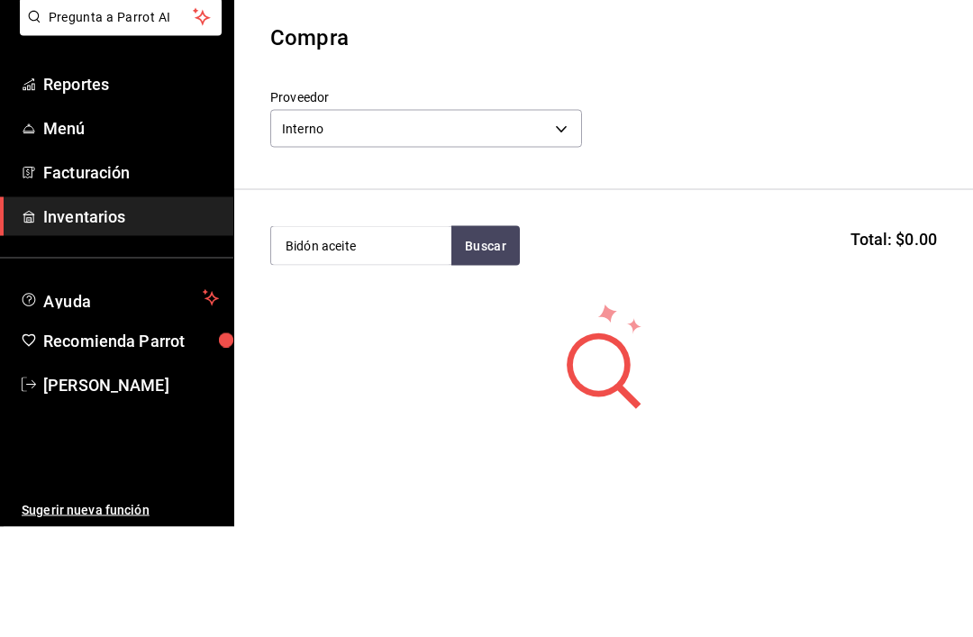
click at [542, 119] on body "Pregunta a Parrot AI Reportes Menú Facturación Inventarios Ayuda Recomienda Par…" at bounding box center [486, 267] width 973 height 535
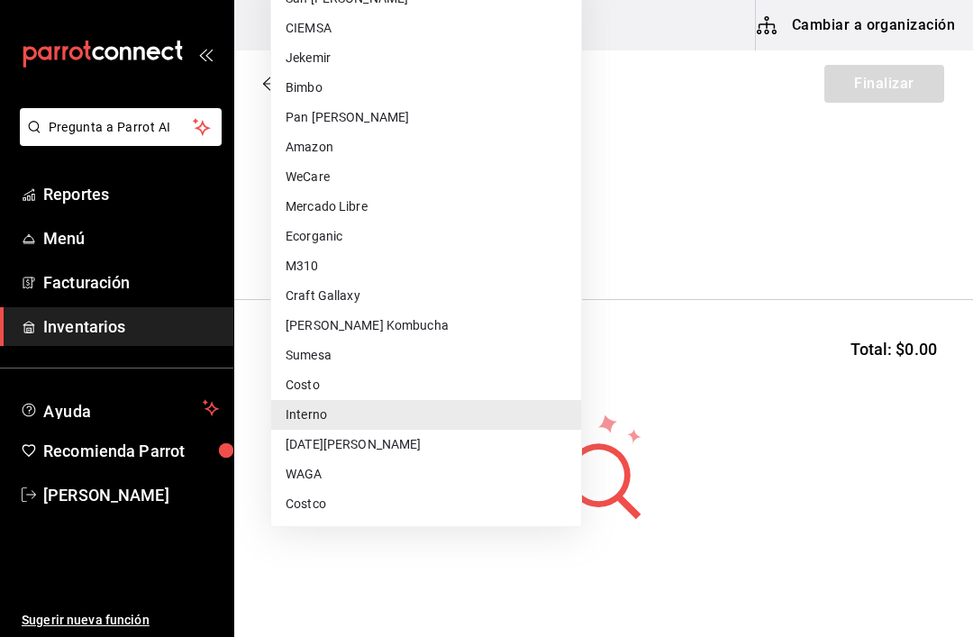
scroll to position [625, 0]
click at [343, 391] on li "Costo" at bounding box center [426, 385] width 310 height 30
type input "5cd109e3-a4e3-4fc6-a6ec-eafed05765da"
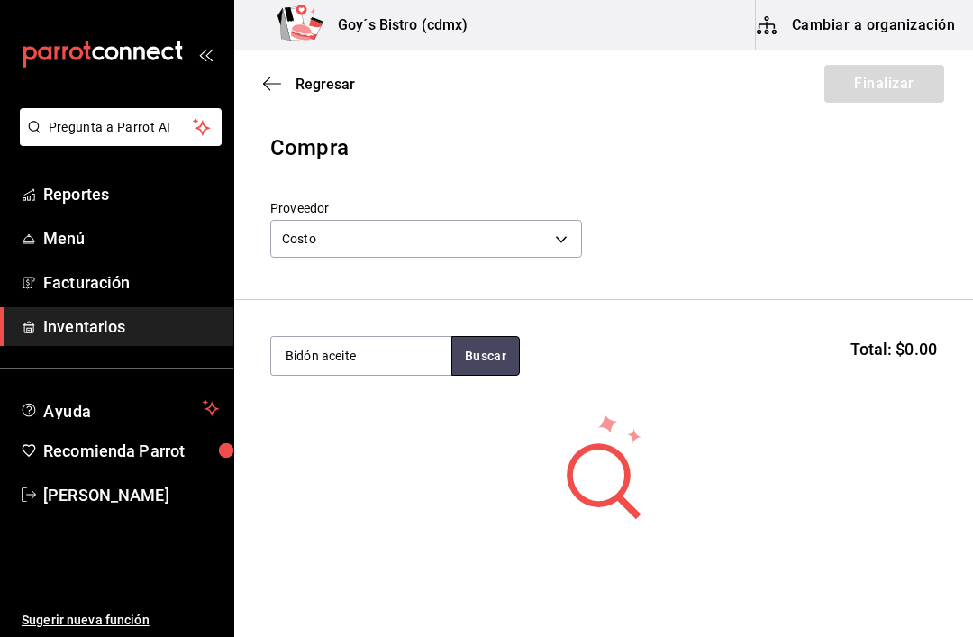
click at [484, 348] on button "Buscar" at bounding box center [485, 356] width 68 height 40
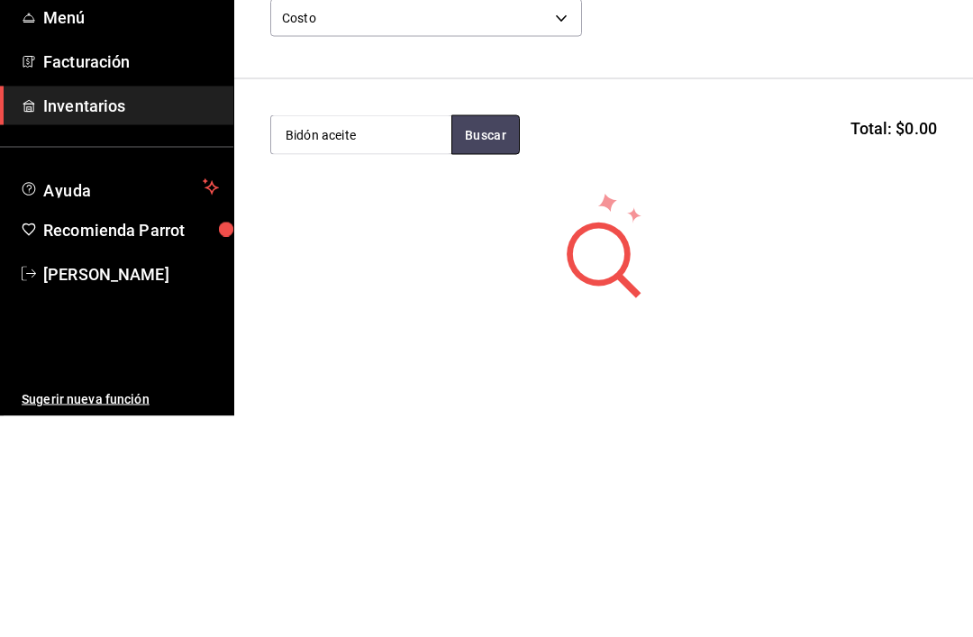
click at [483, 336] on button "Buscar" at bounding box center [485, 356] width 68 height 40
click at [482, 336] on button "Buscar" at bounding box center [485, 356] width 68 height 40
click at [502, 336] on button "Buscar" at bounding box center [485, 356] width 68 height 40
click at [508, 336] on button "Buscar" at bounding box center [485, 356] width 68 height 40
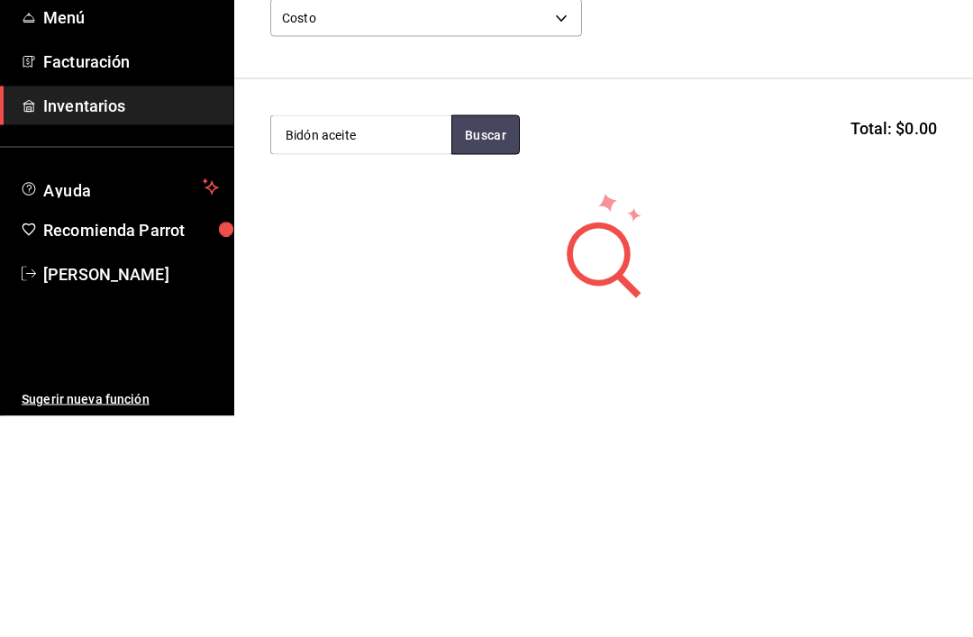
click at [507, 336] on button "Buscar" at bounding box center [485, 356] width 68 height 40
click at [481, 300] on section "Bidón aceite Buscar Total: $0.00" at bounding box center [603, 356] width 738 height 112
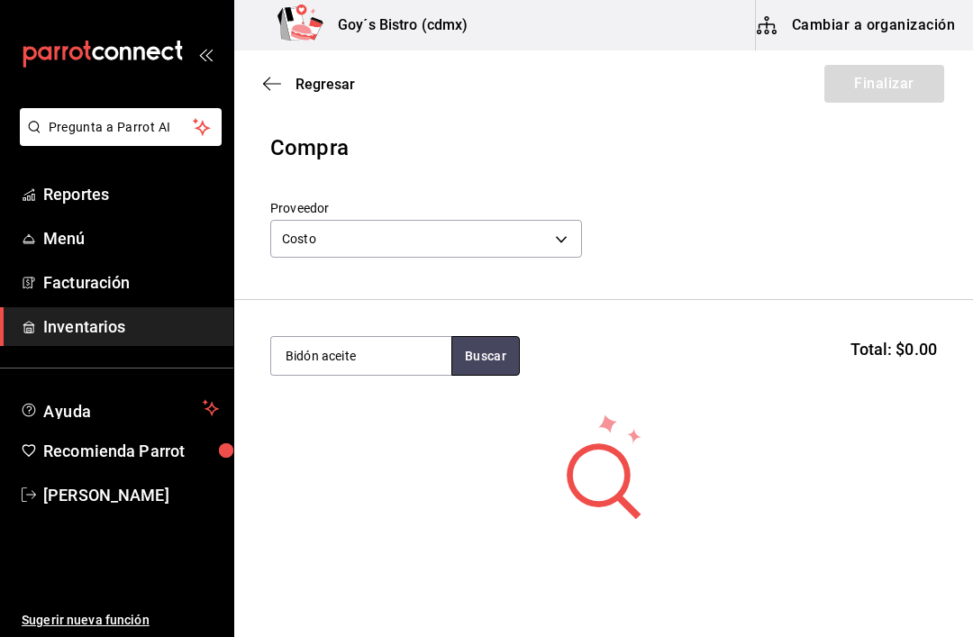
click at [500, 360] on button "Buscar" at bounding box center [485, 356] width 68 height 40
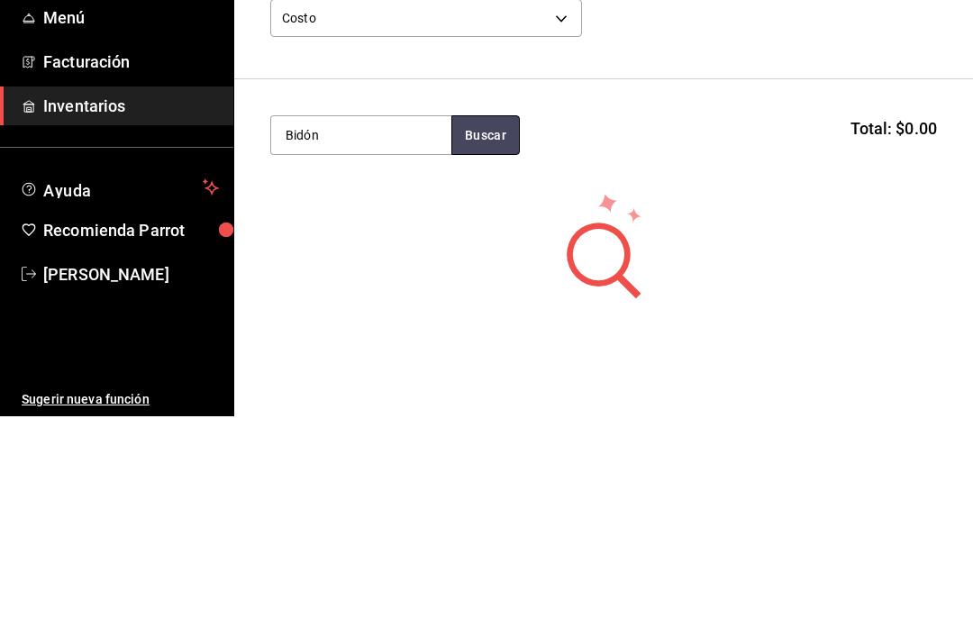
click at [472, 336] on button "Buscar" at bounding box center [485, 356] width 68 height 40
click at [512, 336] on button "Buscar" at bounding box center [485, 356] width 68 height 40
click at [481, 336] on button "Buscar" at bounding box center [485, 356] width 68 height 40
click at [486, 336] on button "Buscar" at bounding box center [485, 356] width 68 height 40
click at [502, 336] on button "Buscar" at bounding box center [485, 356] width 68 height 40
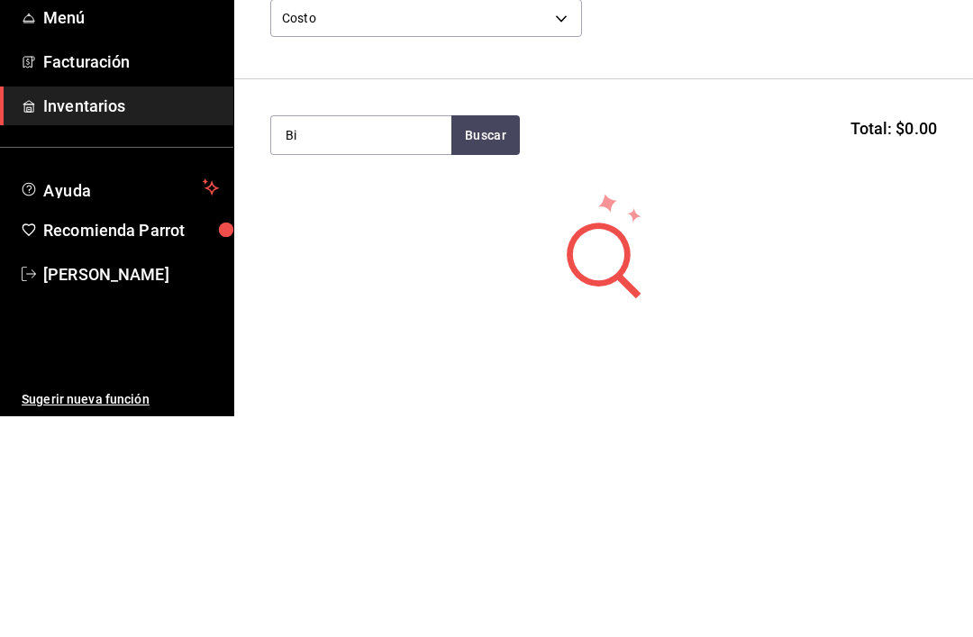
type input "B"
click at [494, 336] on button "Buscar" at bounding box center [485, 356] width 68 height 40
click at [491, 336] on button "Buscar" at bounding box center [485, 356] width 68 height 40
click at [488, 336] on button "Buscar" at bounding box center [485, 356] width 68 height 40
click at [487, 336] on button "Buscar" at bounding box center [485, 356] width 68 height 40
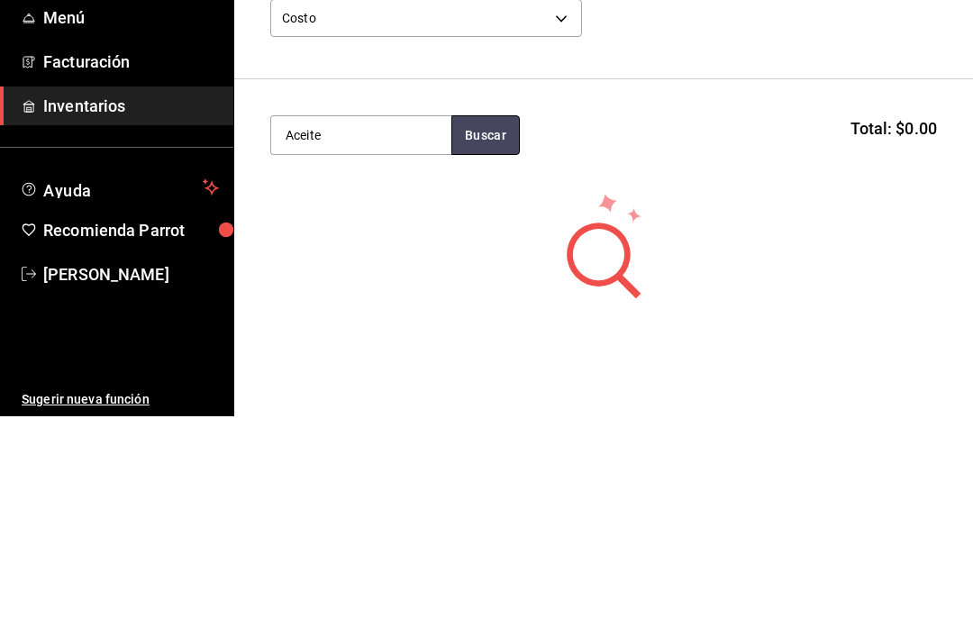
click at [493, 336] on button "Buscar" at bounding box center [485, 356] width 68 height 40
type input "Aceite"
click at [495, 336] on button "Buscar" at bounding box center [485, 356] width 68 height 40
click at [495, 336] on button "button" at bounding box center [485, 356] width 68 height 40
click at [498, 336] on button "button" at bounding box center [485, 356] width 68 height 40
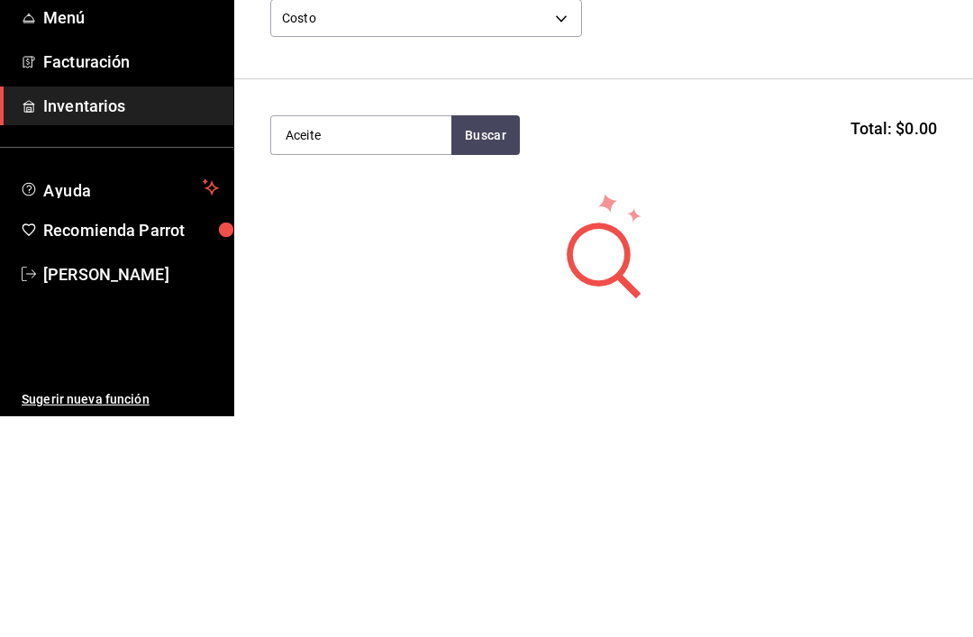
click at [928, 412] on div "No hay insumos a mostrar. Busca un insumo para agregarlo a la lista" at bounding box center [603, 498] width 738 height 173
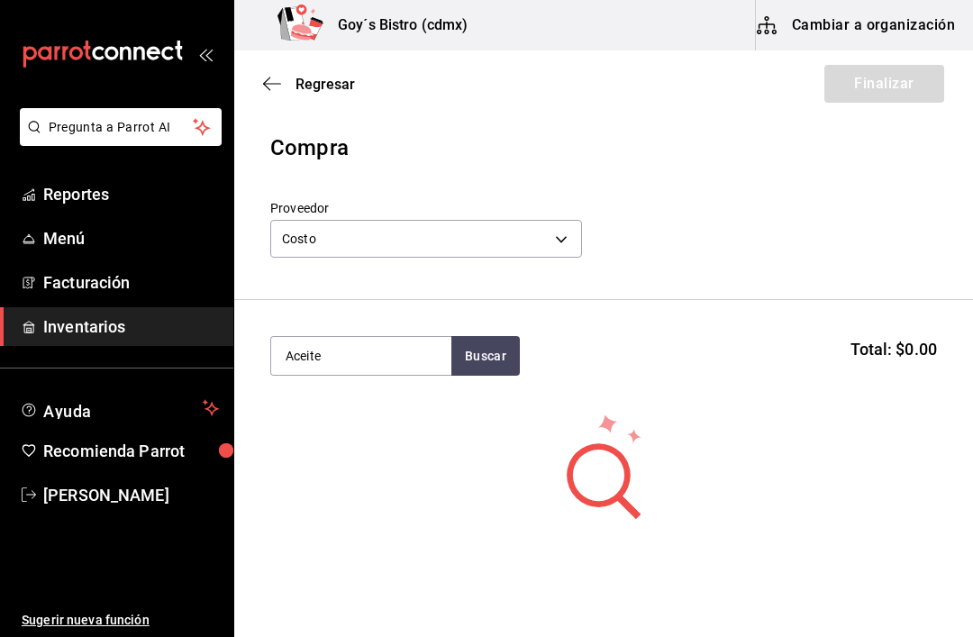
click at [284, 86] on span "Regresar" at bounding box center [309, 84] width 92 height 17
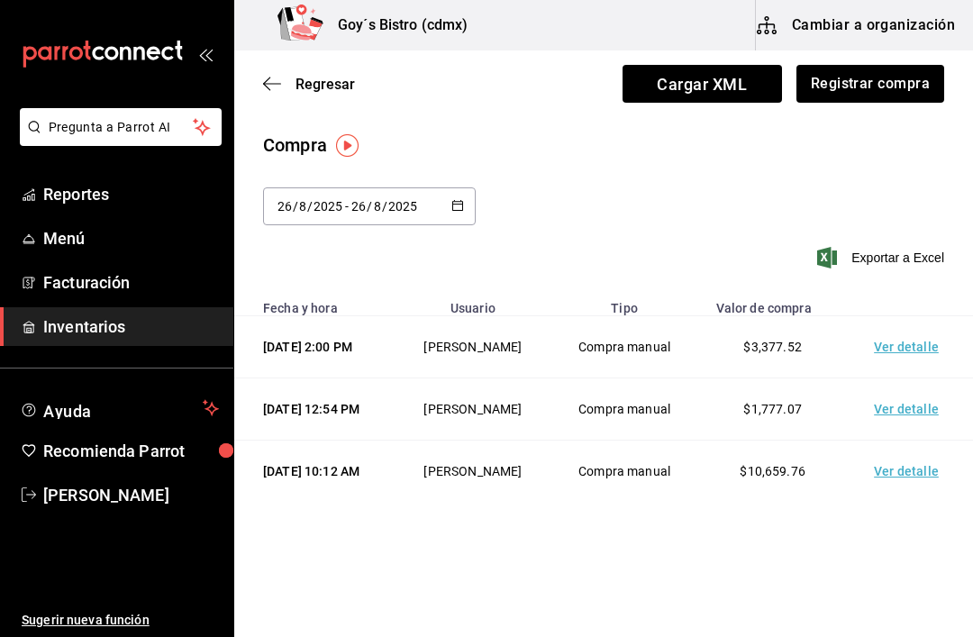
click at [279, 76] on icon "button" at bounding box center [272, 84] width 18 height 16
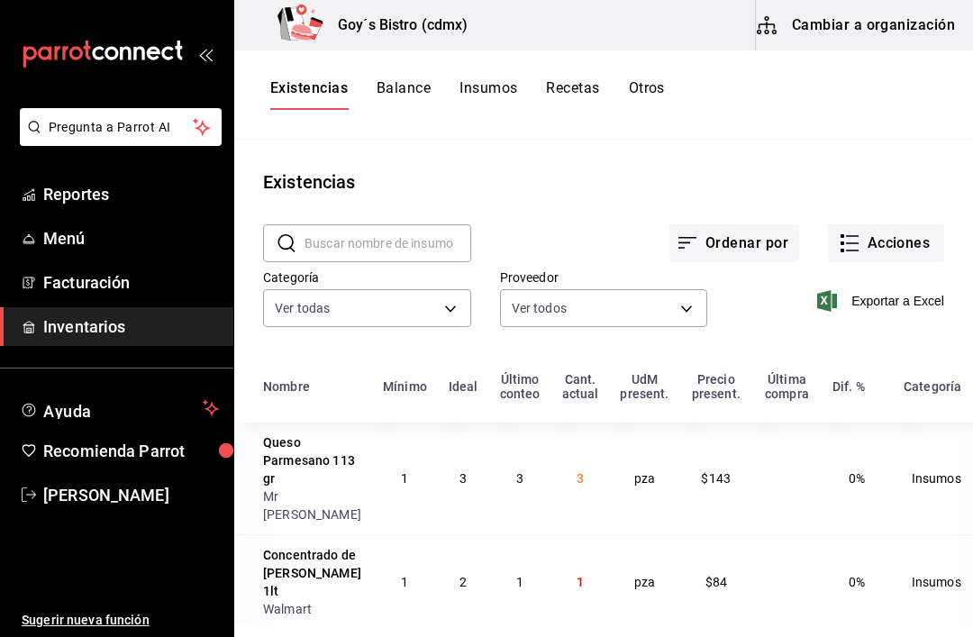
click at [373, 245] on input "text" at bounding box center [387, 243] width 167 height 36
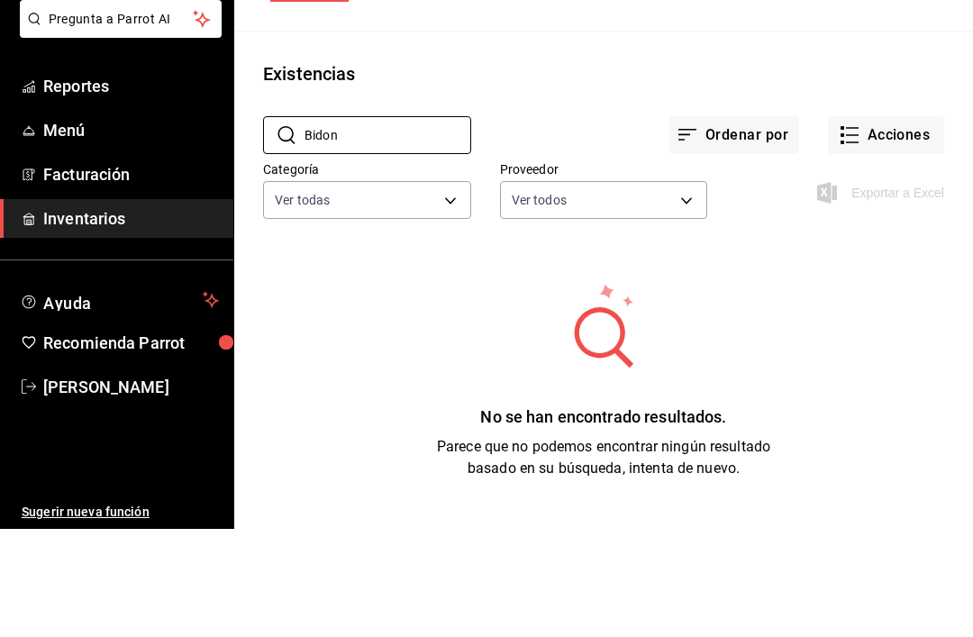
click at [561, 195] on div "Ordenar por Acciones" at bounding box center [707, 228] width 473 height 67
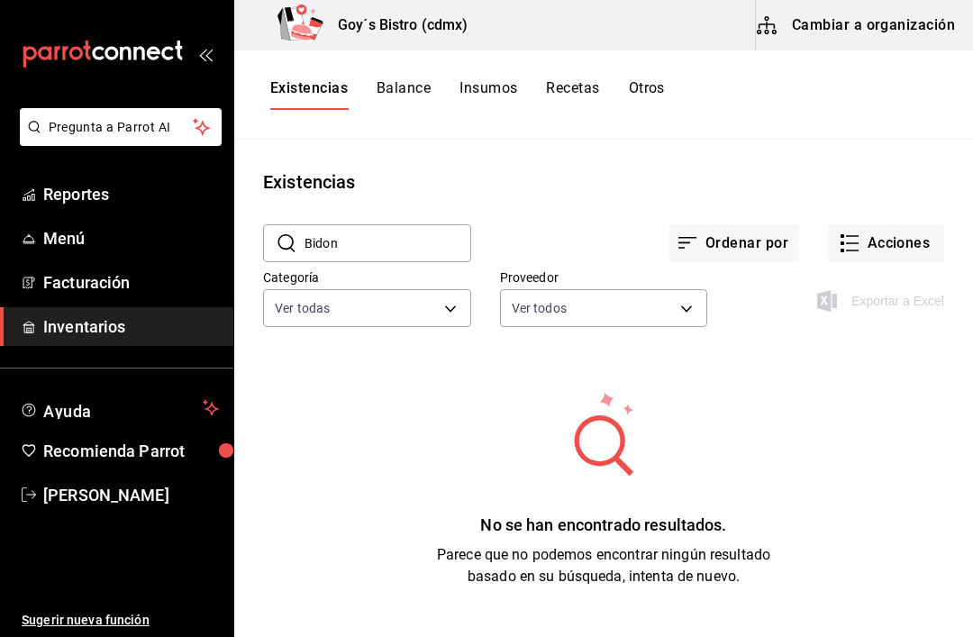
click at [345, 225] on input "Bidon" at bounding box center [387, 243] width 167 height 36
type input "B"
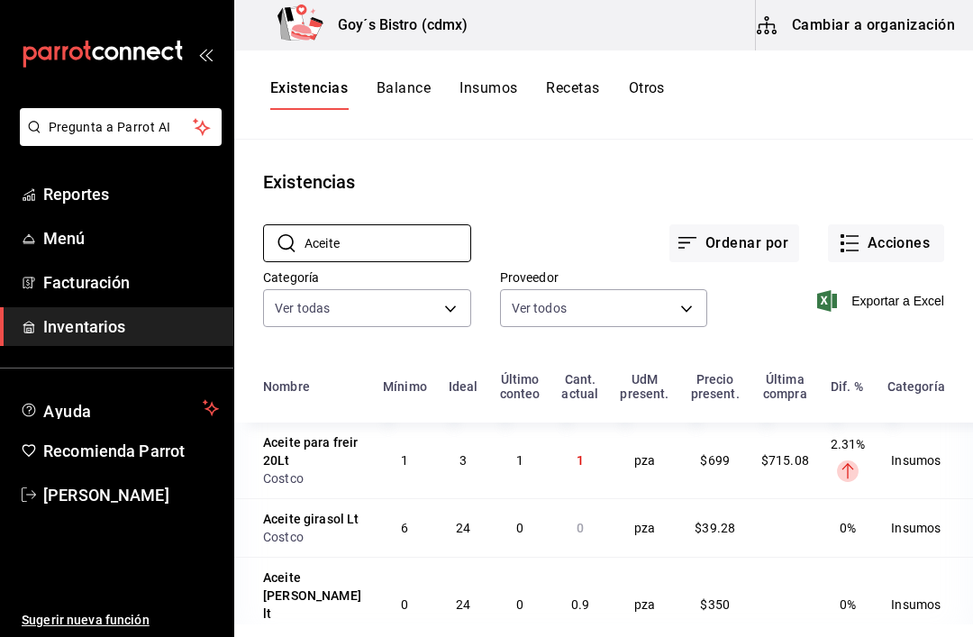
type input "Aceite"
click at [482, 168] on div "Existencias" at bounding box center [603, 181] width 738 height 27
click at [928, 422] on td "Insumos" at bounding box center [924, 460] width 97 height 76
click at [915, 224] on button "Acciones" at bounding box center [886, 243] width 116 height 38
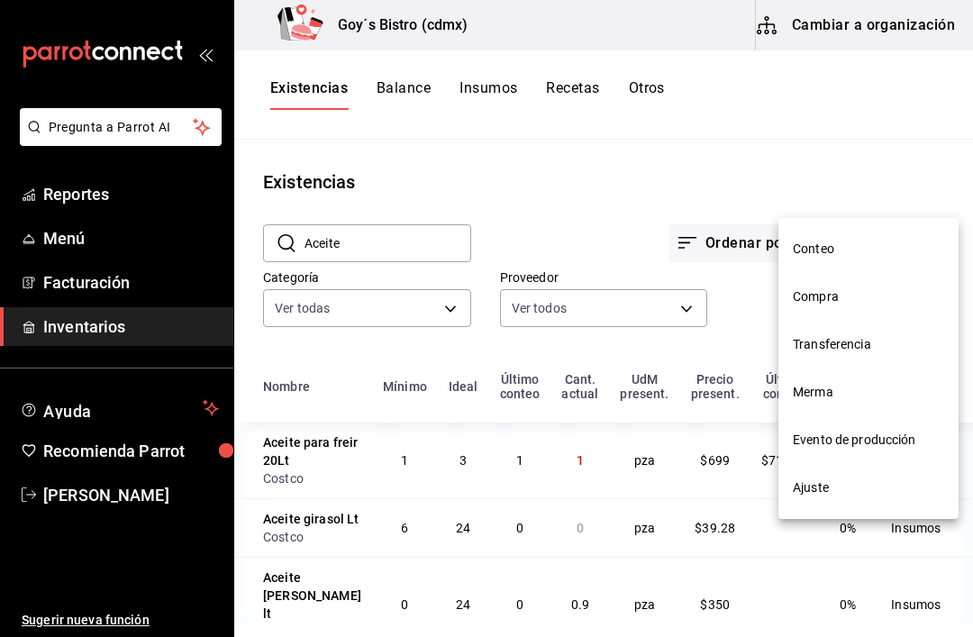
click at [849, 298] on span "Compra" at bounding box center [867, 296] width 151 height 19
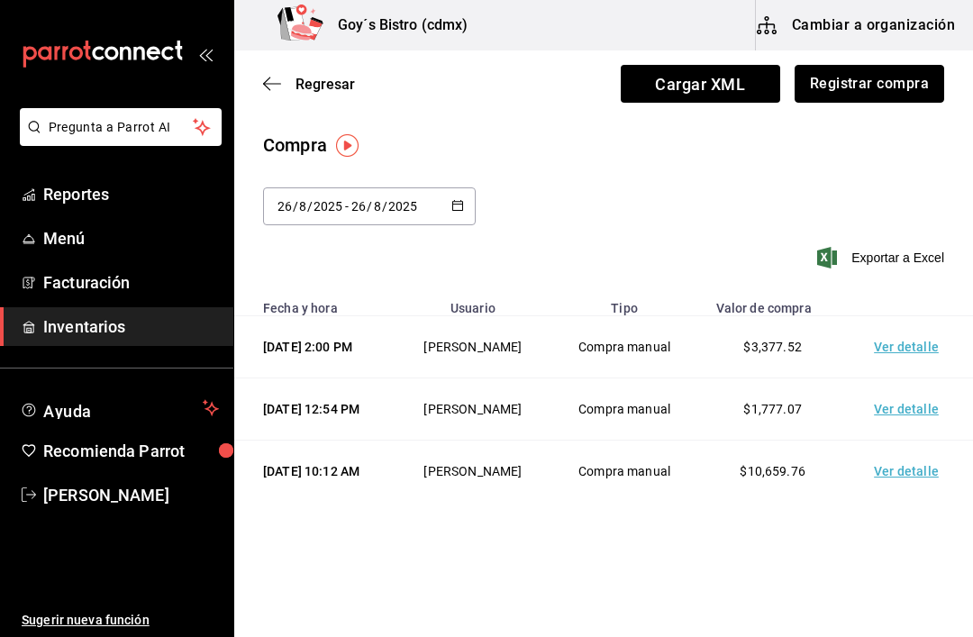
click at [880, 87] on button "Registrar compra" at bounding box center [868, 84] width 149 height 38
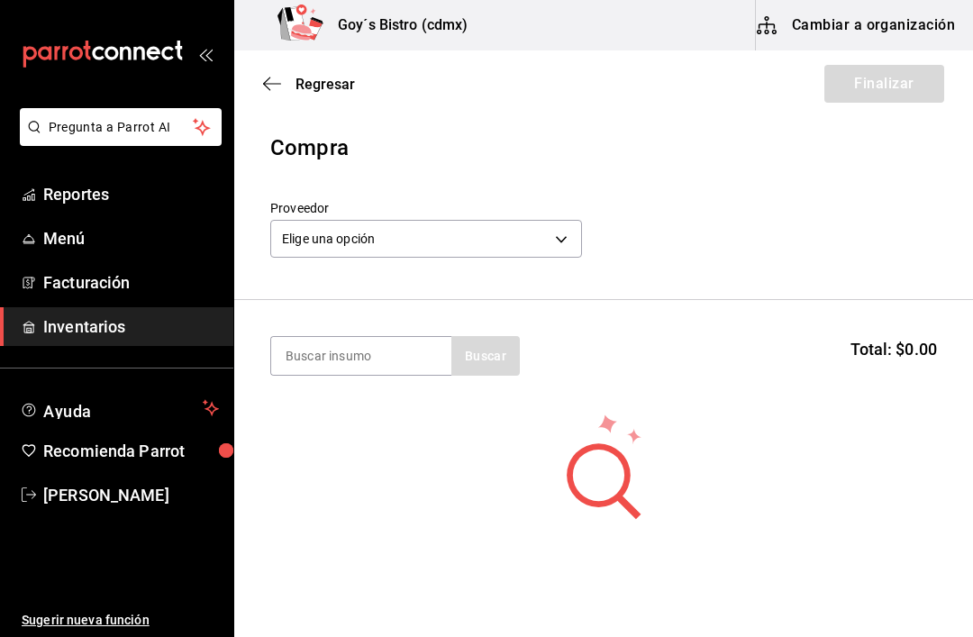
click at [457, 238] on body "Pregunta a Parrot AI Reportes Menú Facturación Inventarios Ayuda Recomienda Par…" at bounding box center [486, 267] width 973 height 535
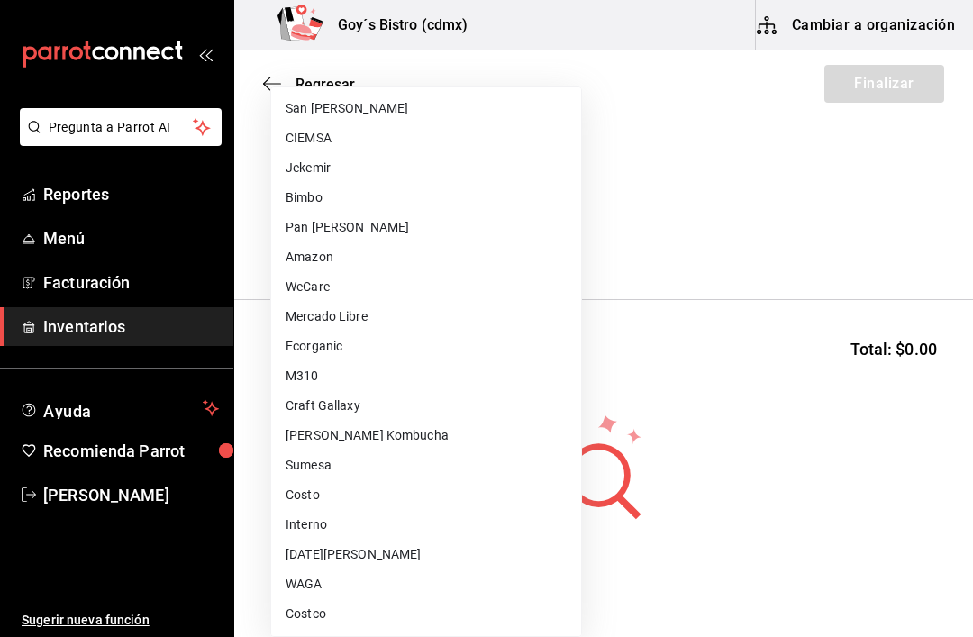
scroll to position [625, 0]
click at [329, 619] on li "Costco" at bounding box center [426, 614] width 310 height 30
type input "ee7f9d03-7f87-47e4-9c47-6213ef537ad9"
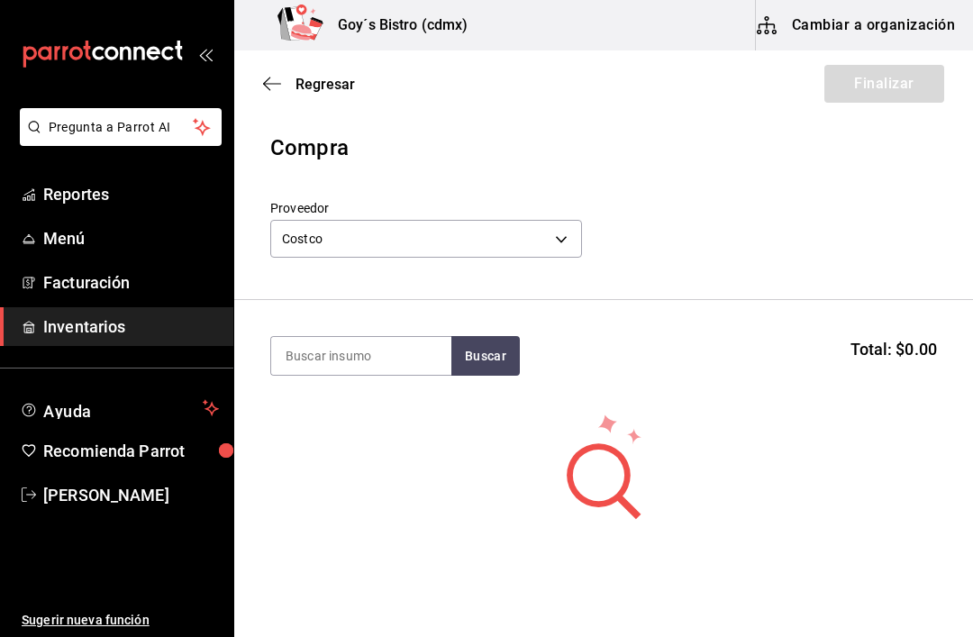
click at [369, 357] on input at bounding box center [361, 356] width 180 height 38
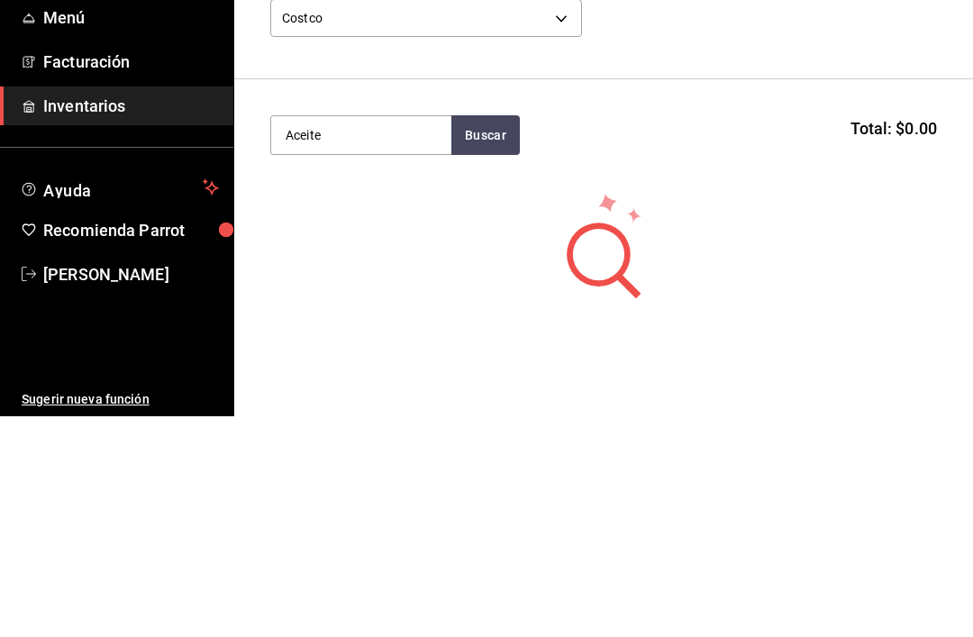
type input "Aceite"
click at [503, 336] on button "Buscar" at bounding box center [485, 356] width 68 height 40
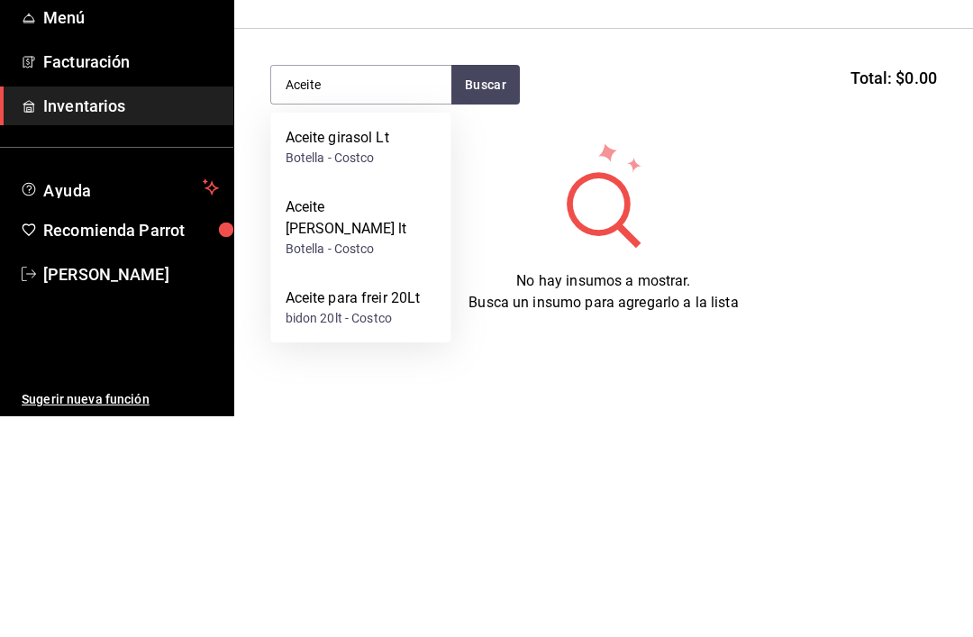
scroll to position [50, 0]
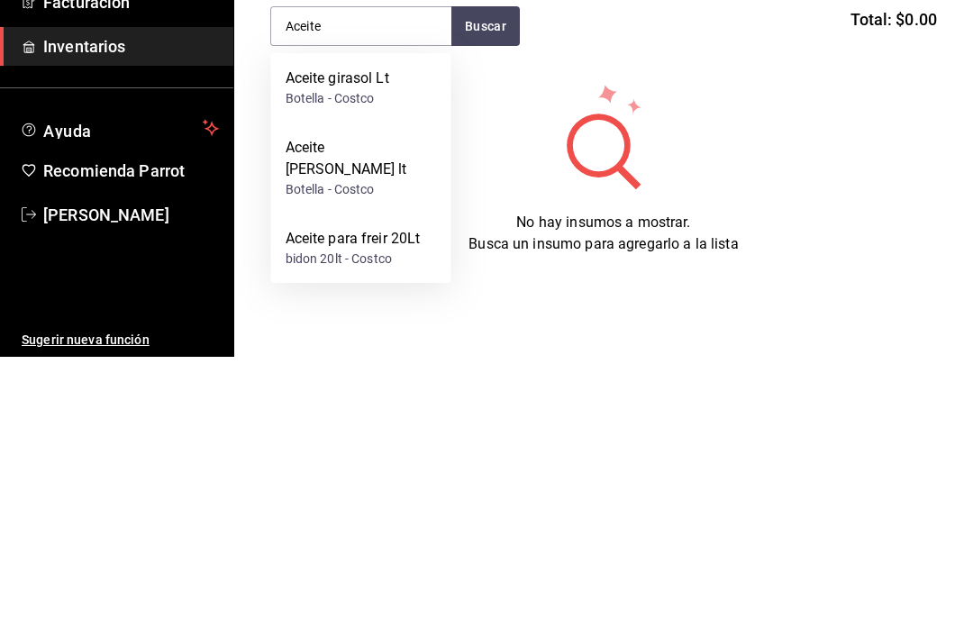
click at [386, 529] on div "bidon 20lt - Costco" at bounding box center [352, 538] width 135 height 19
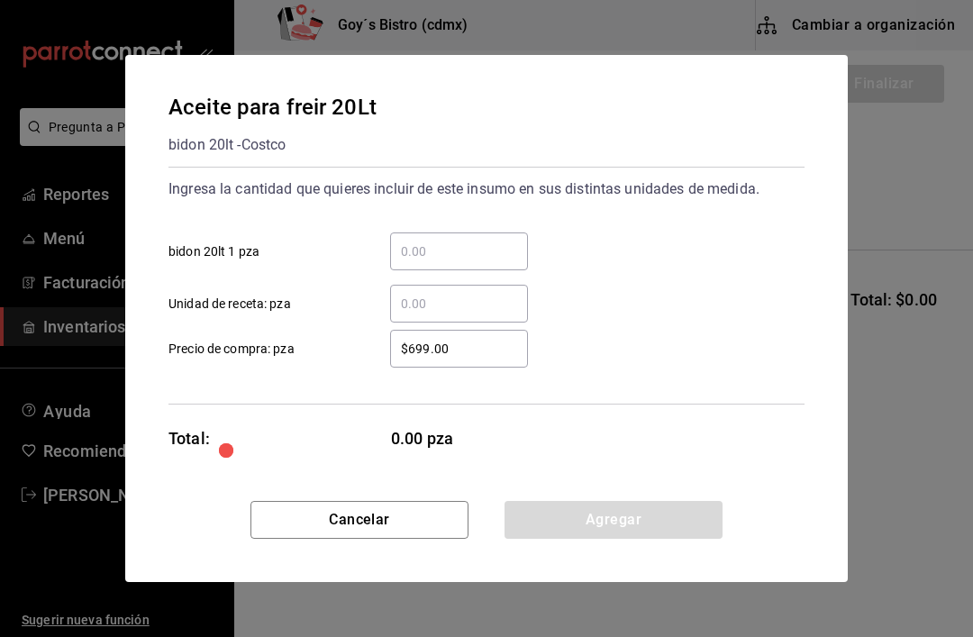
click at [484, 247] on input "​ bidon 20lt 1 pza" at bounding box center [459, 251] width 138 height 22
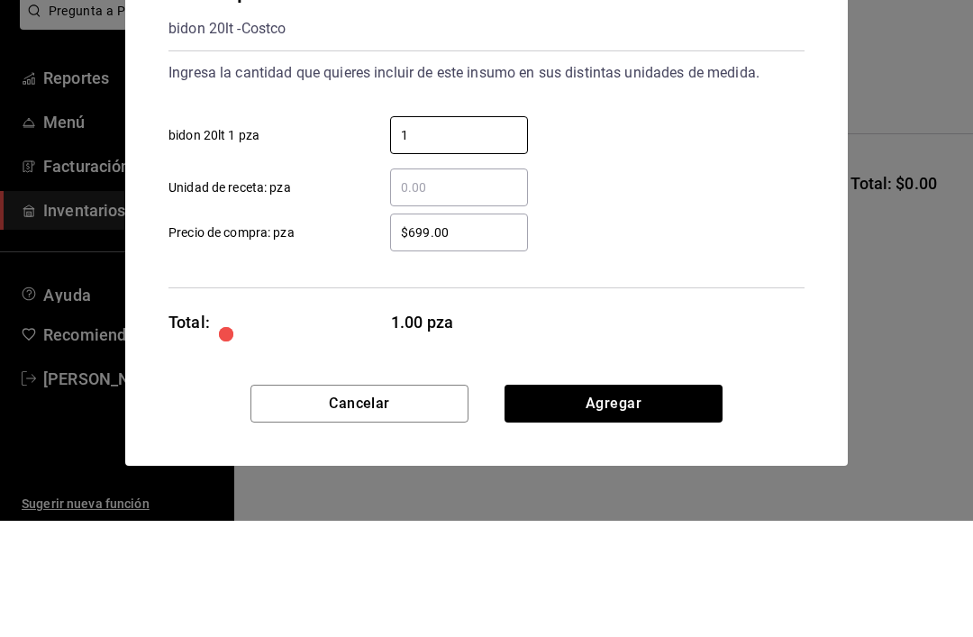
type input "1"
click at [479, 338] on input "$699.00" at bounding box center [459, 349] width 138 height 22
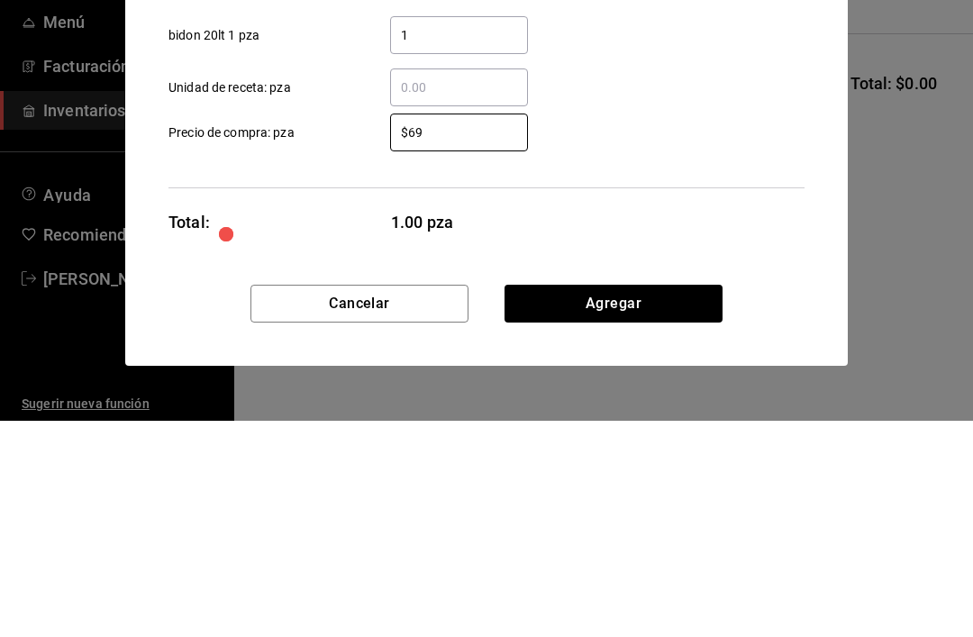
type input "$6"
type input "$817.65"
click at [618, 167] on div "Ingresa la cantidad que quieres incluir de este insumo en sus distintas unidade…" at bounding box center [486, 286] width 636 height 238
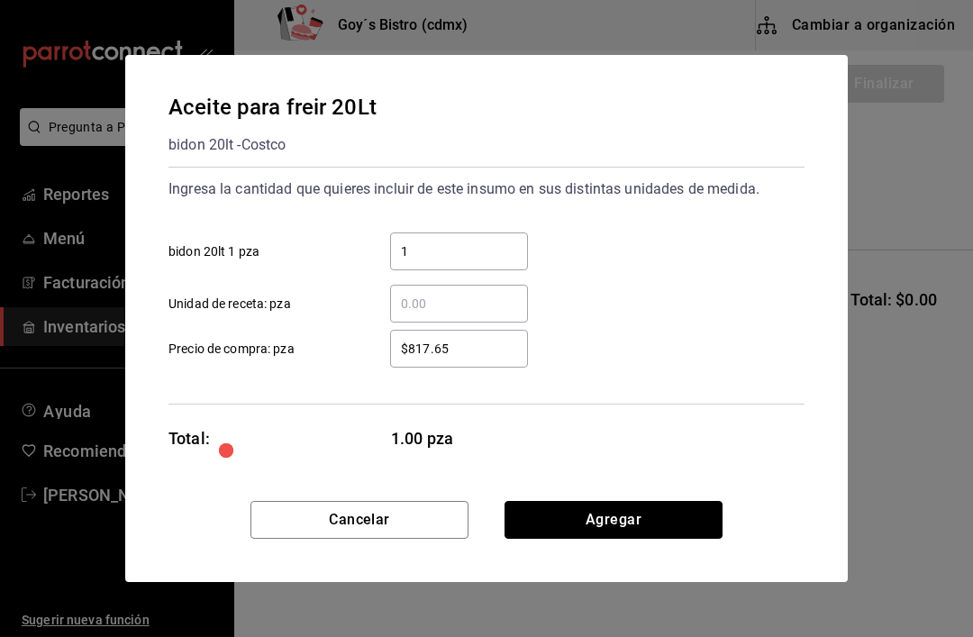
click at [653, 502] on button "Agregar" at bounding box center [613, 520] width 218 height 38
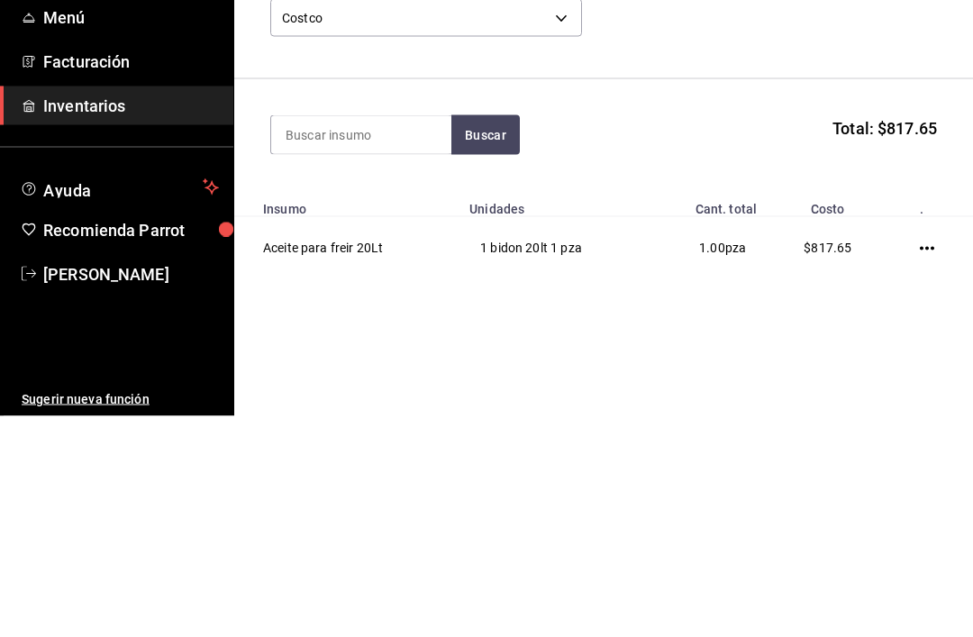
click at [914, 337] on span "Total: $817.65" at bounding box center [884, 349] width 104 height 24
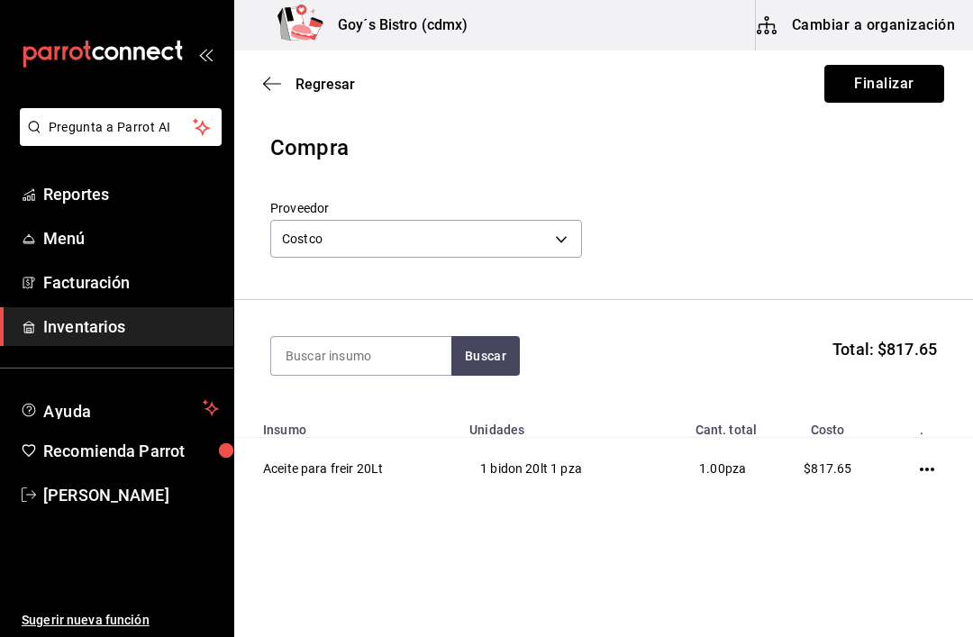
click at [904, 89] on button "Finalizar" at bounding box center [884, 84] width 120 height 38
